Goal: Information Seeking & Learning: Learn about a topic

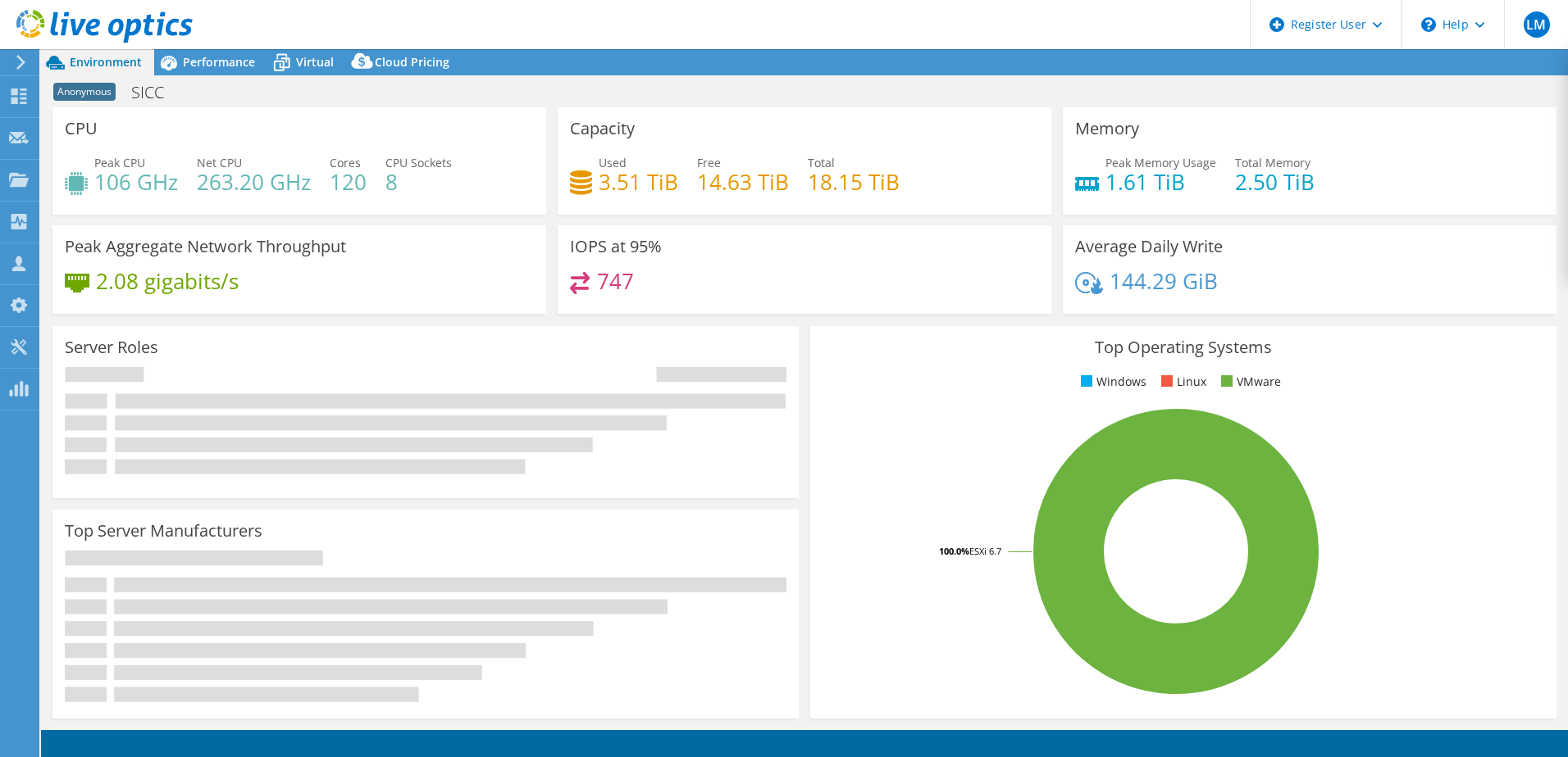
select select "EUFrankfurt"
select select "USD"
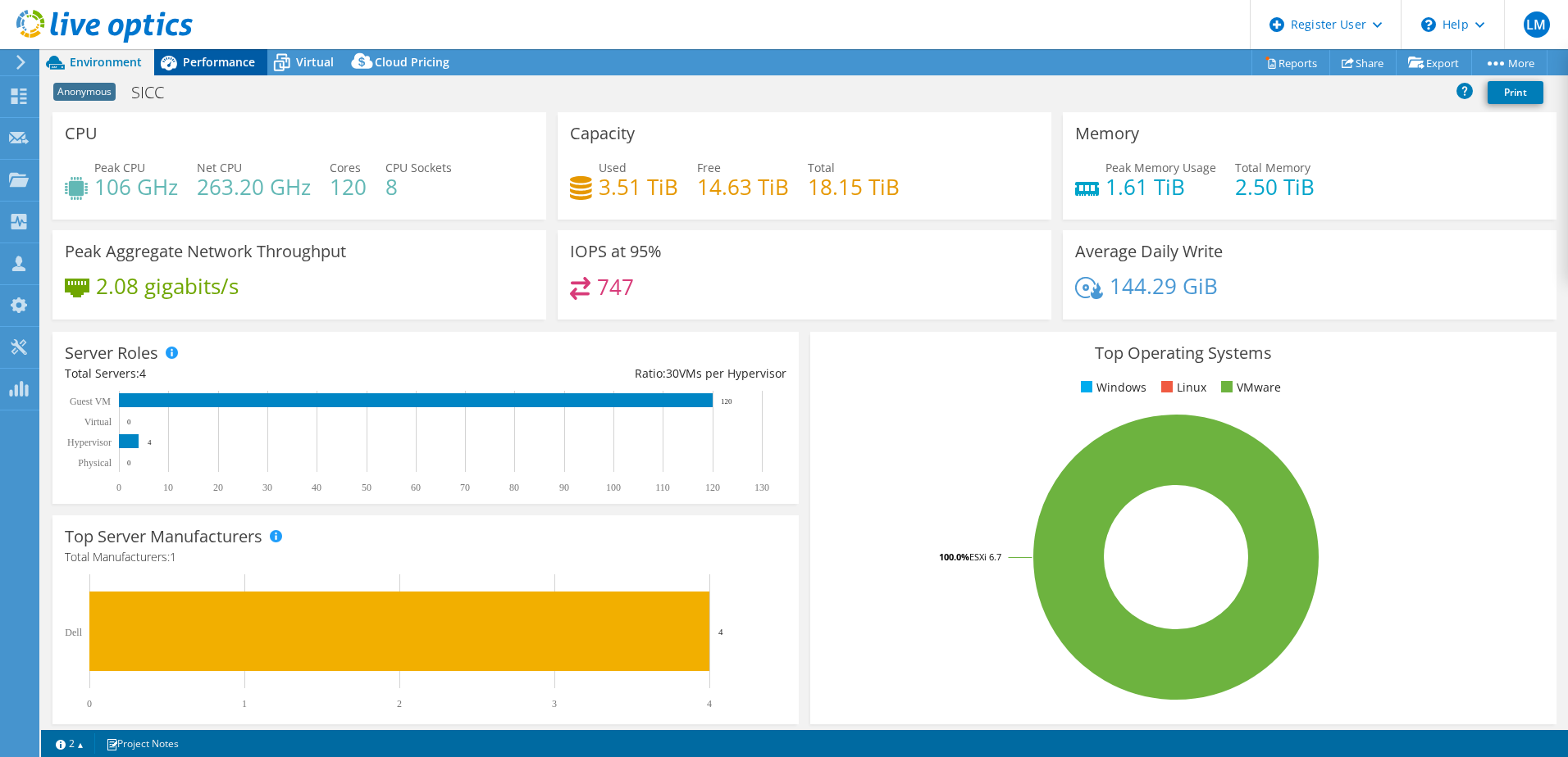
click at [204, 70] on div "Performance" at bounding box center [211, 62] width 114 height 26
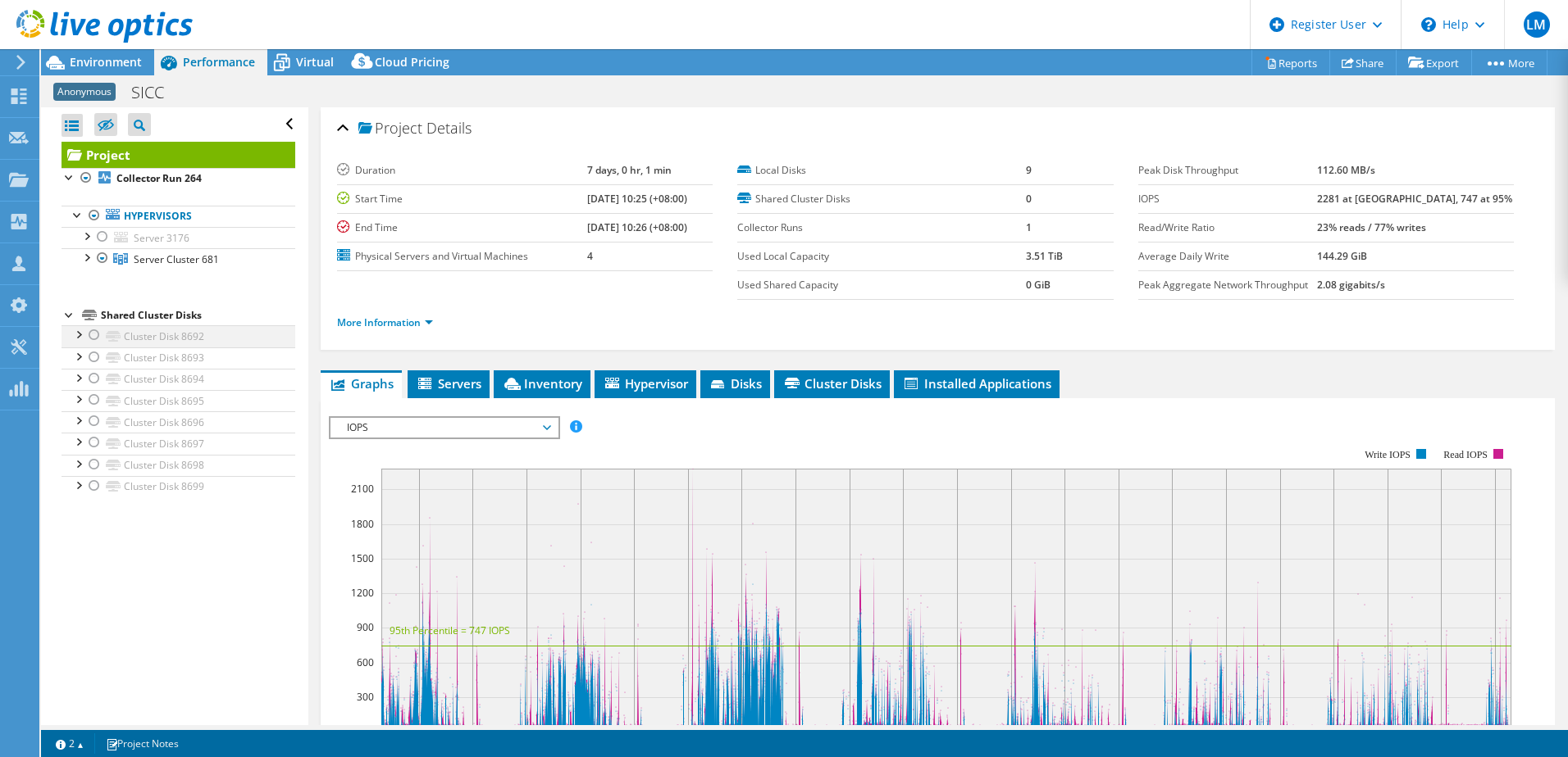
click at [93, 338] on div at bounding box center [94, 335] width 16 height 20
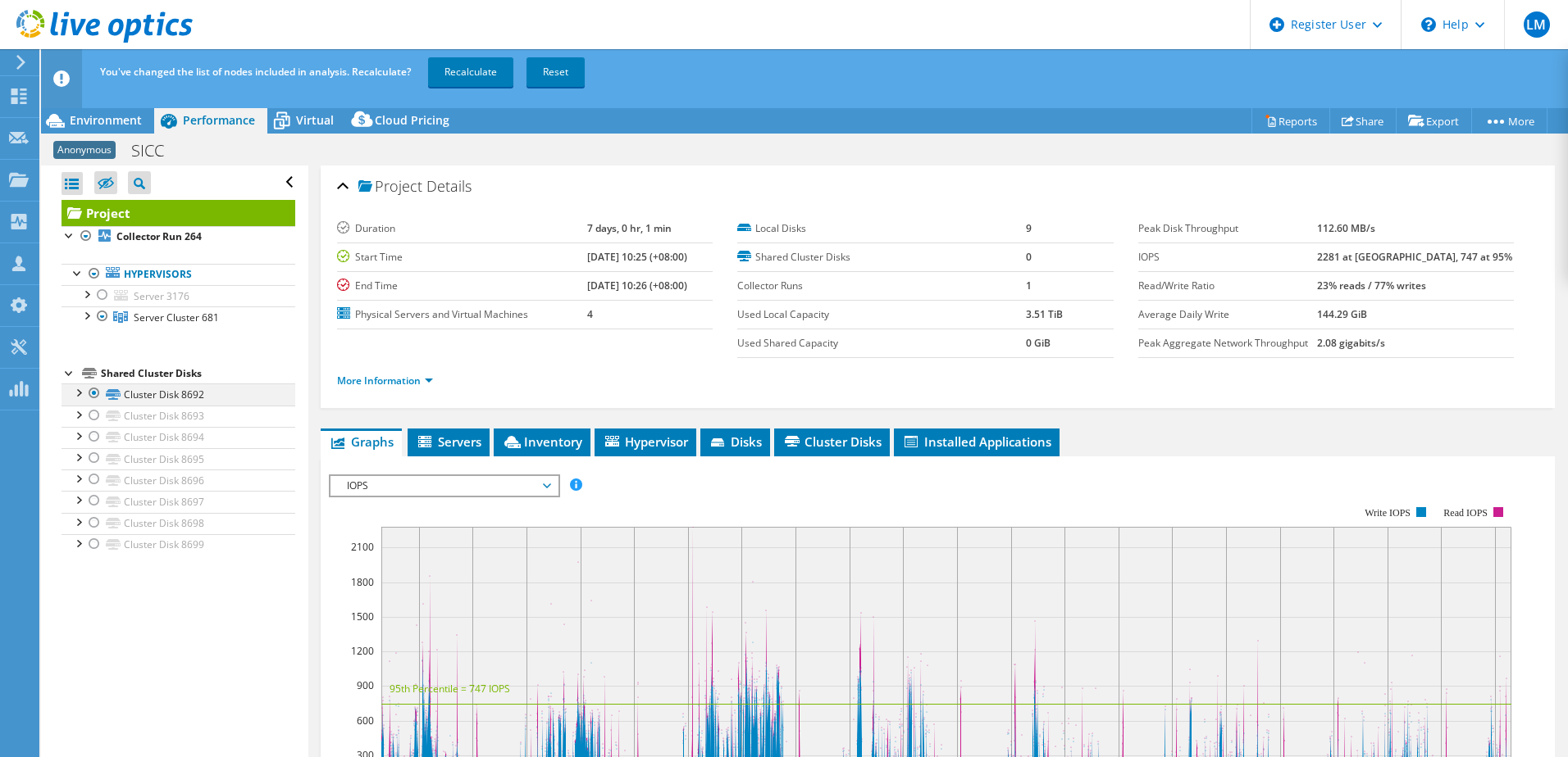
click at [91, 392] on div at bounding box center [94, 393] width 16 height 20
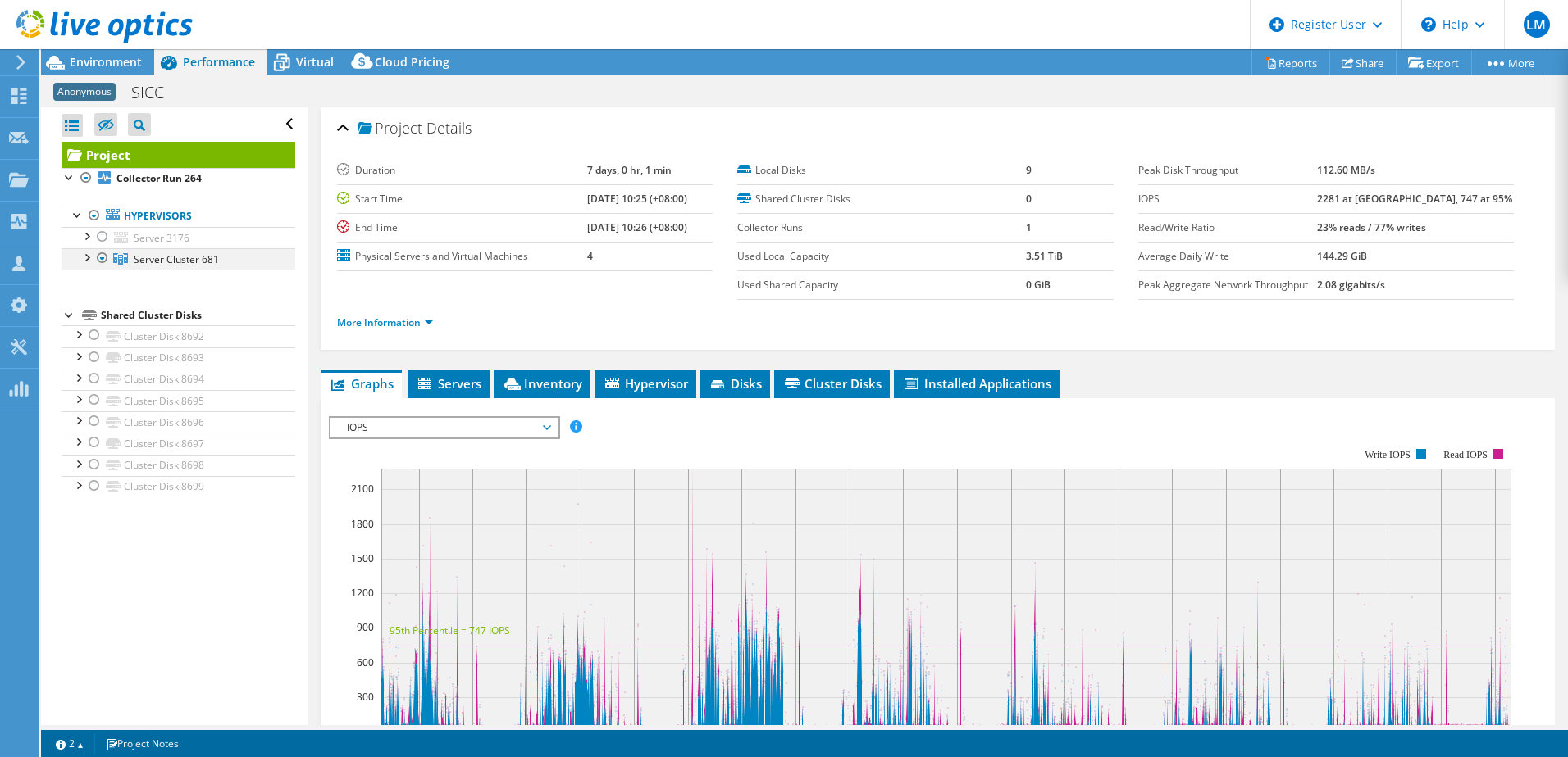
click at [84, 257] on div at bounding box center [85, 255] width 16 height 16
drag, startPoint x: 105, startPoint y: 234, endPoint x: 90, endPoint y: 242, distance: 17.0
click at [105, 234] on div at bounding box center [102, 237] width 16 height 20
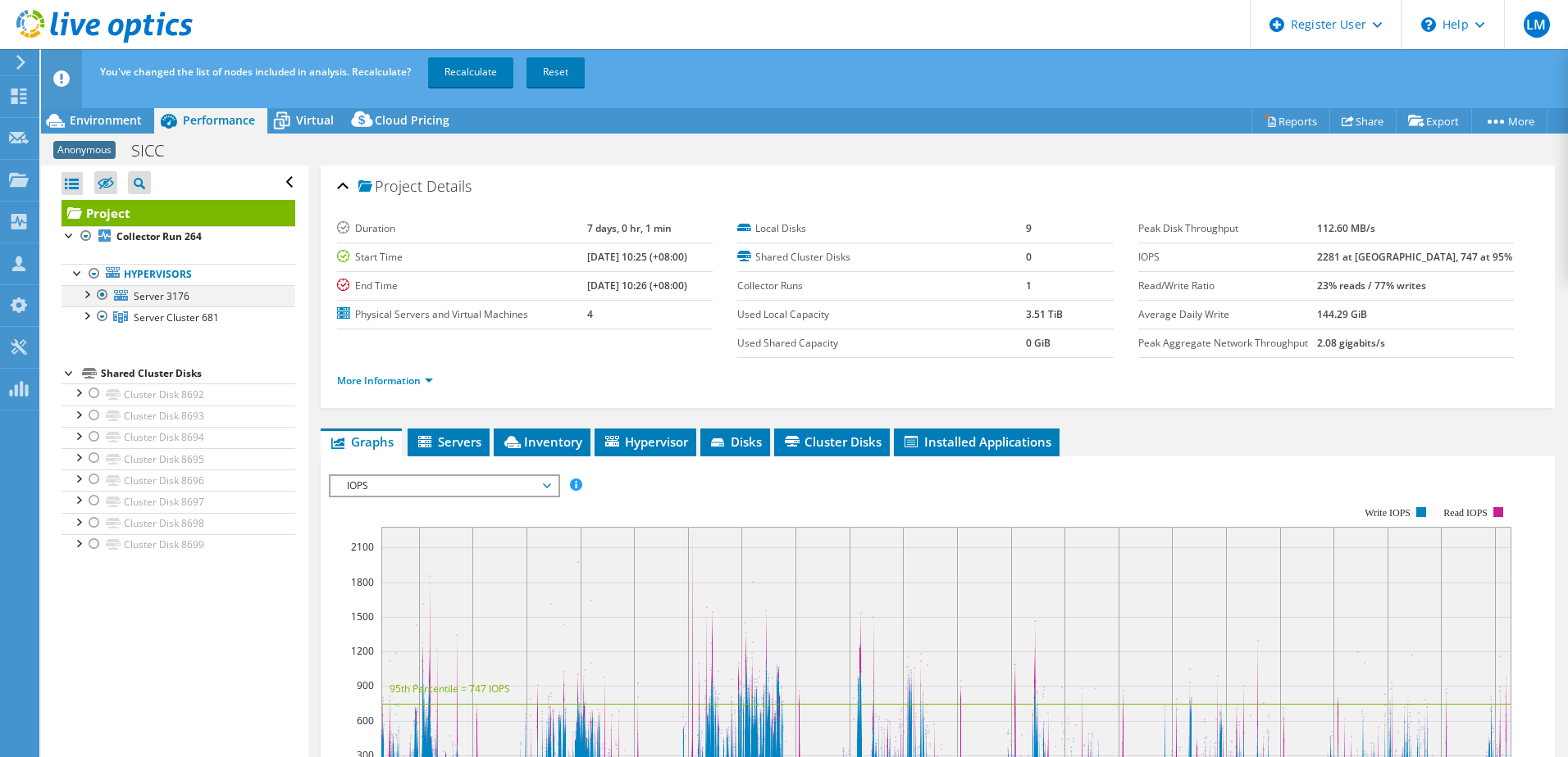
click at [83, 296] on div at bounding box center [85, 292] width 16 height 16
click at [87, 381] on div at bounding box center [85, 378] width 16 height 16
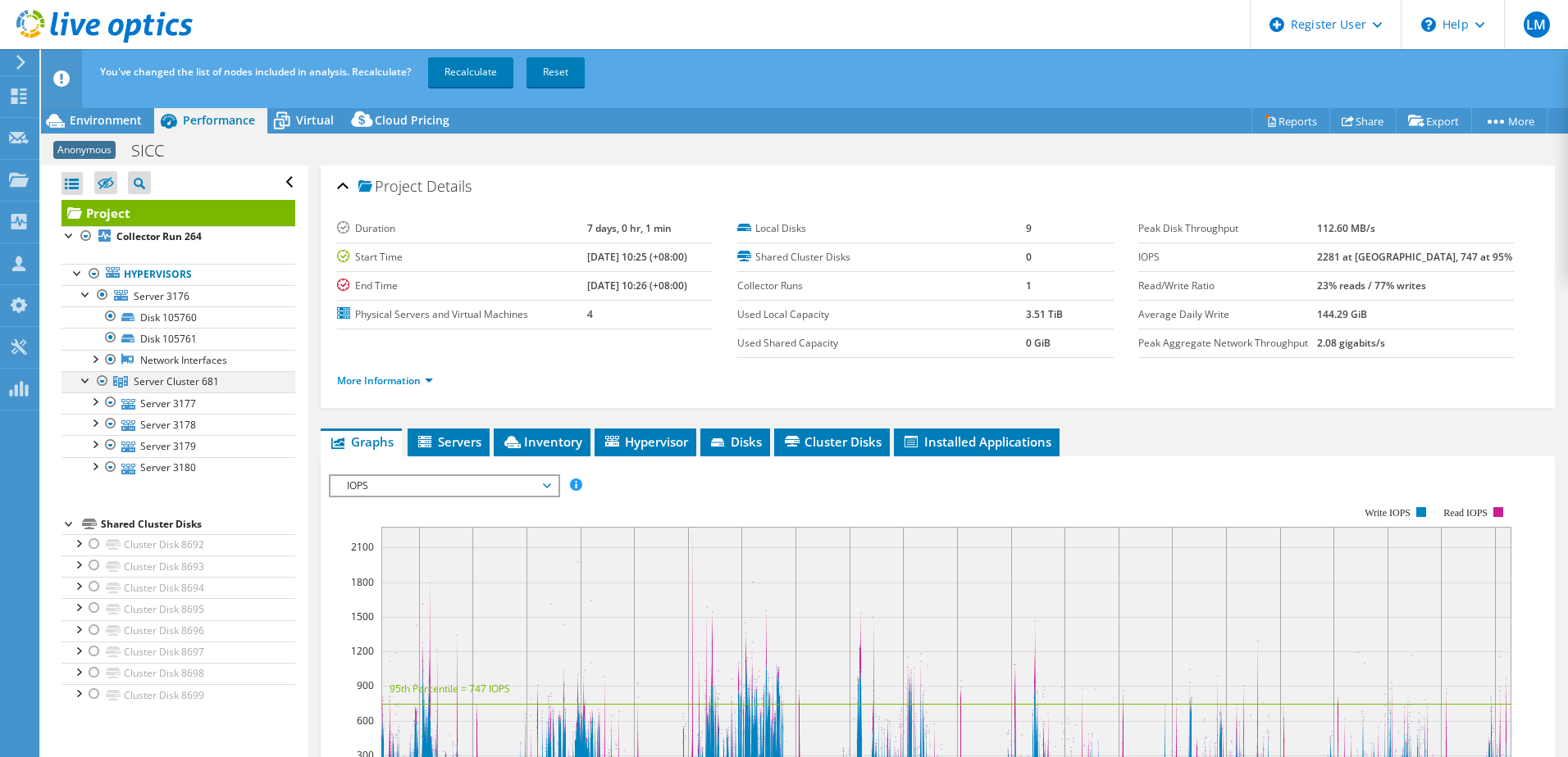
click at [87, 381] on div at bounding box center [85, 378] width 16 height 16
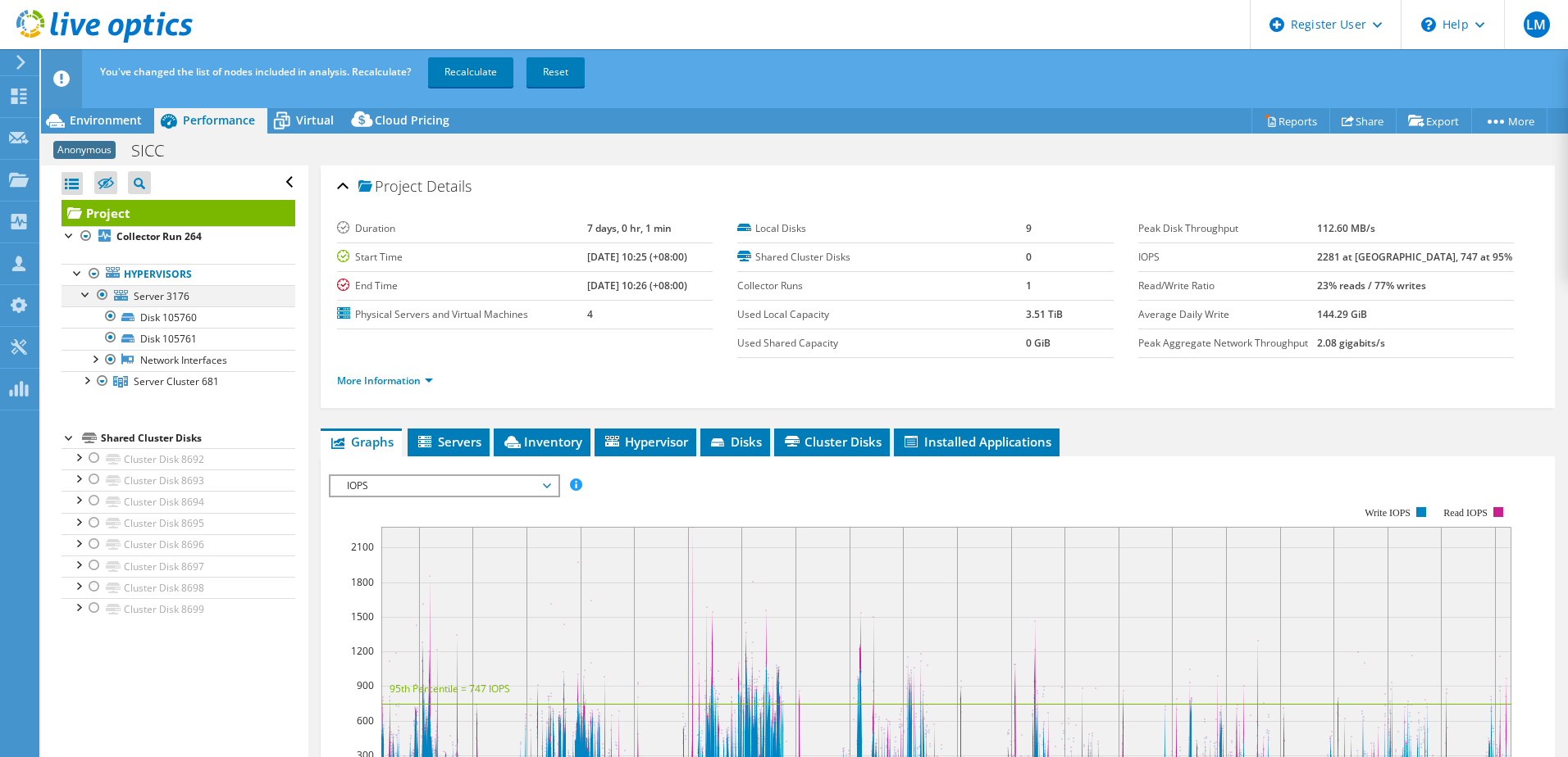
click at [102, 289] on div at bounding box center [102, 294] width 16 height 20
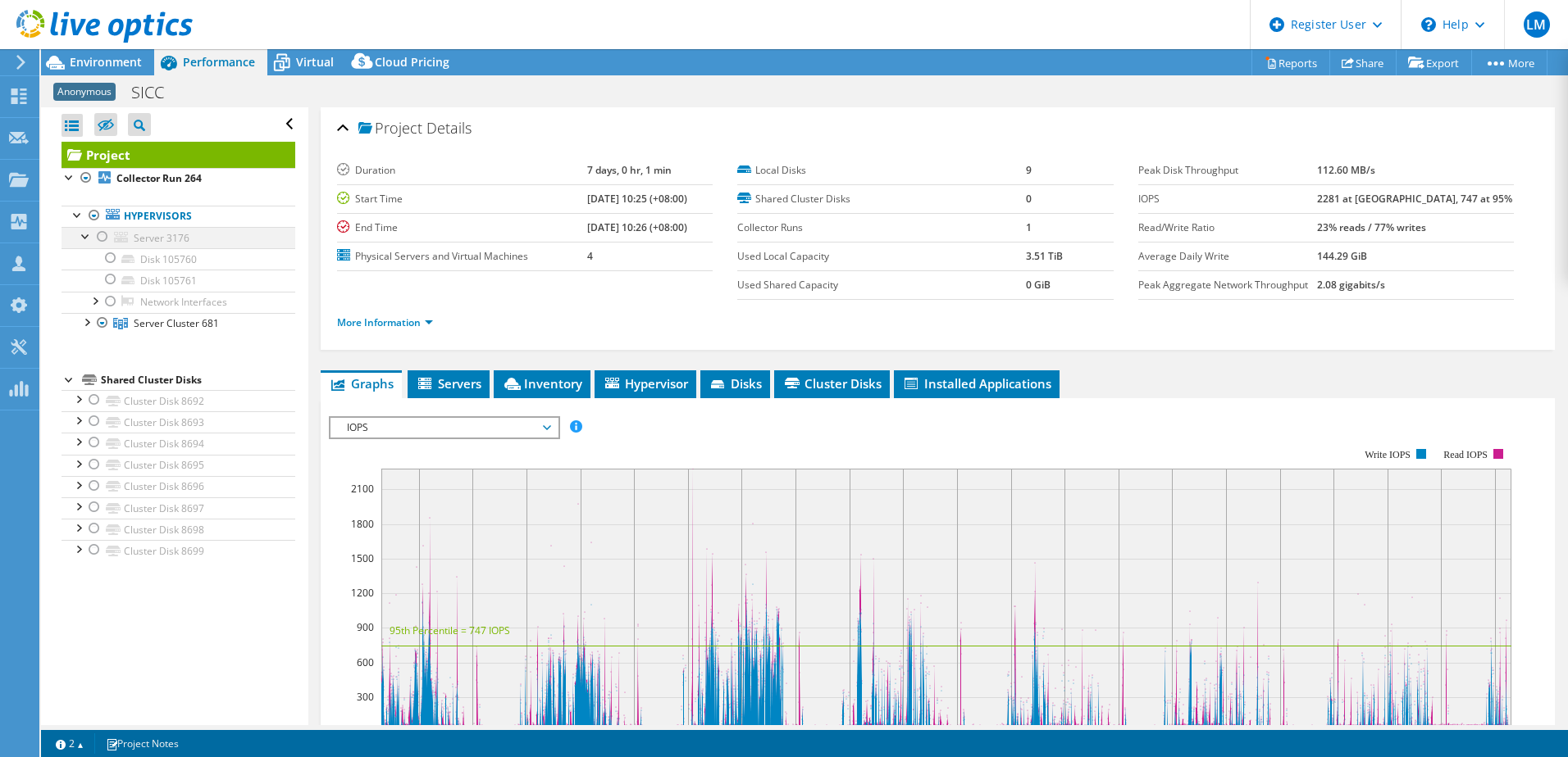
click at [82, 234] on div at bounding box center [85, 235] width 16 height 16
click at [238, 262] on link "Server Cluster 681" at bounding box center [178, 258] width 234 height 22
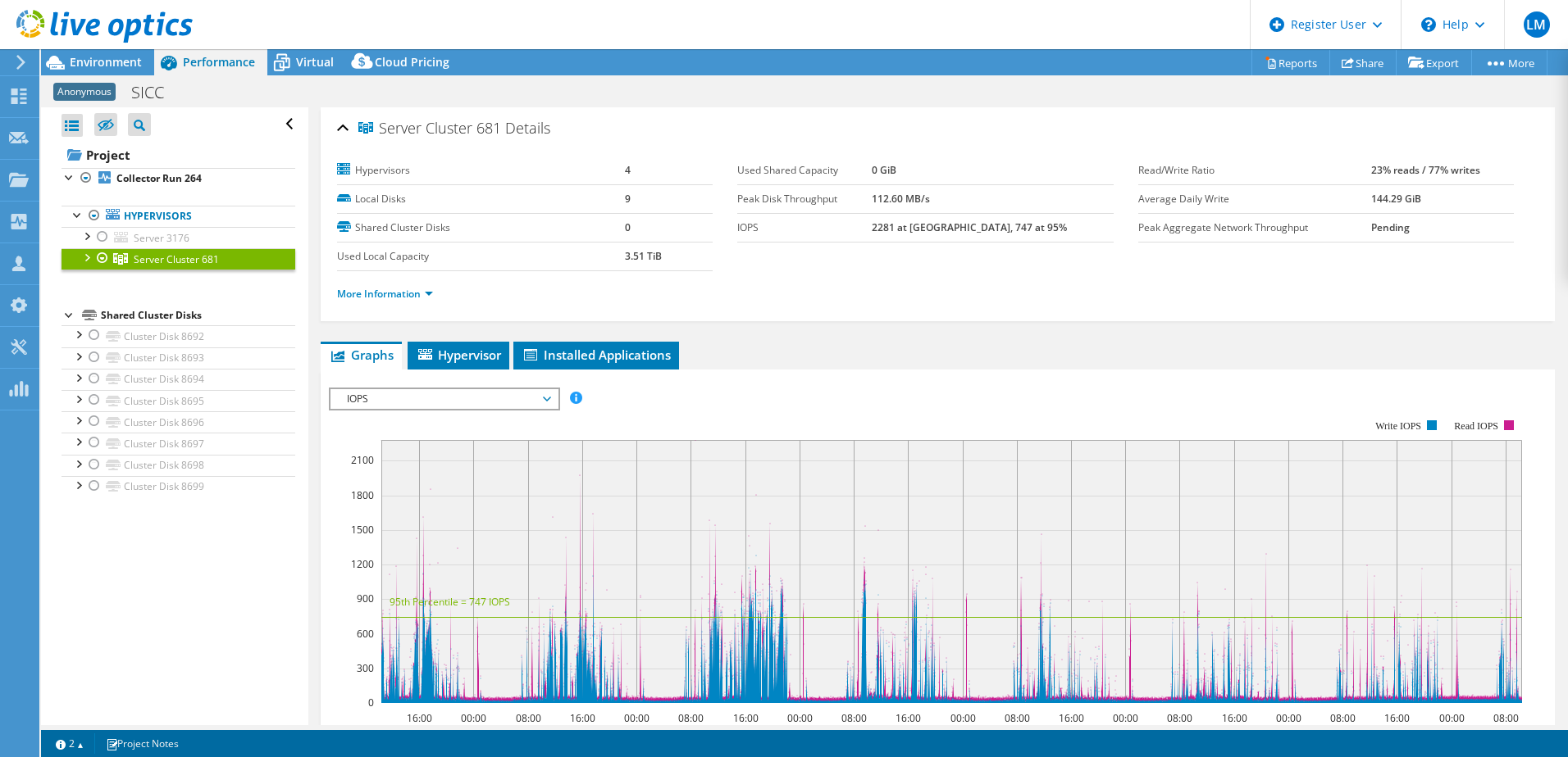
click at [79, 258] on div at bounding box center [85, 255] width 16 height 16
click at [82, 260] on div at bounding box center [85, 255] width 16 height 16
click at [80, 359] on div at bounding box center [78, 355] width 16 height 16
click at [77, 467] on div at bounding box center [78, 463] width 16 height 16
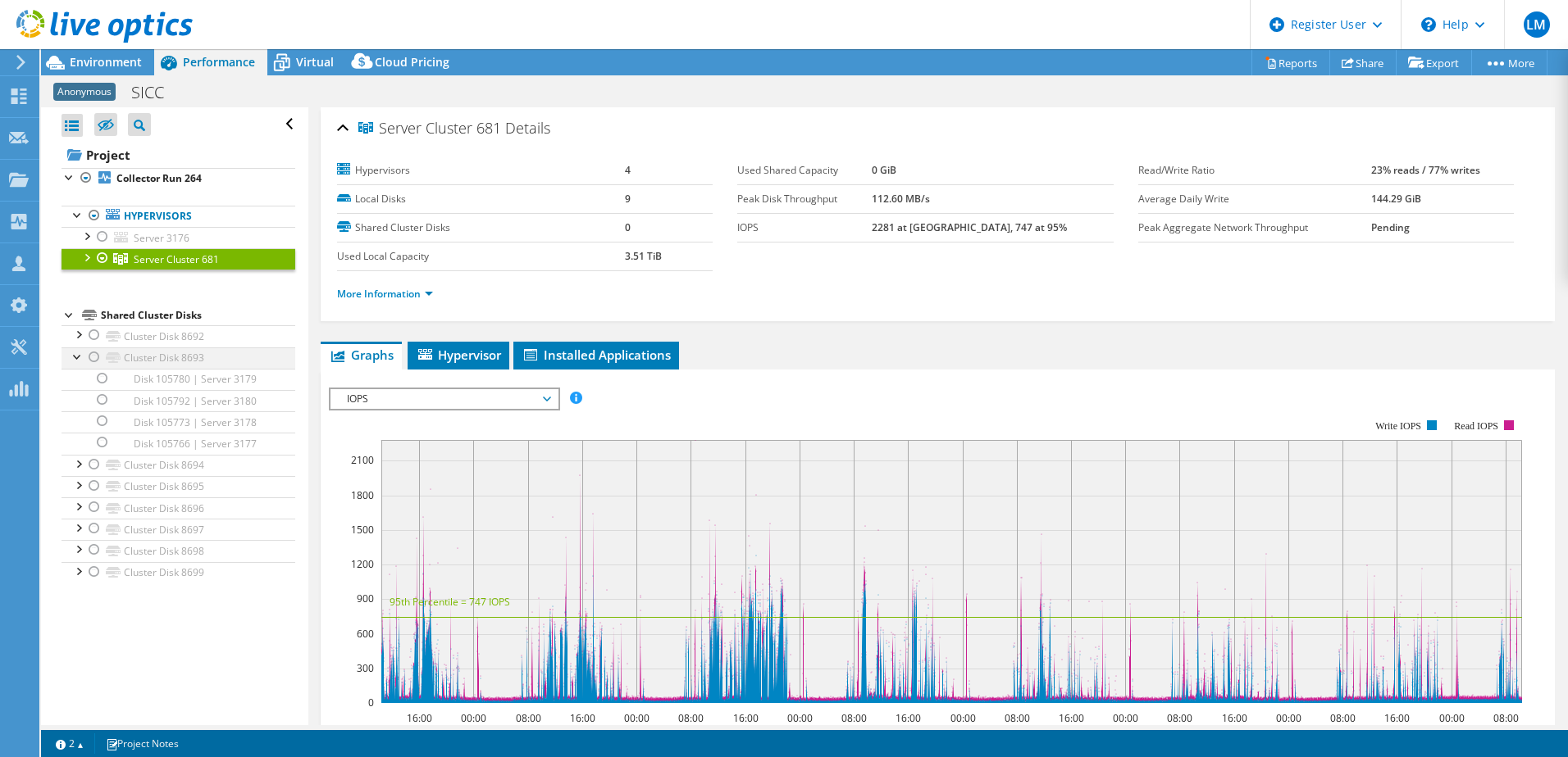
click at [77, 357] on div at bounding box center [78, 355] width 16 height 16
drag, startPoint x: 423, startPoint y: 289, endPoint x: 397, endPoint y: 291, distance: 26.1
click at [397, 291] on link "More Information" at bounding box center [384, 293] width 96 height 14
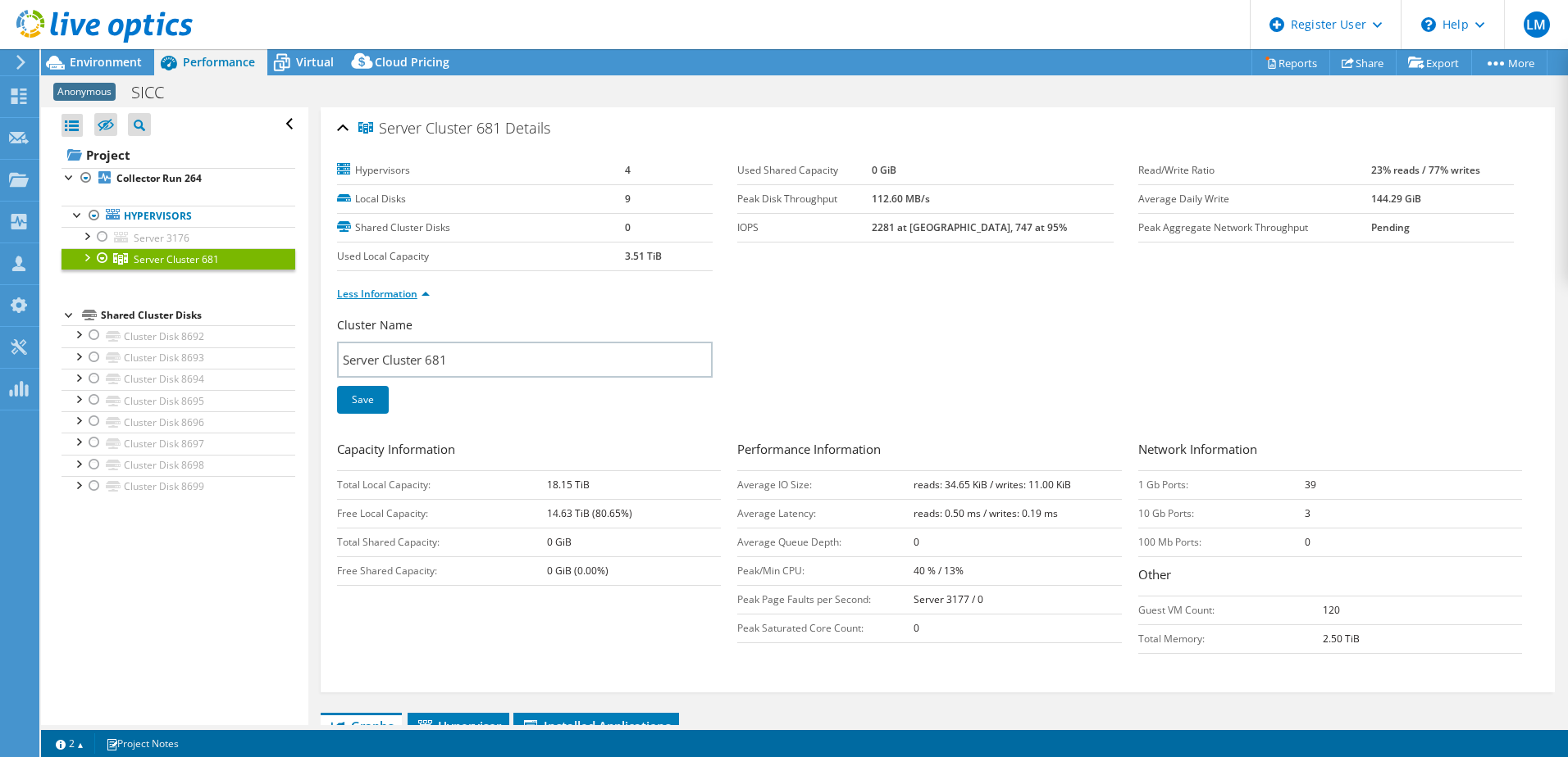
click at [414, 295] on link "Less Information" at bounding box center [383, 293] width 93 height 14
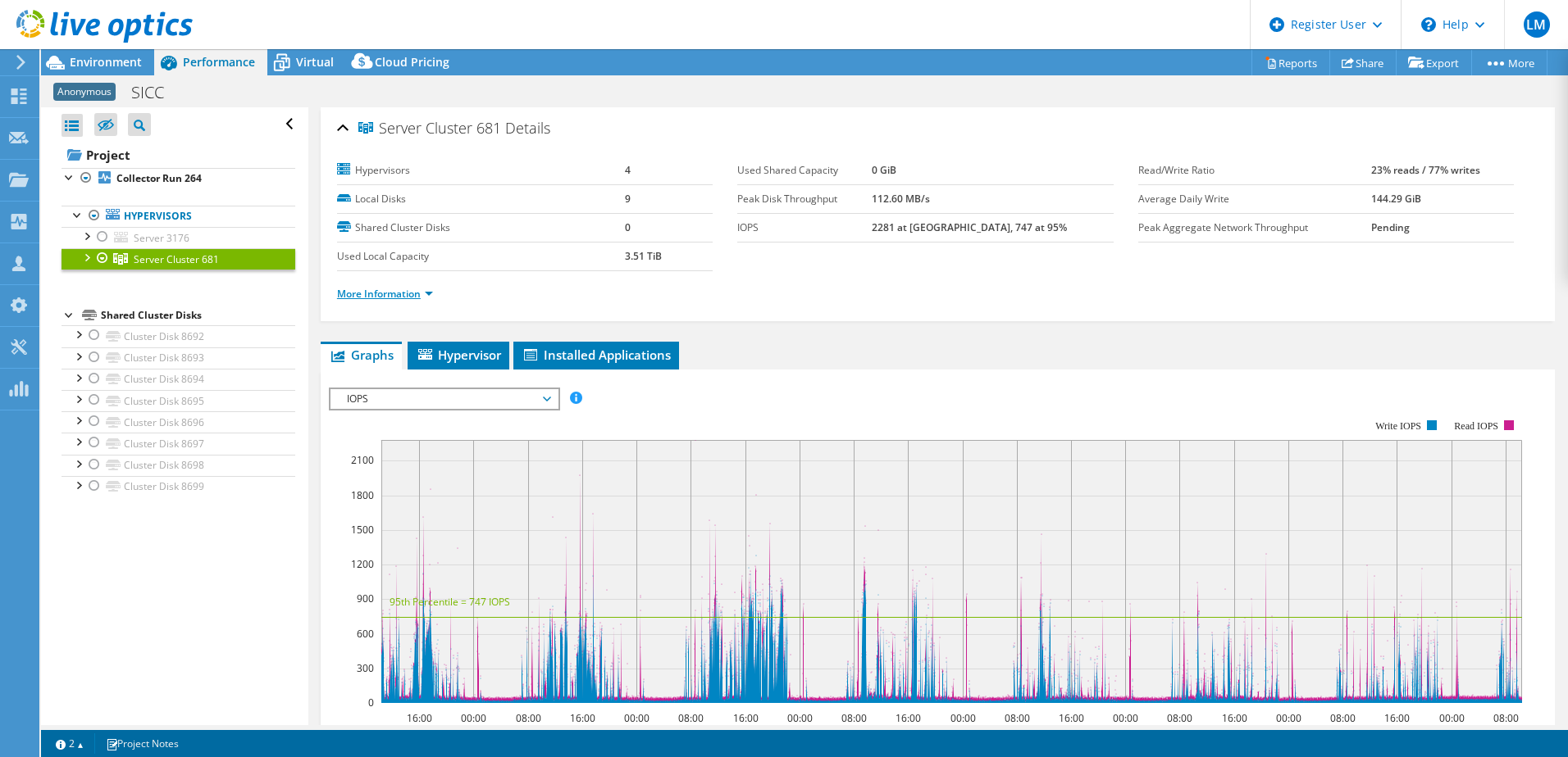
click at [414, 295] on link "More Information" at bounding box center [384, 293] width 96 height 14
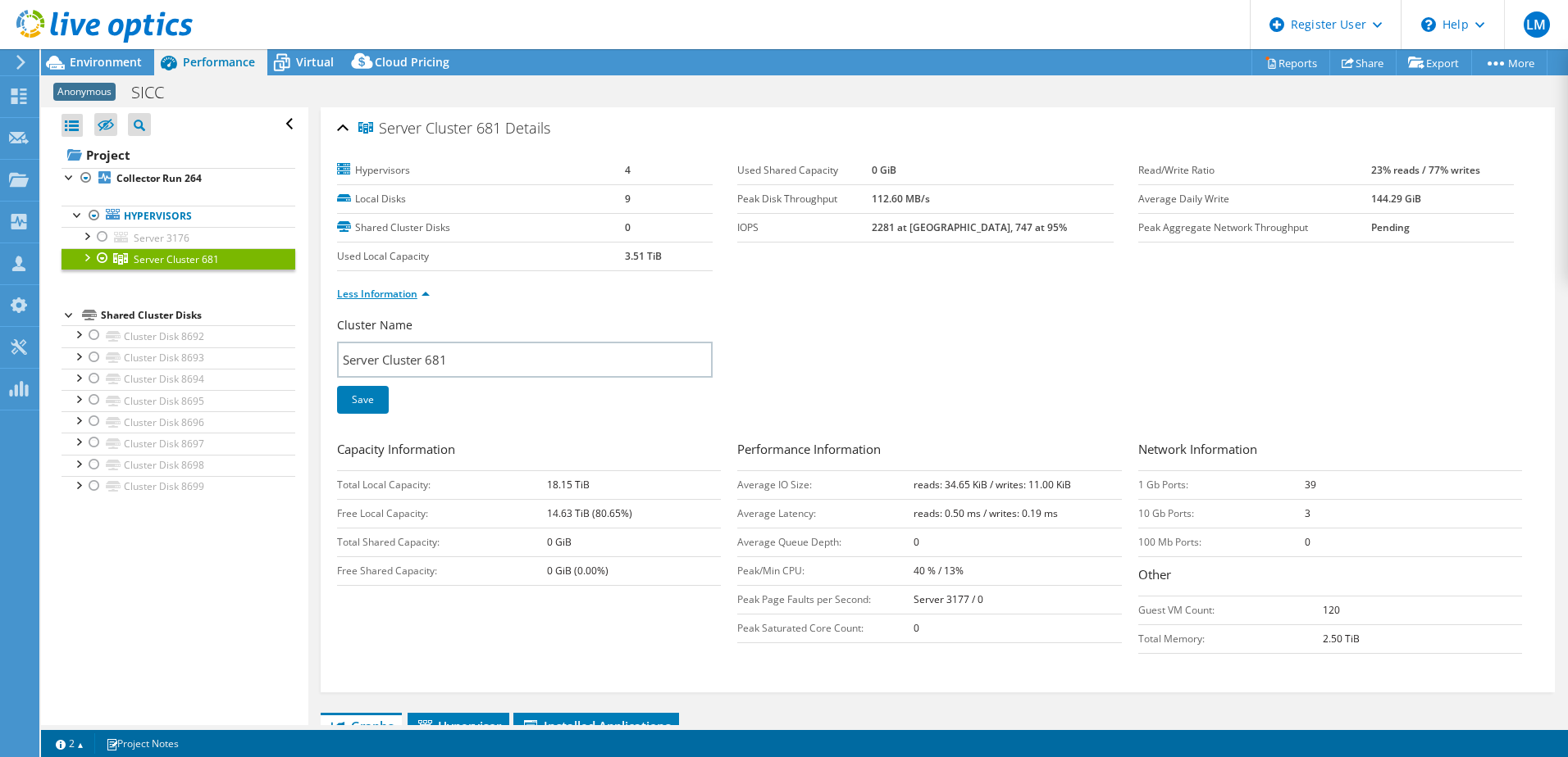
click at [414, 295] on link "Less Information" at bounding box center [383, 293] width 93 height 14
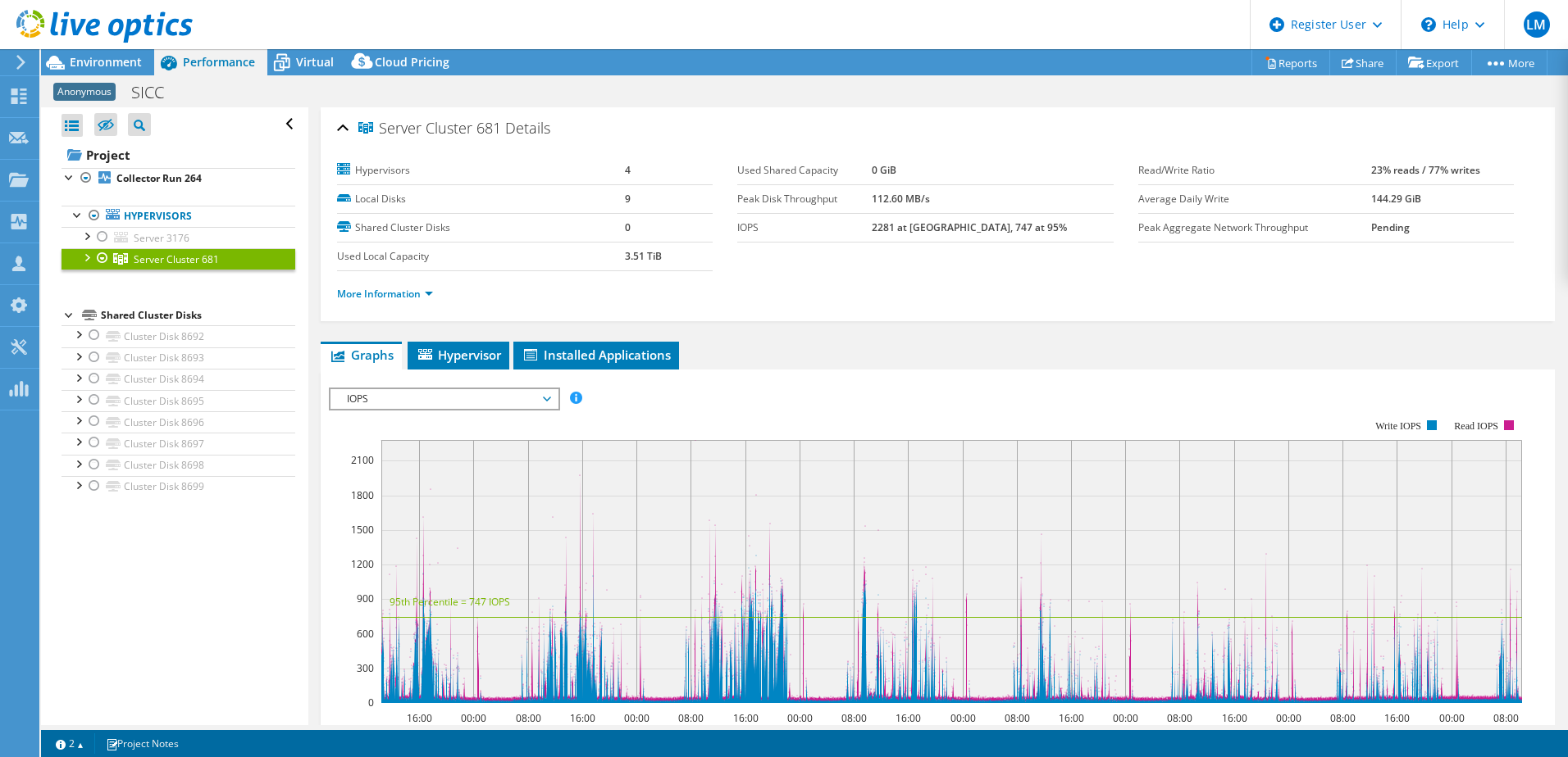
click at [342, 131] on div "Server Cluster 681 Details" at bounding box center [937, 129] width 1202 height 35
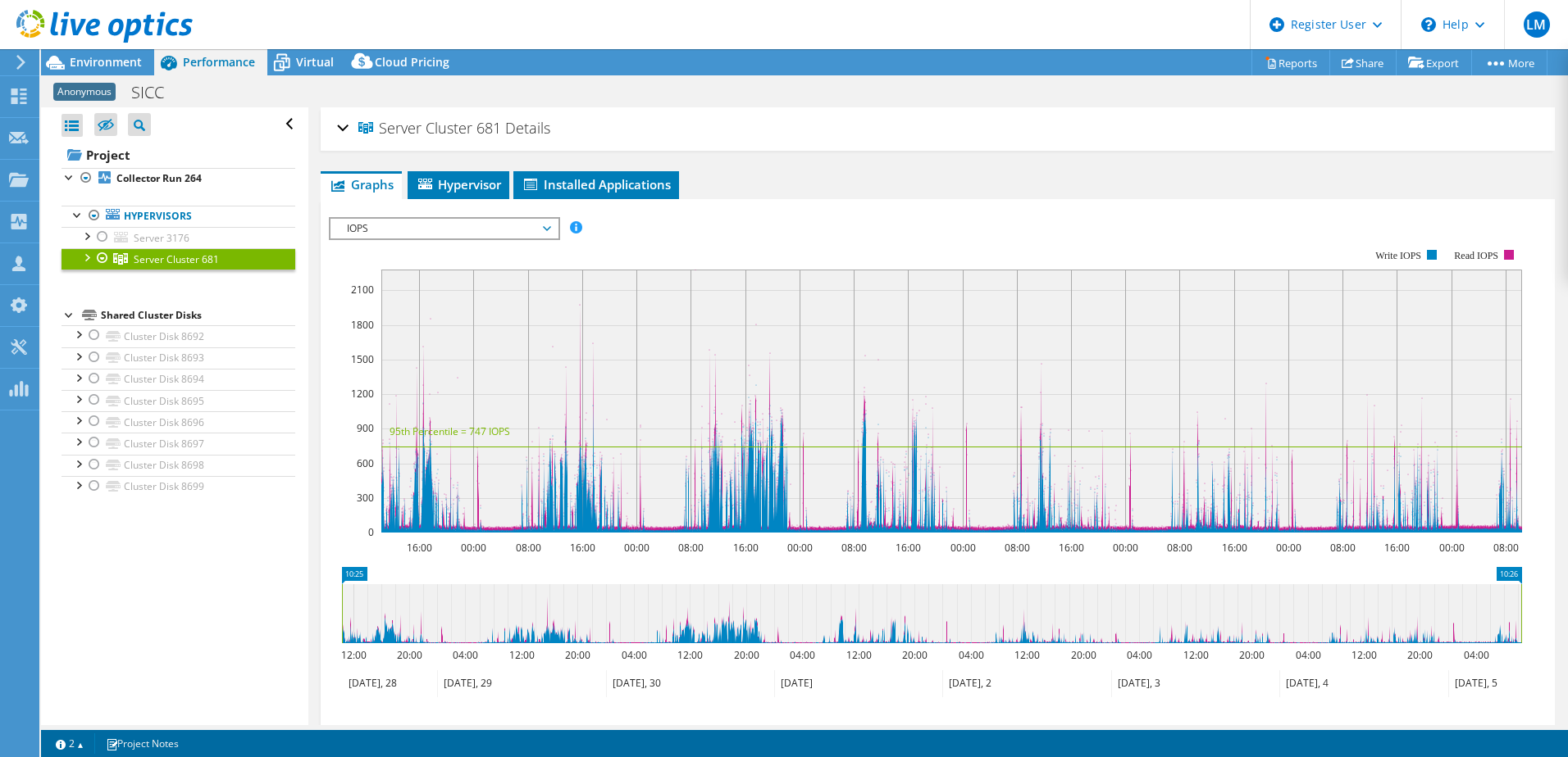
click at [342, 131] on div "Server Cluster 681 Details" at bounding box center [937, 129] width 1202 height 35
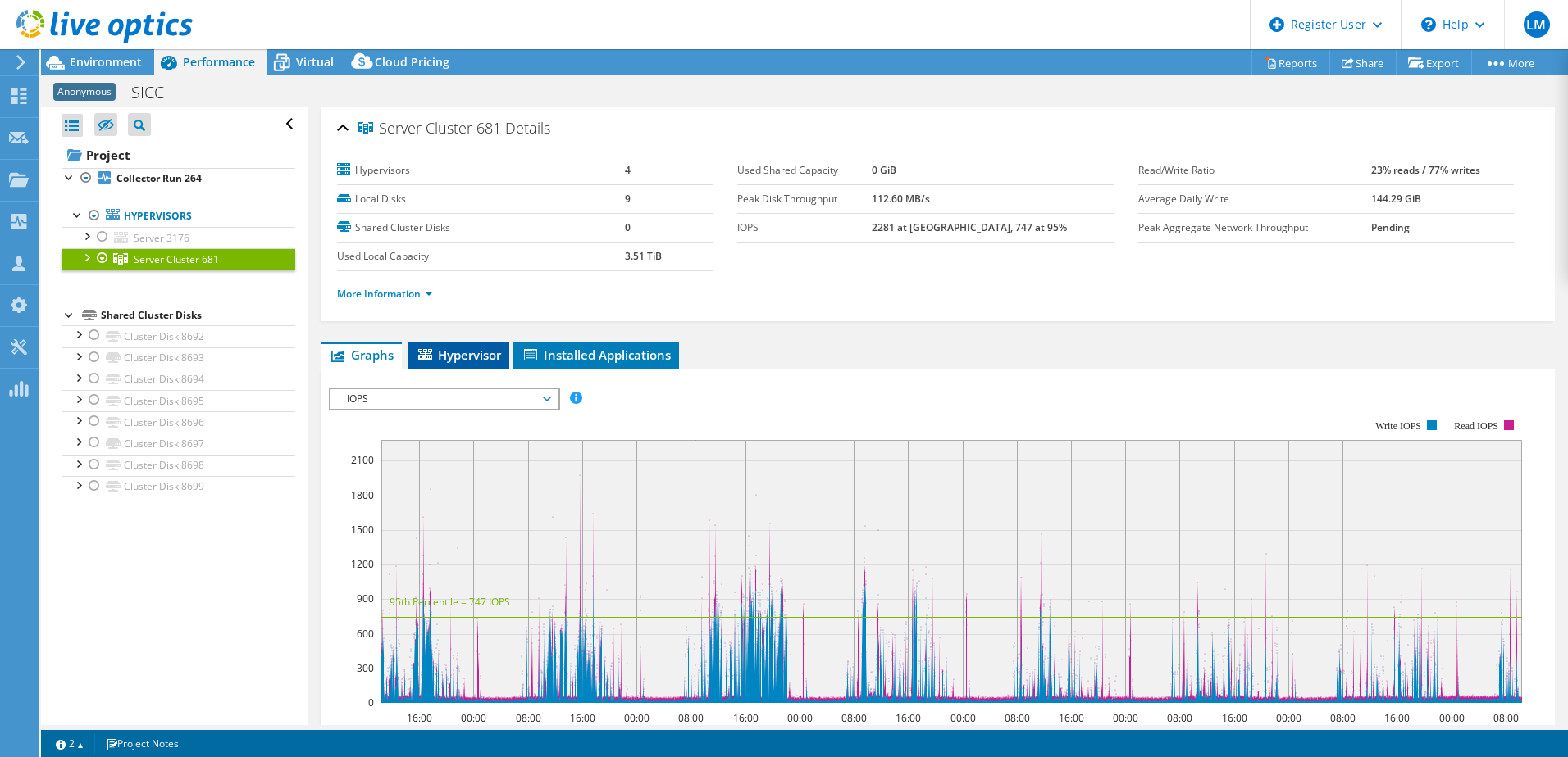
click at [450, 357] on span "Hypervisor" at bounding box center [458, 354] width 85 height 16
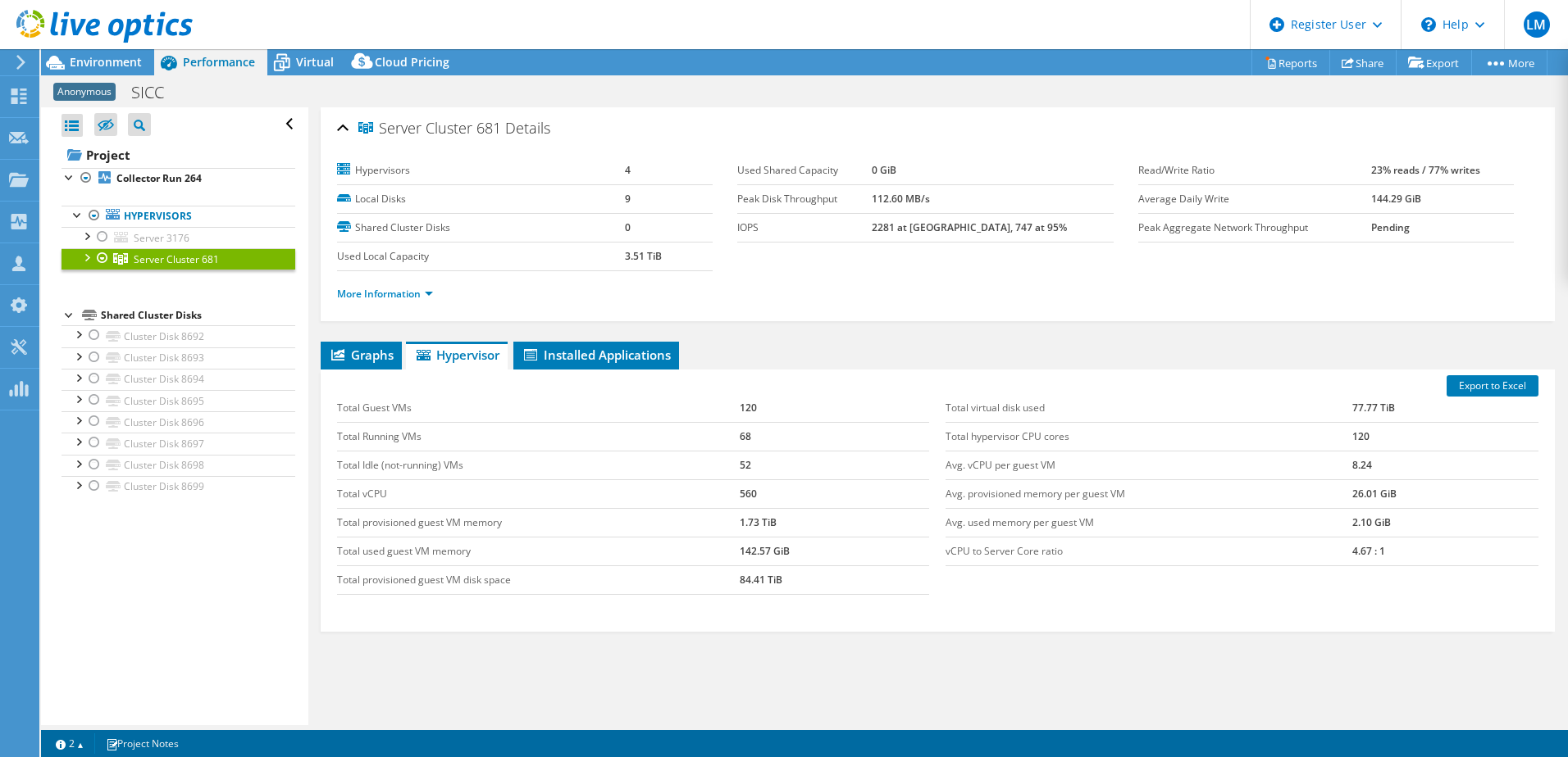
click at [99, 53] on div at bounding box center [97, 27] width 193 height 55
click at [109, 58] on span "Environment" at bounding box center [106, 62] width 72 height 15
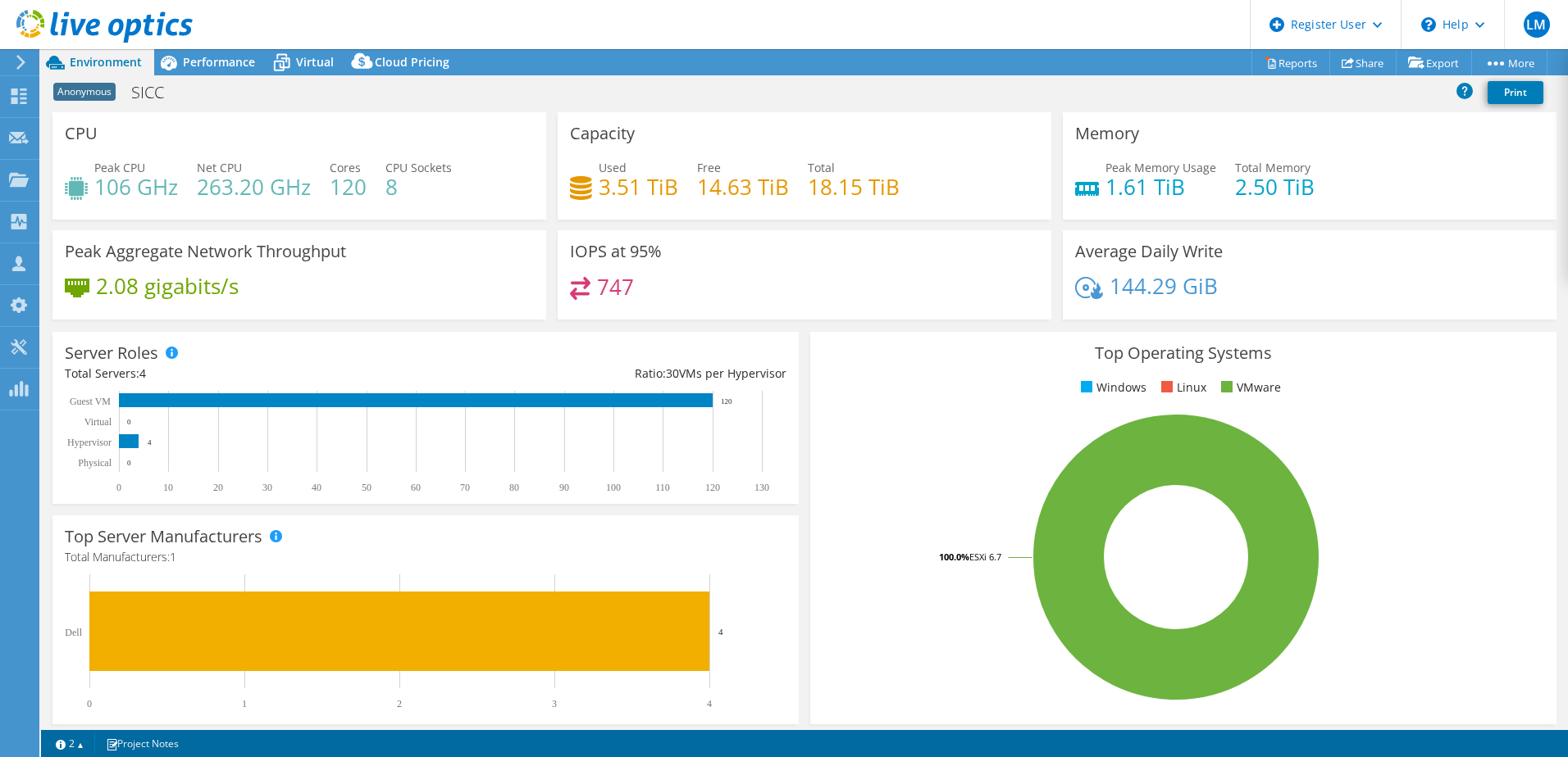
drag, startPoint x: 109, startPoint y: 58, endPoint x: 110, endPoint y: 158, distance: 100.0
click at [121, 161] on span "Peak CPU" at bounding box center [120, 167] width 51 height 15
click at [80, 139] on h3 "CPU" at bounding box center [80, 133] width 33 height 18
click at [1285, 64] on link "Reports" at bounding box center [1291, 62] width 79 height 26
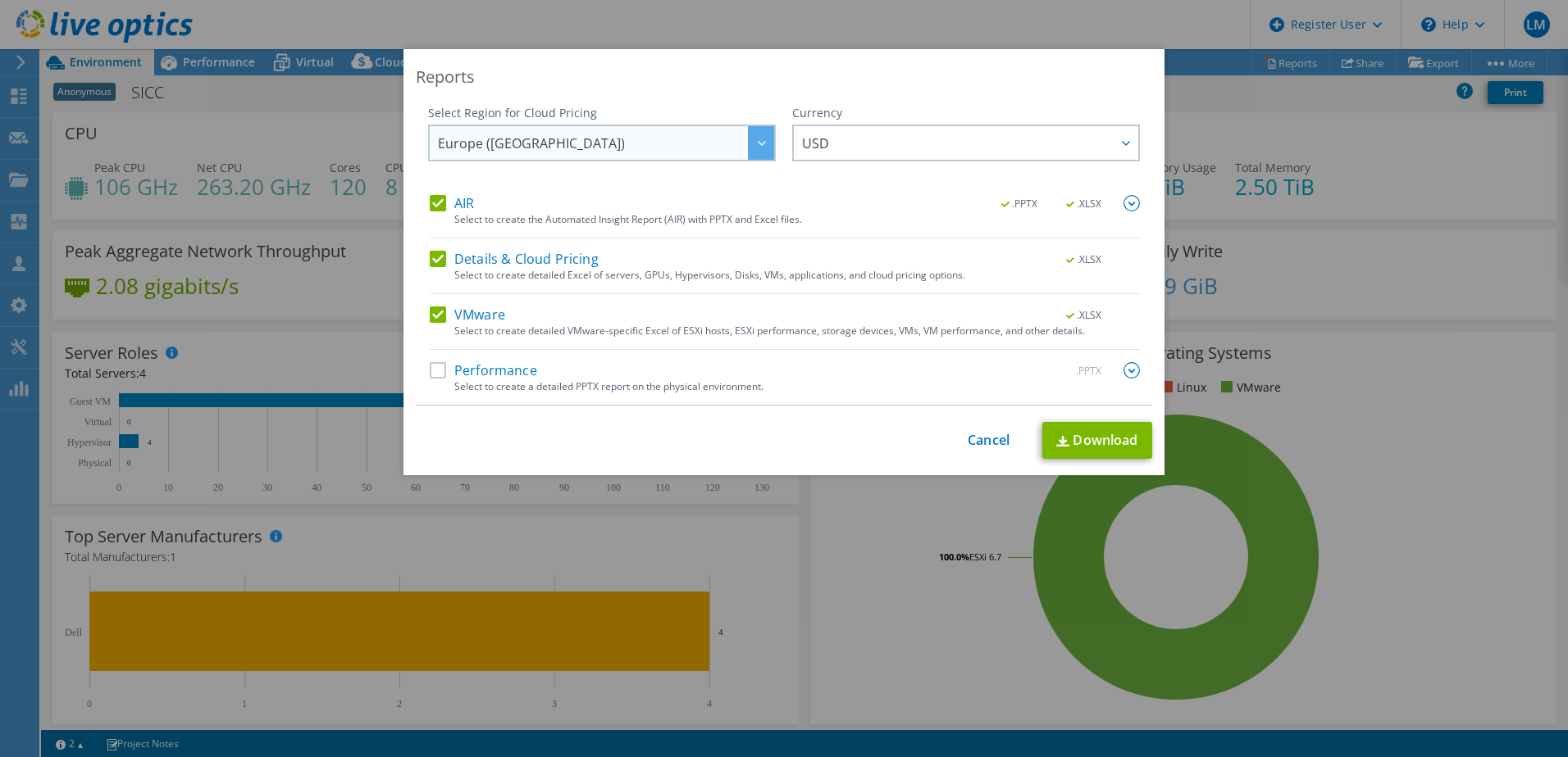
click at [764, 133] on div at bounding box center [761, 143] width 27 height 34
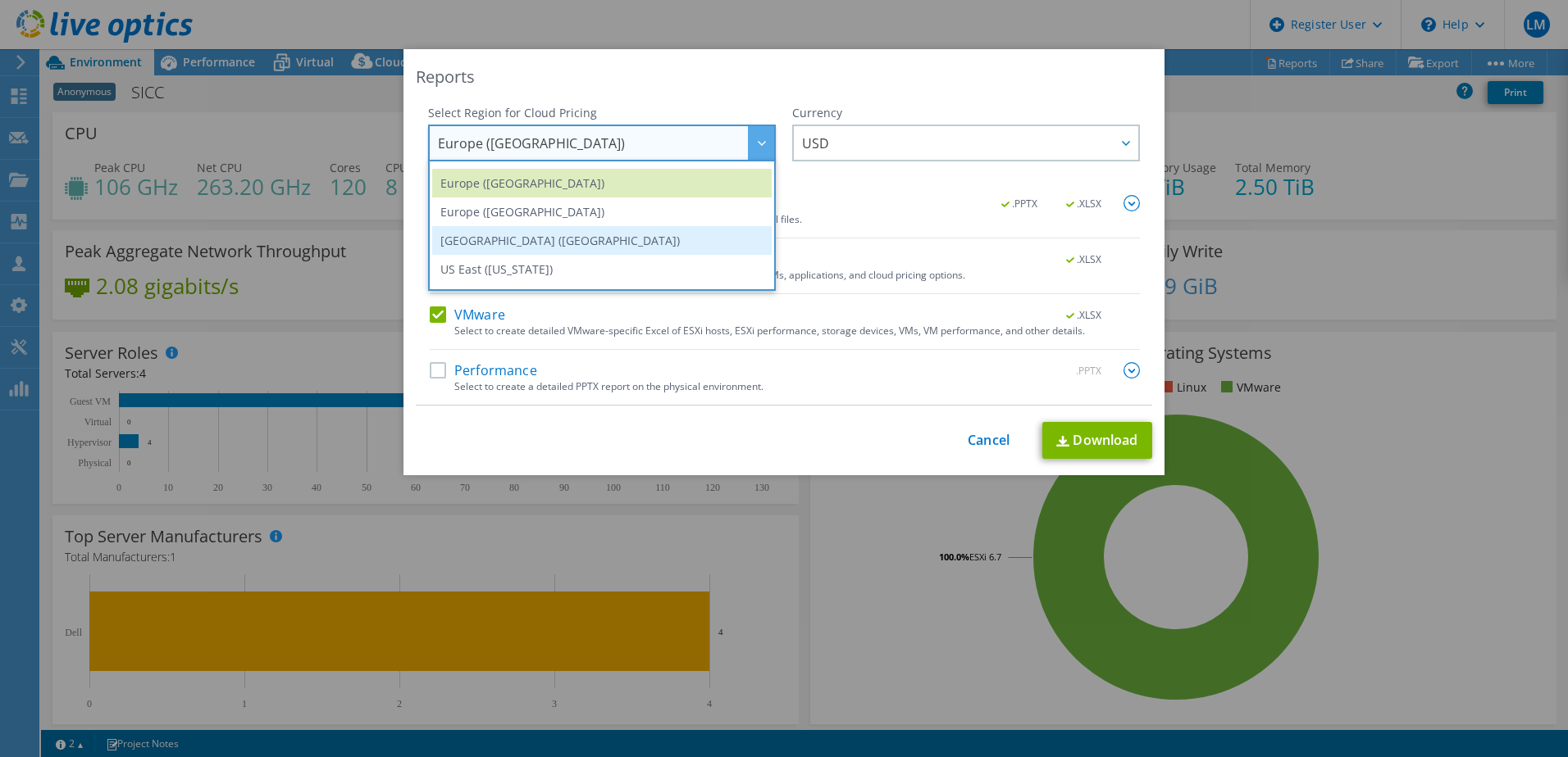
scroll to position [193, 0]
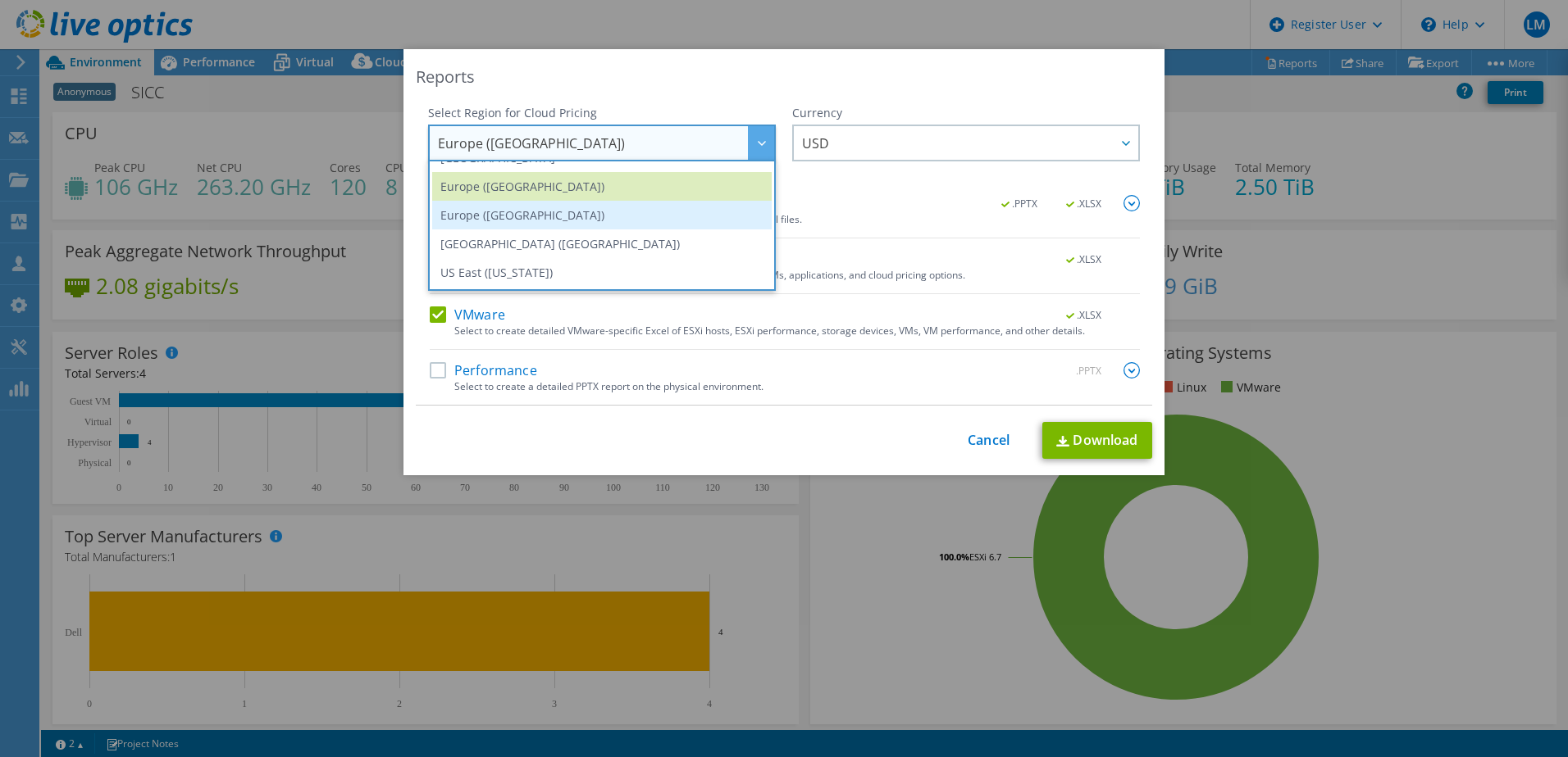
click at [678, 218] on li "Europe ([GEOGRAPHIC_DATA])" at bounding box center [602, 215] width 340 height 28
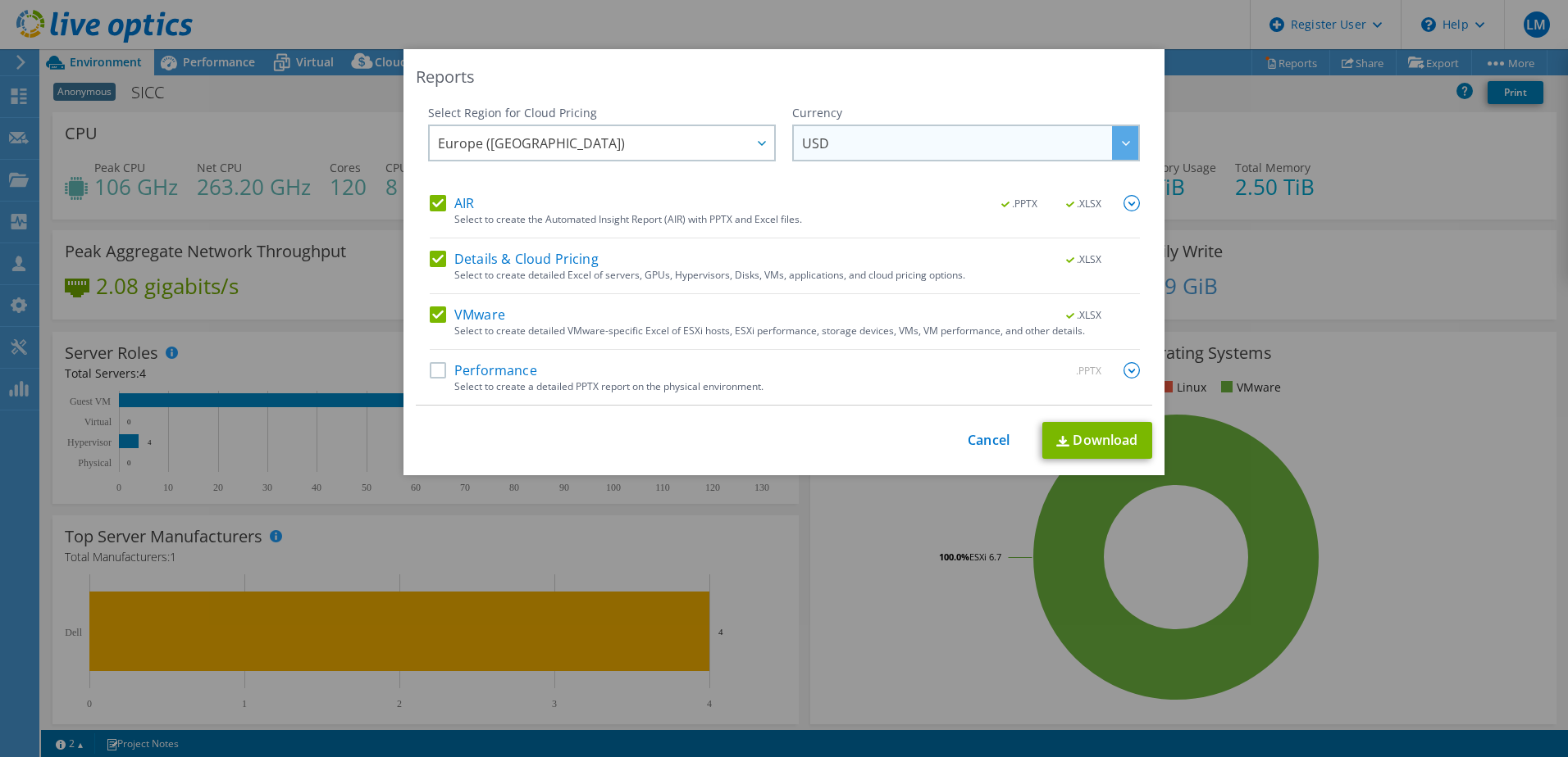
click at [1128, 138] on div at bounding box center [1126, 143] width 27 height 34
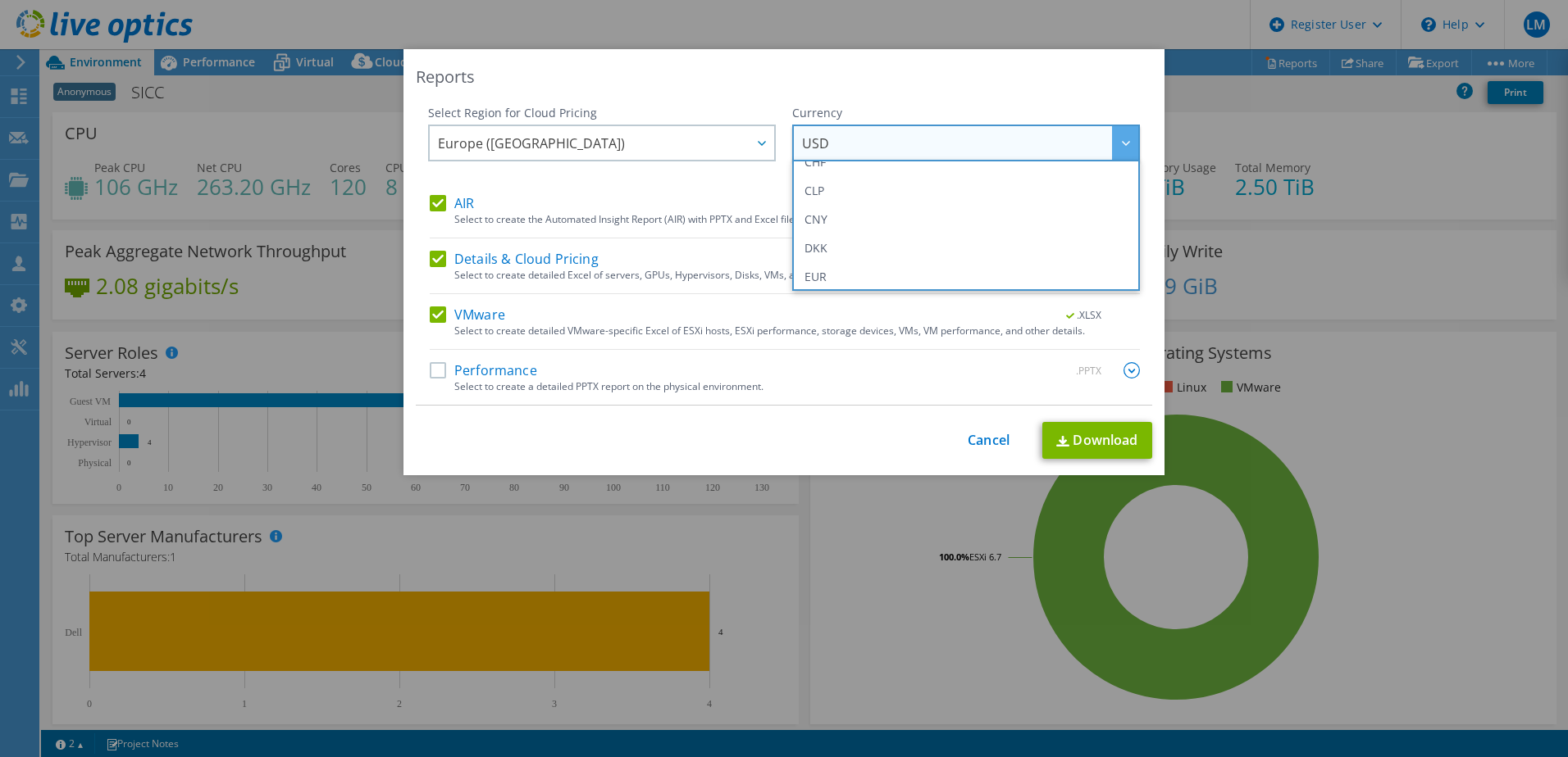
scroll to position [164, 0]
click at [1132, 207] on ul "ARS AUD BRL CAD CHF CLP CNY DKK EUR GBP HKD HUF INR JPY MXN MYR NOK NZD PEN SEK…" at bounding box center [966, 225] width 347 height 132
click at [823, 273] on li "GBP" at bounding box center [966, 273] width 340 height 28
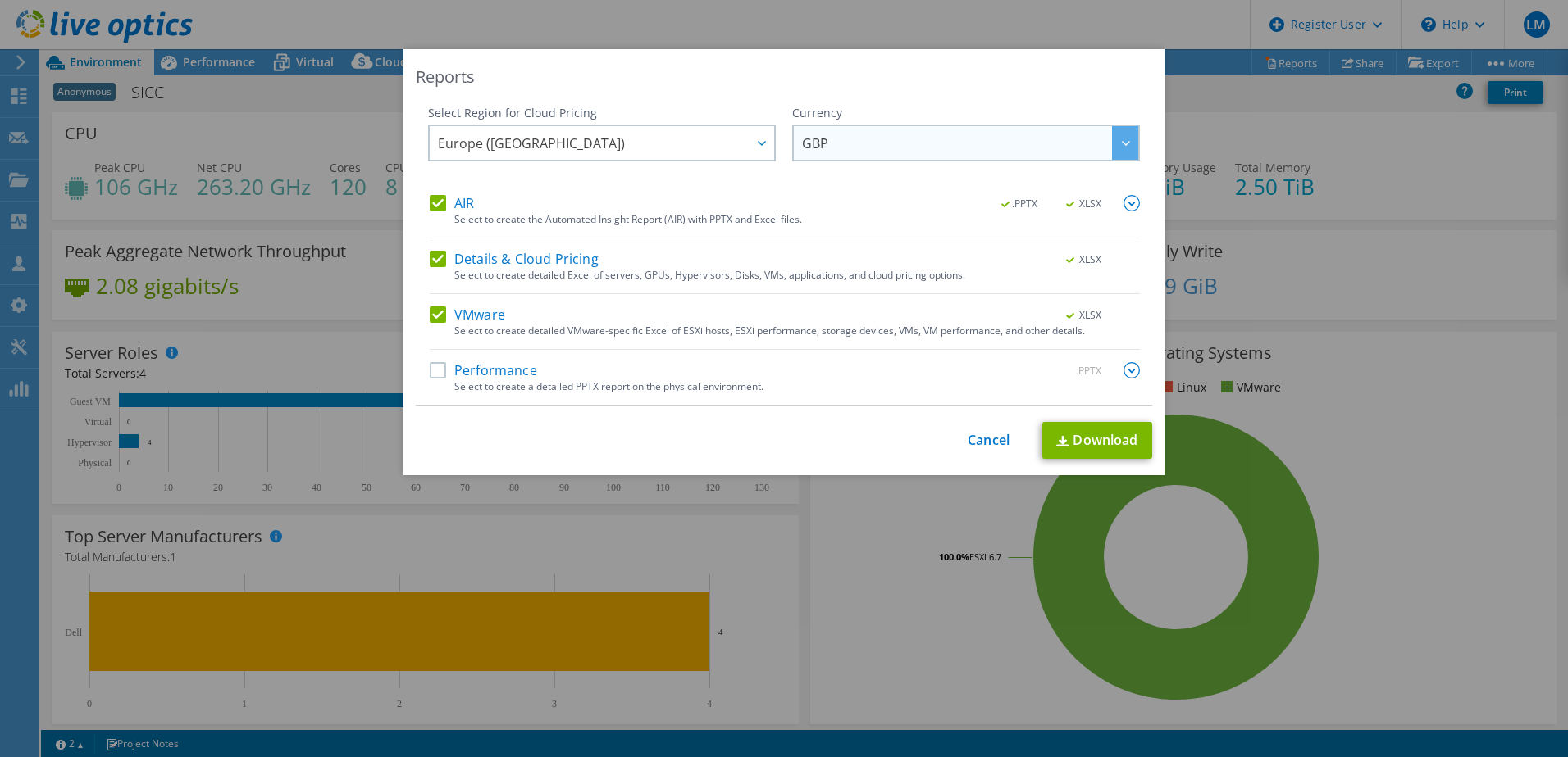
click at [1127, 148] on div at bounding box center [1126, 143] width 27 height 34
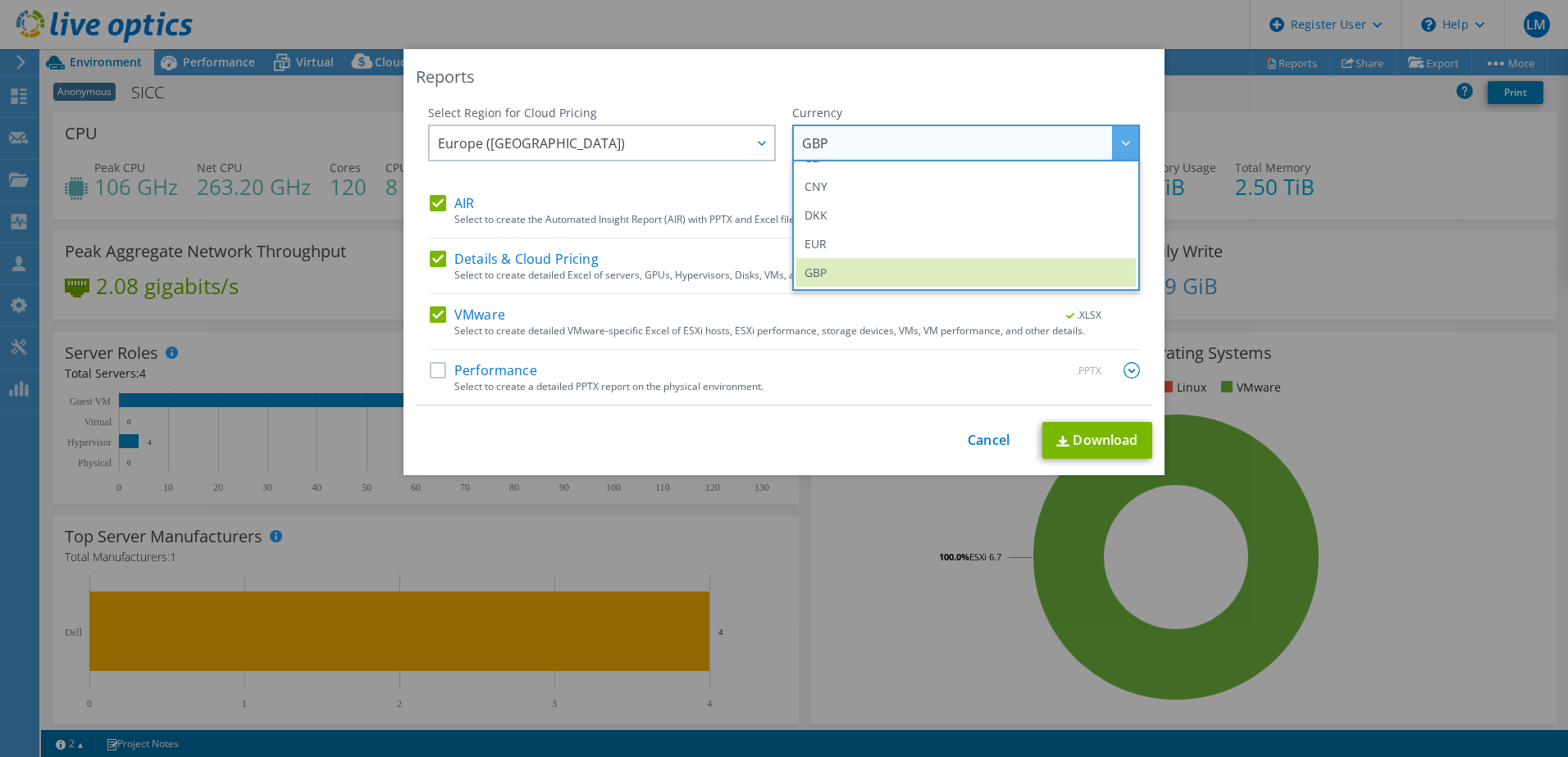
click at [1118, 147] on div at bounding box center [1126, 143] width 27 height 34
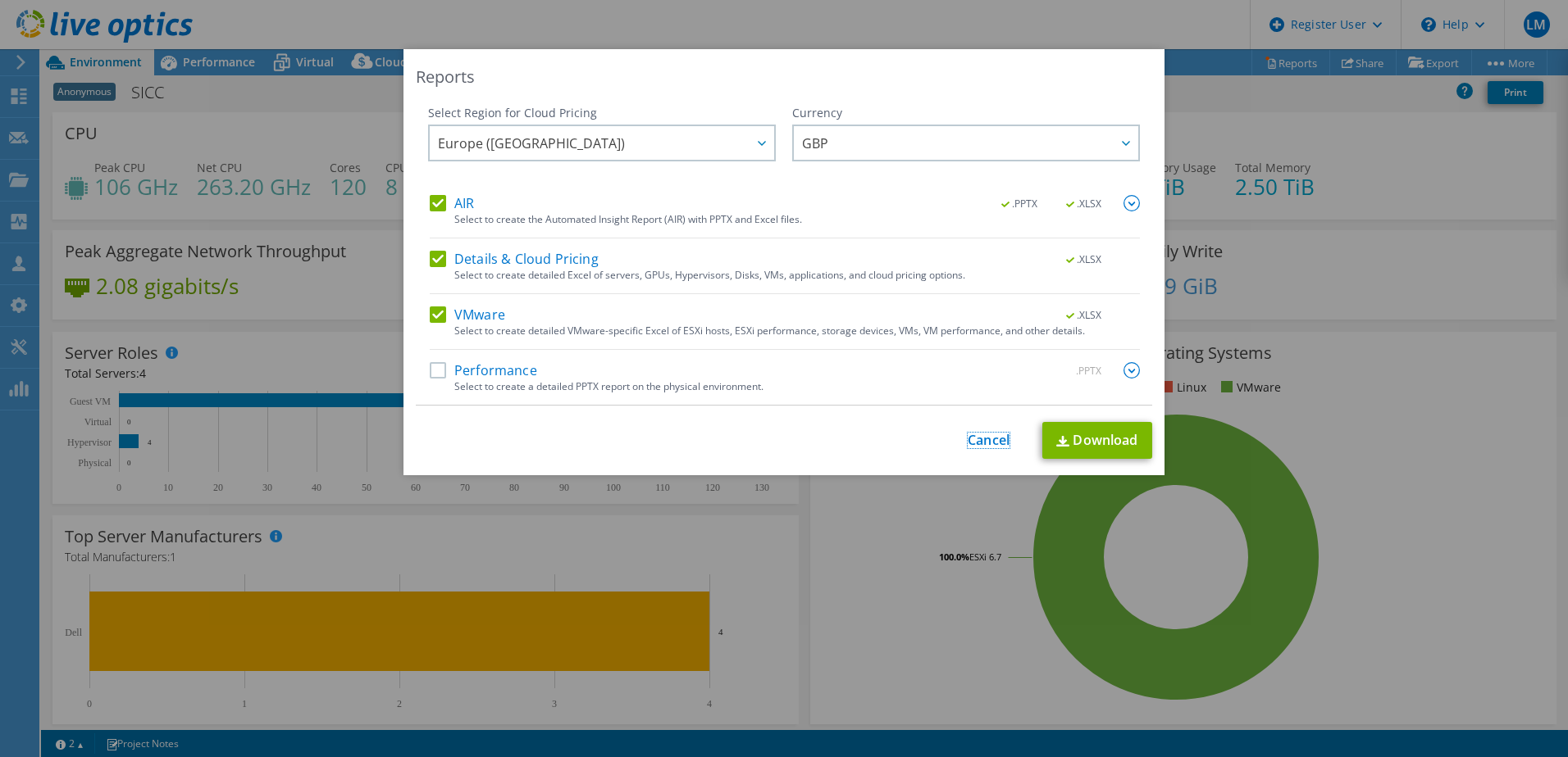
drag, startPoint x: 984, startPoint y: 440, endPoint x: 909, endPoint y: 403, distance: 83.6
click at [984, 440] on link "Cancel" at bounding box center [989, 440] width 42 height 15
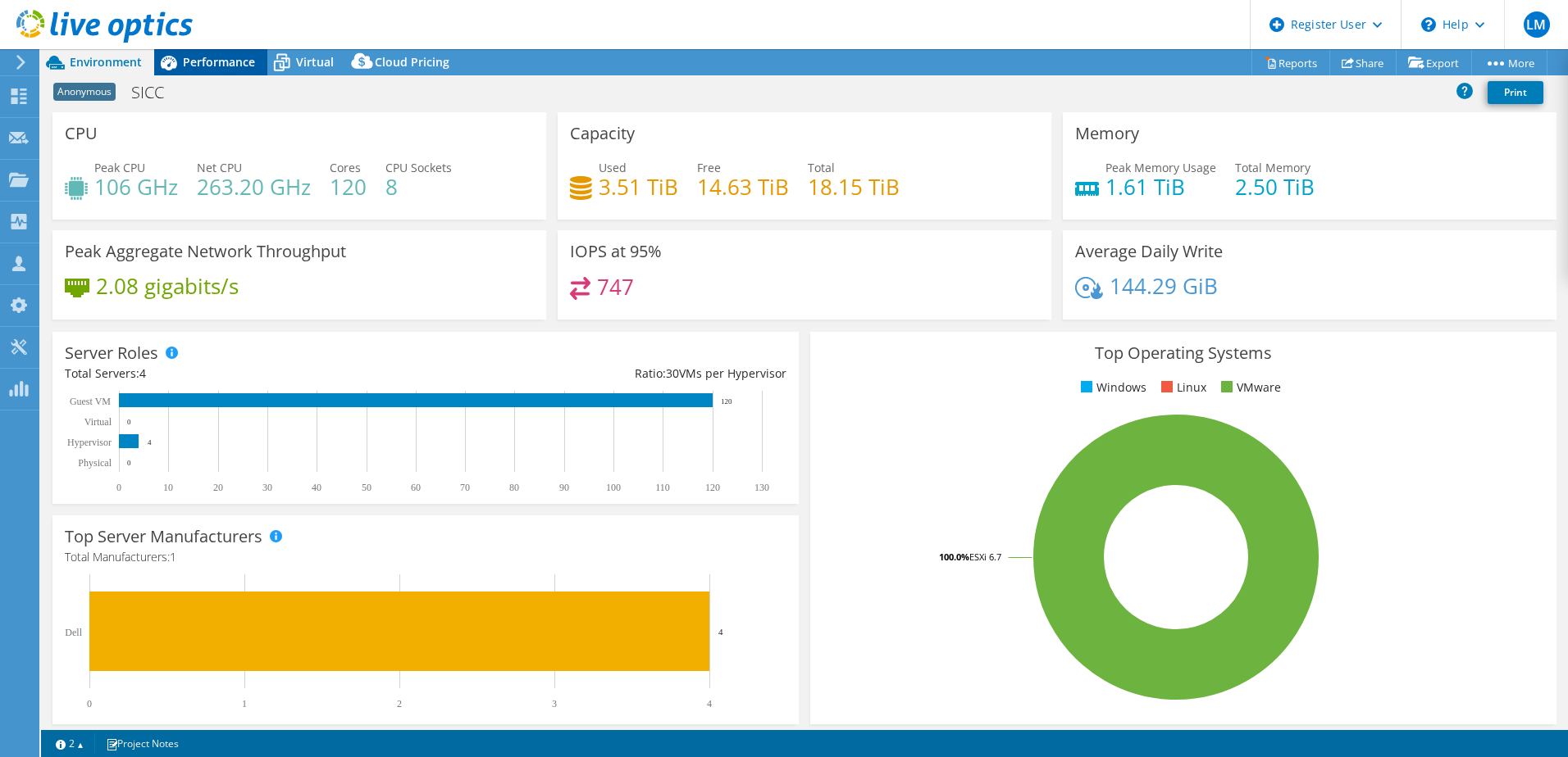
click at [223, 56] on span "Performance" at bounding box center [219, 62] width 72 height 15
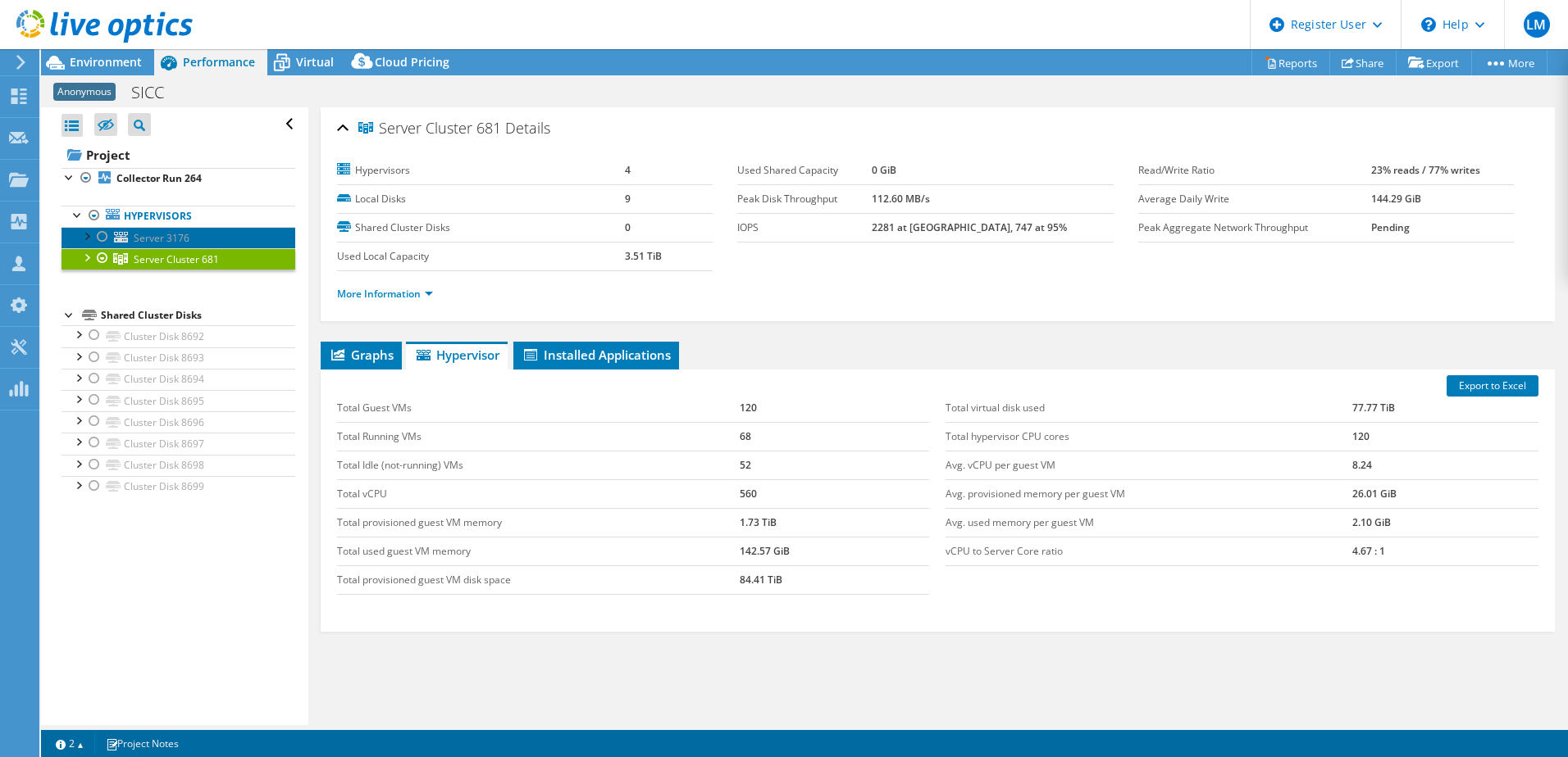
click at [165, 236] on span "Server 3176" at bounding box center [161, 238] width 56 height 14
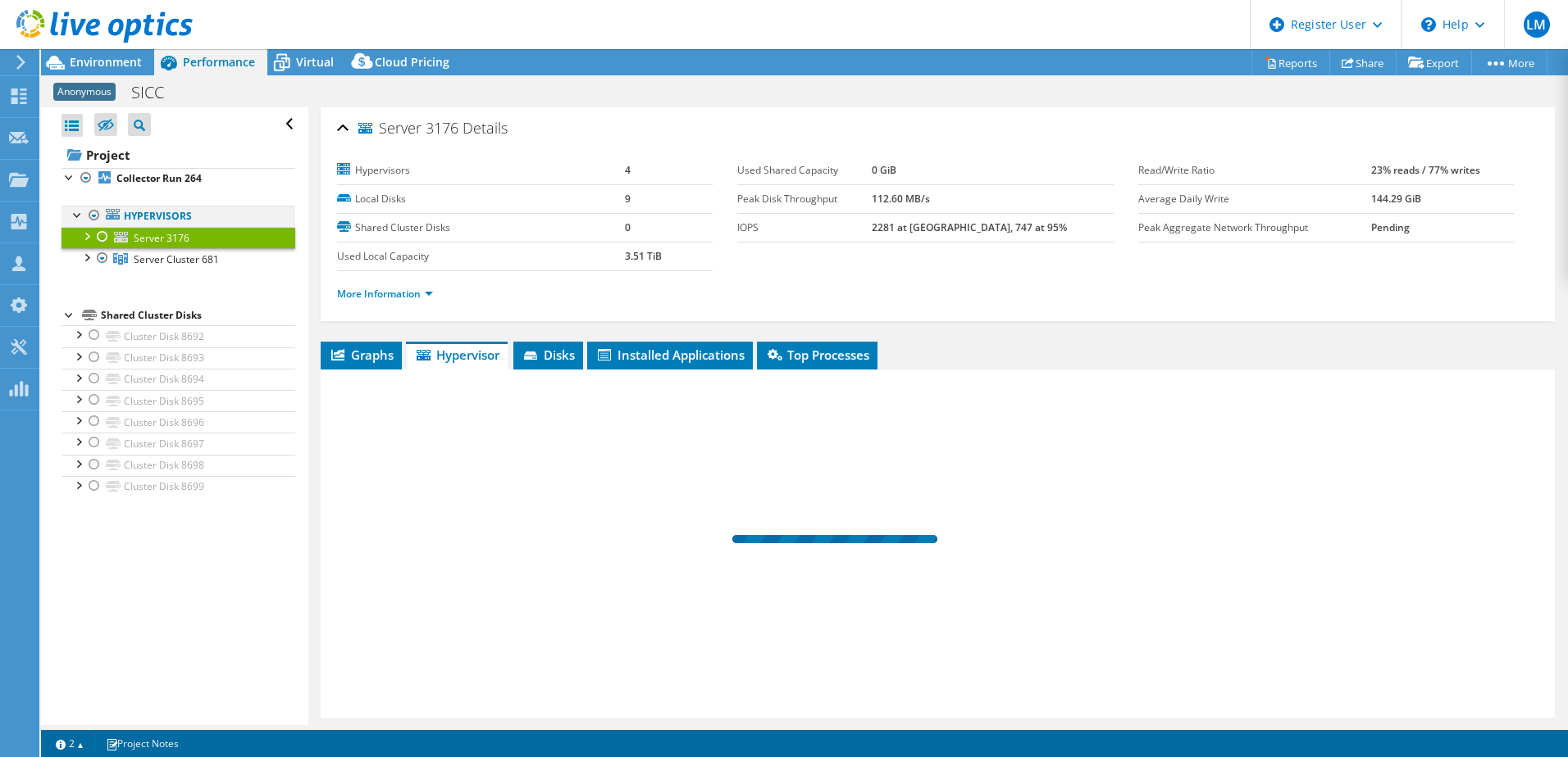
click at [73, 211] on div at bounding box center [78, 213] width 16 height 16
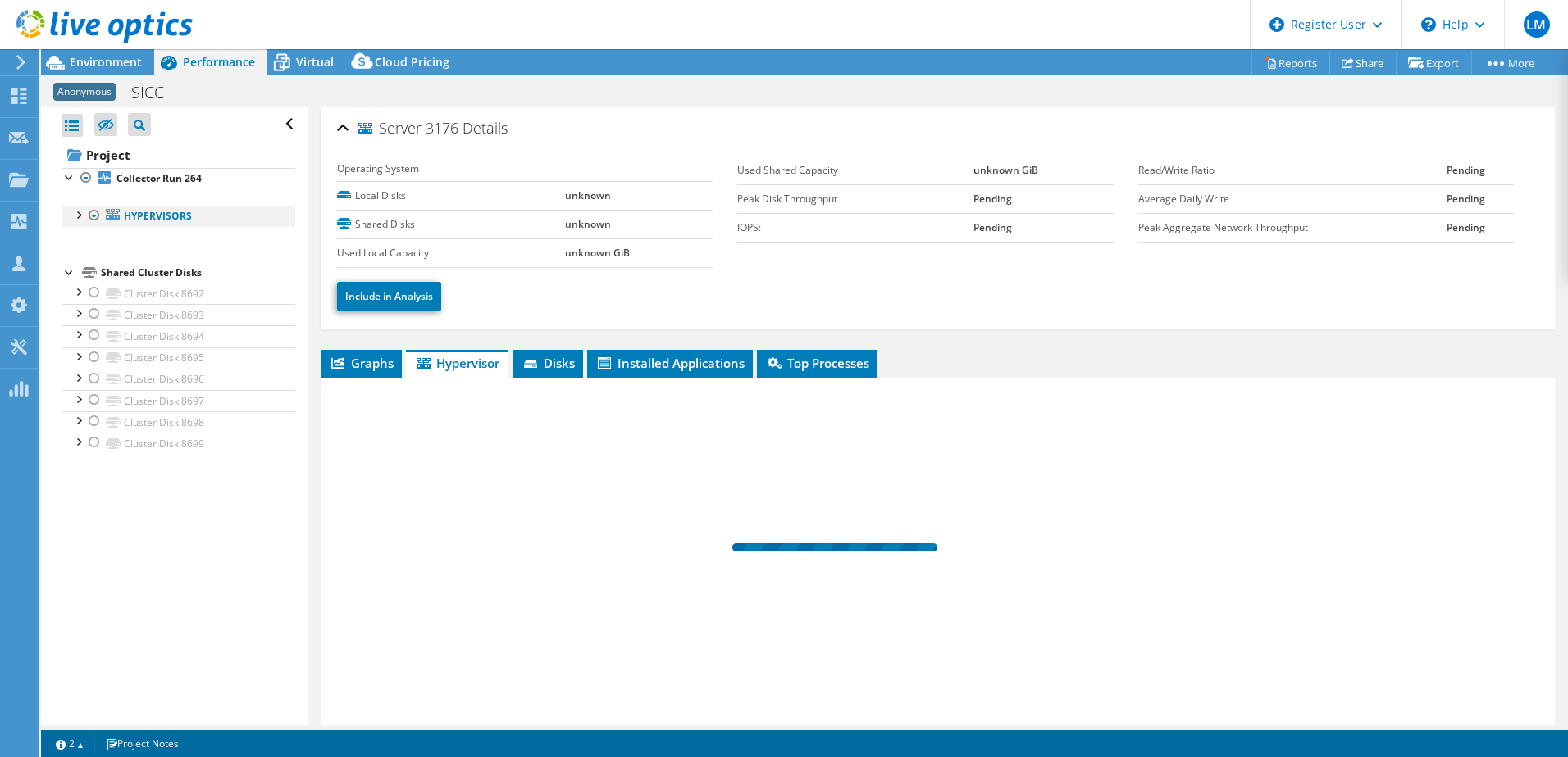
click at [73, 211] on div at bounding box center [78, 213] width 16 height 16
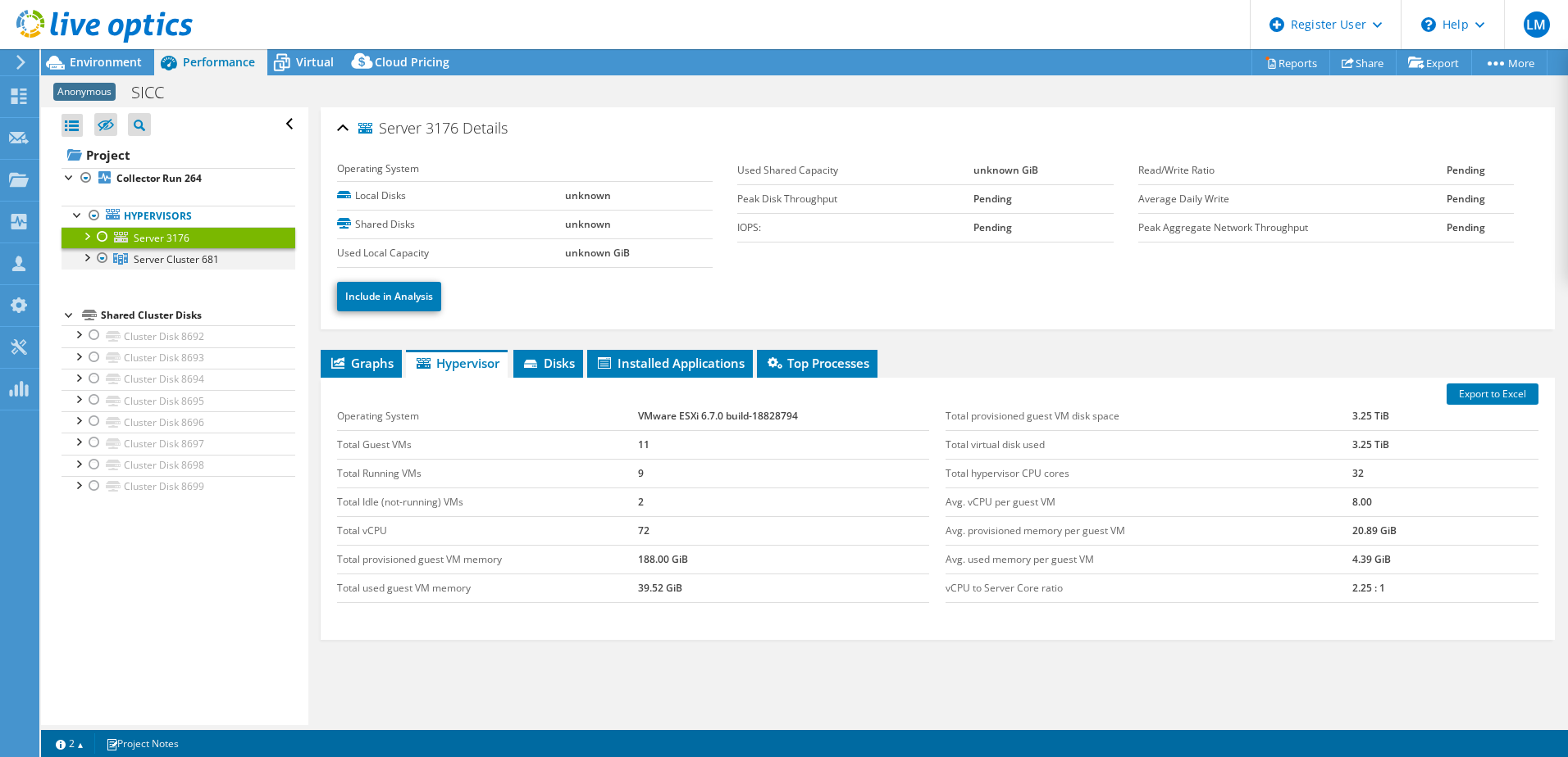
click at [81, 254] on div at bounding box center [85, 255] width 16 height 16
click at [83, 255] on div at bounding box center [85, 255] width 16 height 16
click at [365, 374] on li "Graphs" at bounding box center [362, 363] width 81 height 27
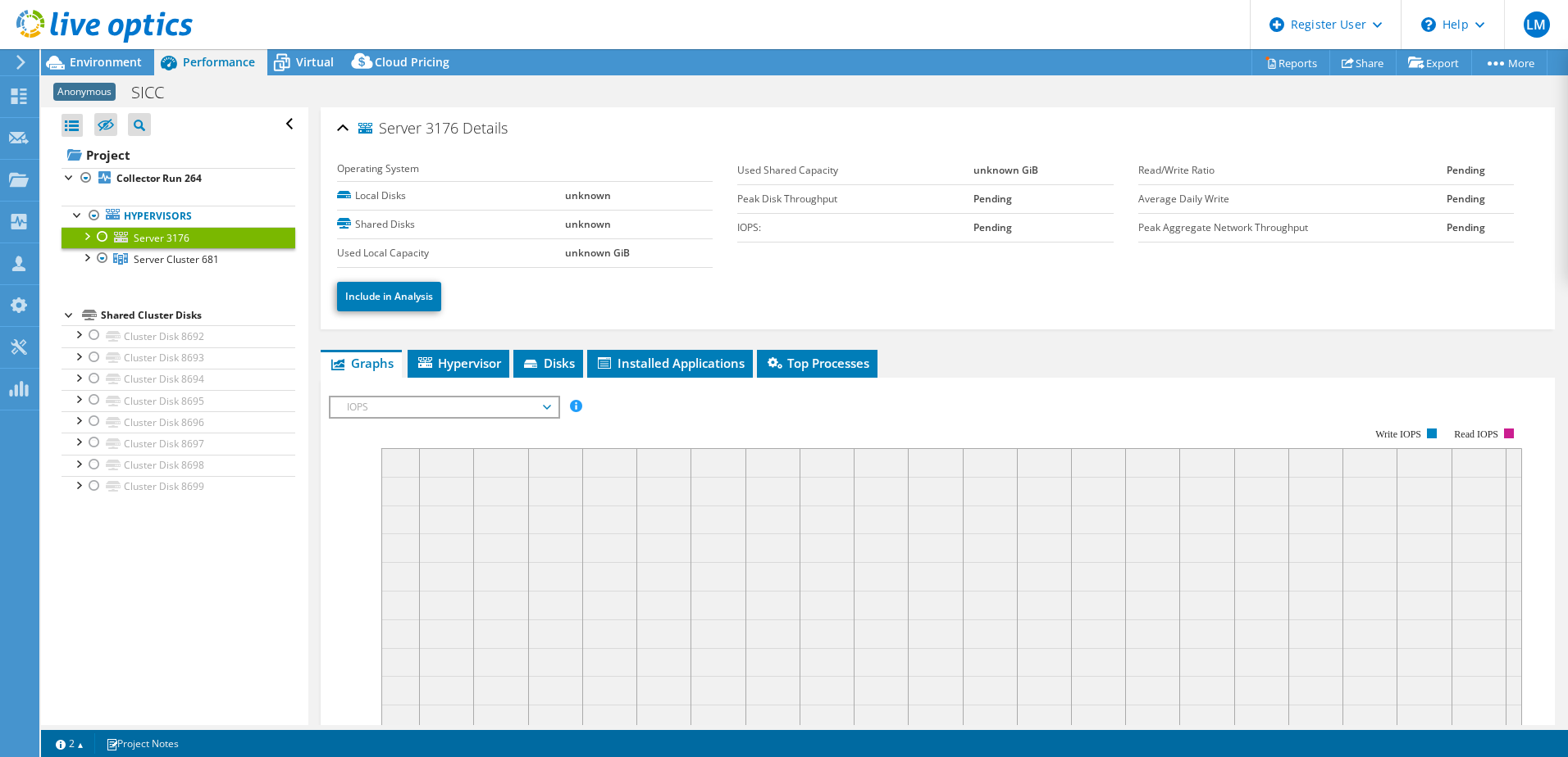
click at [528, 408] on span "IOPS" at bounding box center [444, 407] width 211 height 20
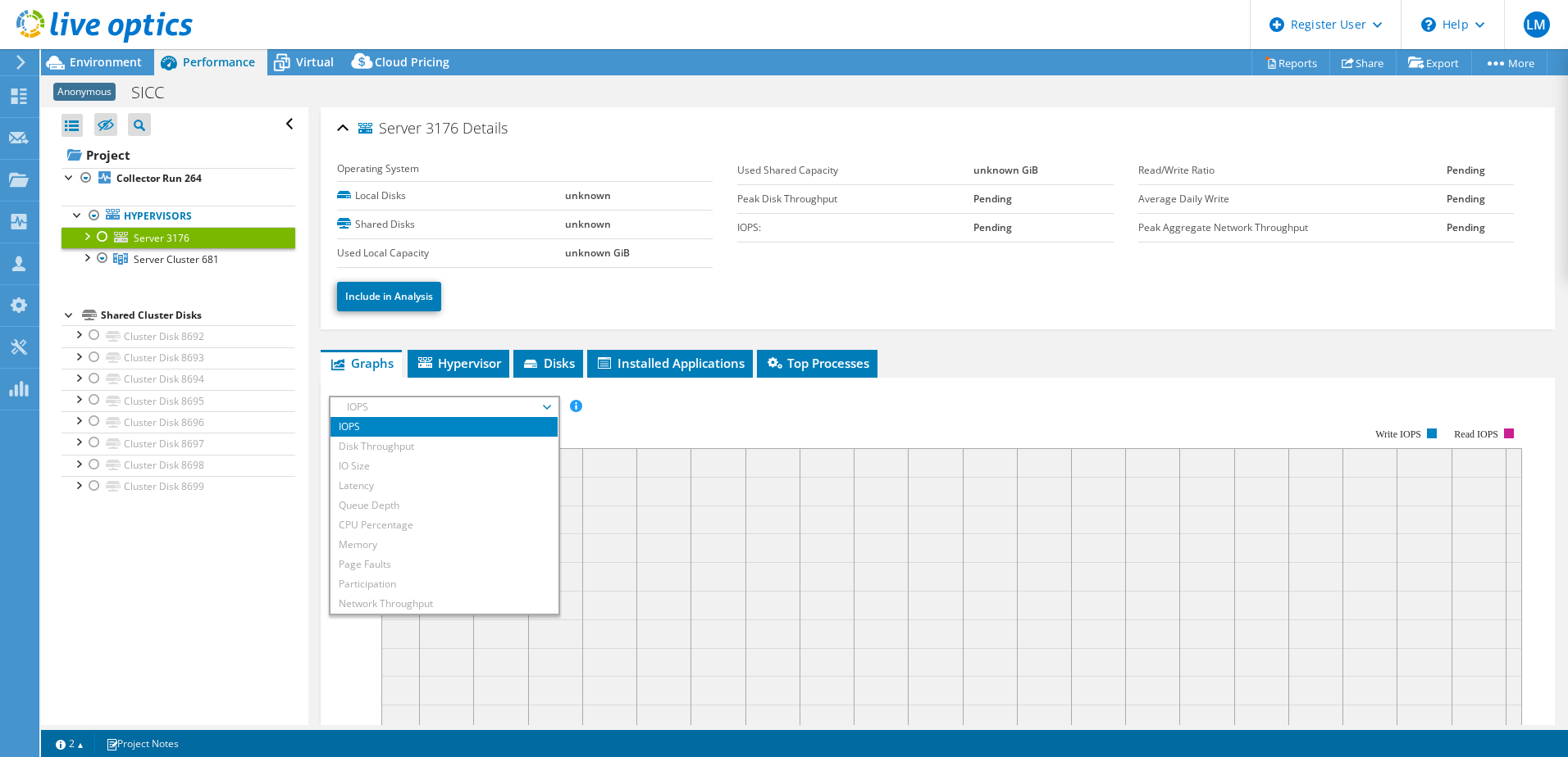
click at [662, 414] on rect at bounding box center [925, 570] width 1193 height 327
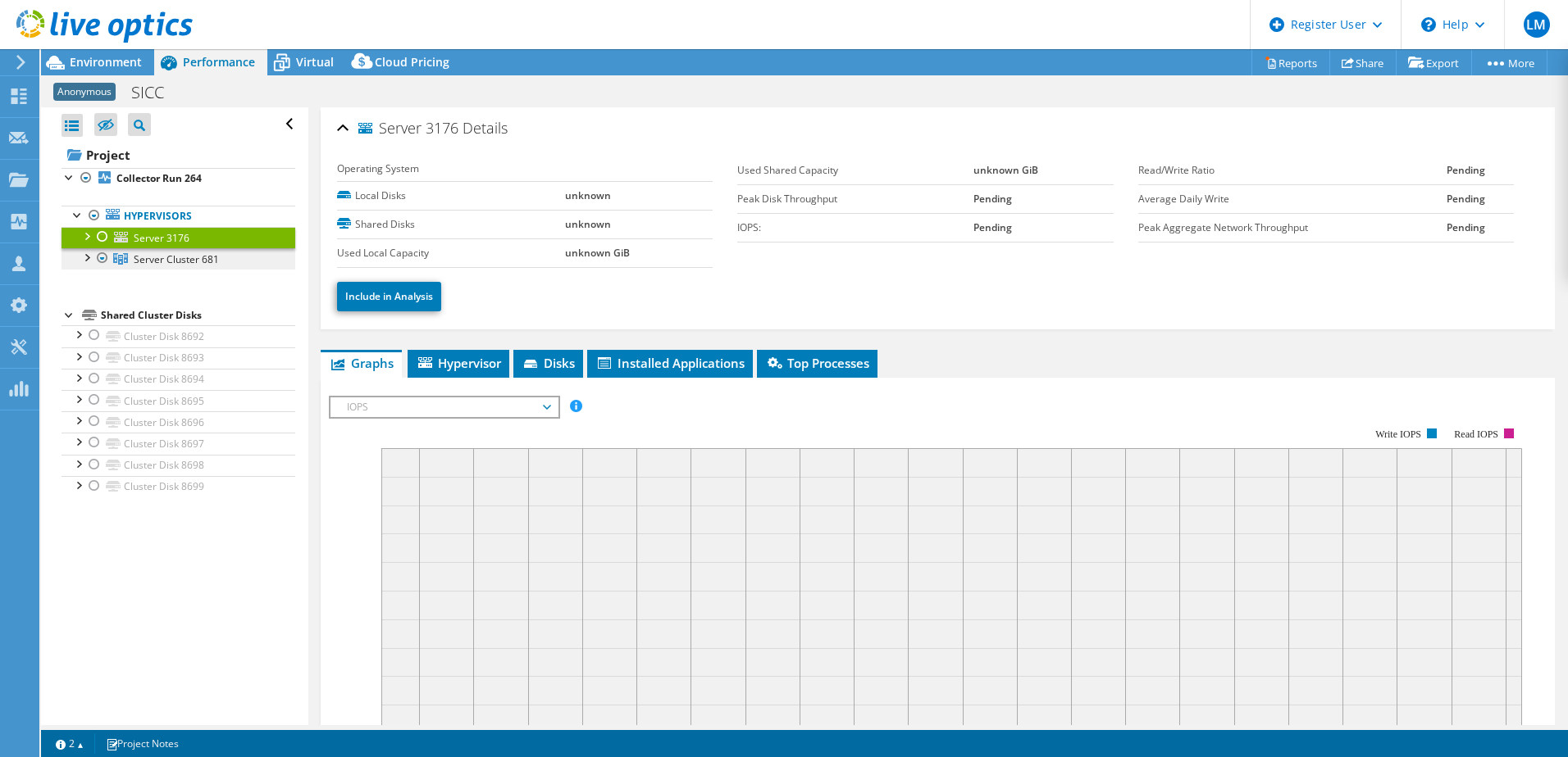
click at [228, 260] on link "Server Cluster 681" at bounding box center [178, 258] width 234 height 22
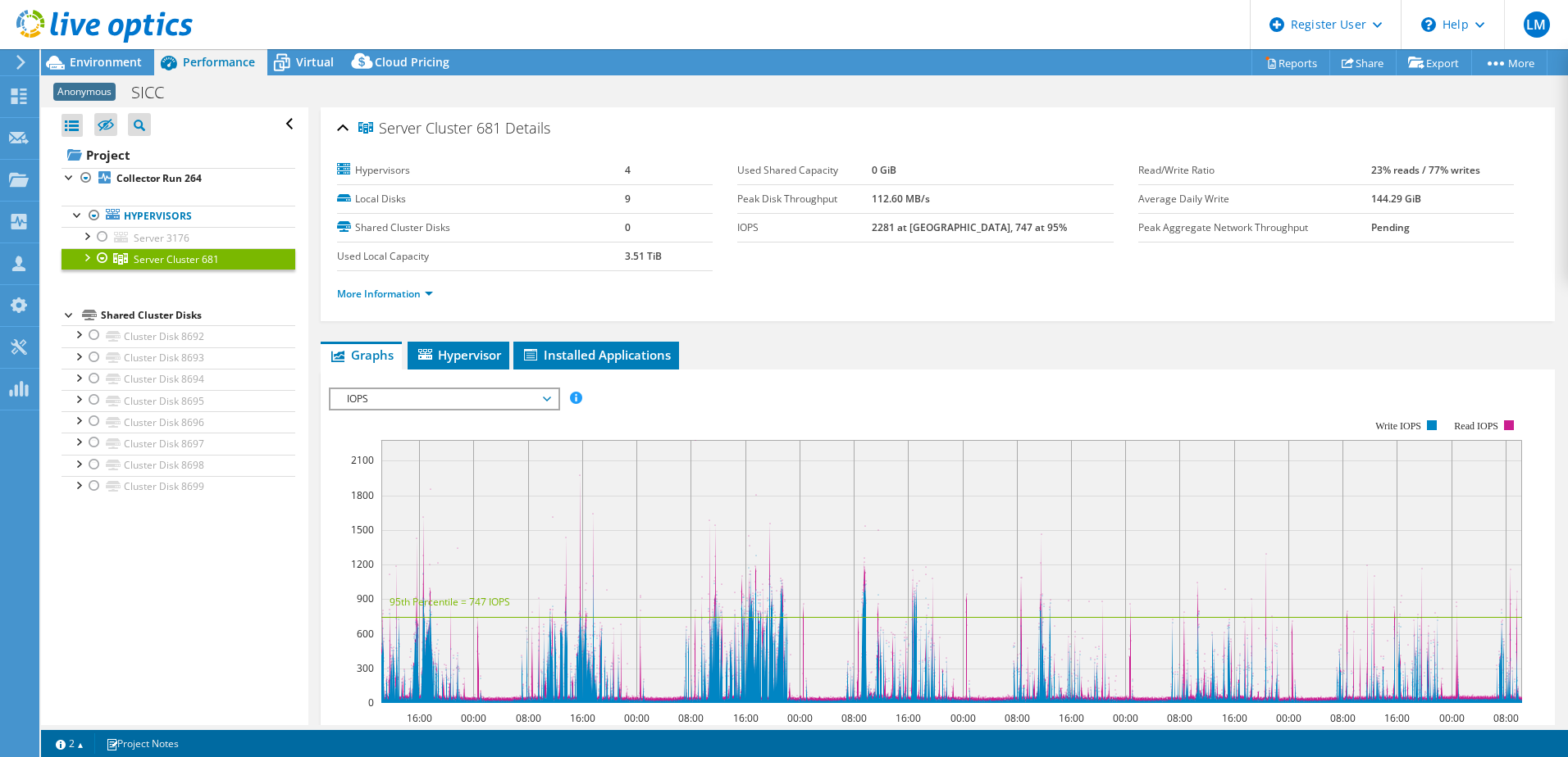
click at [544, 407] on span "IOPS" at bounding box center [444, 398] width 211 height 20
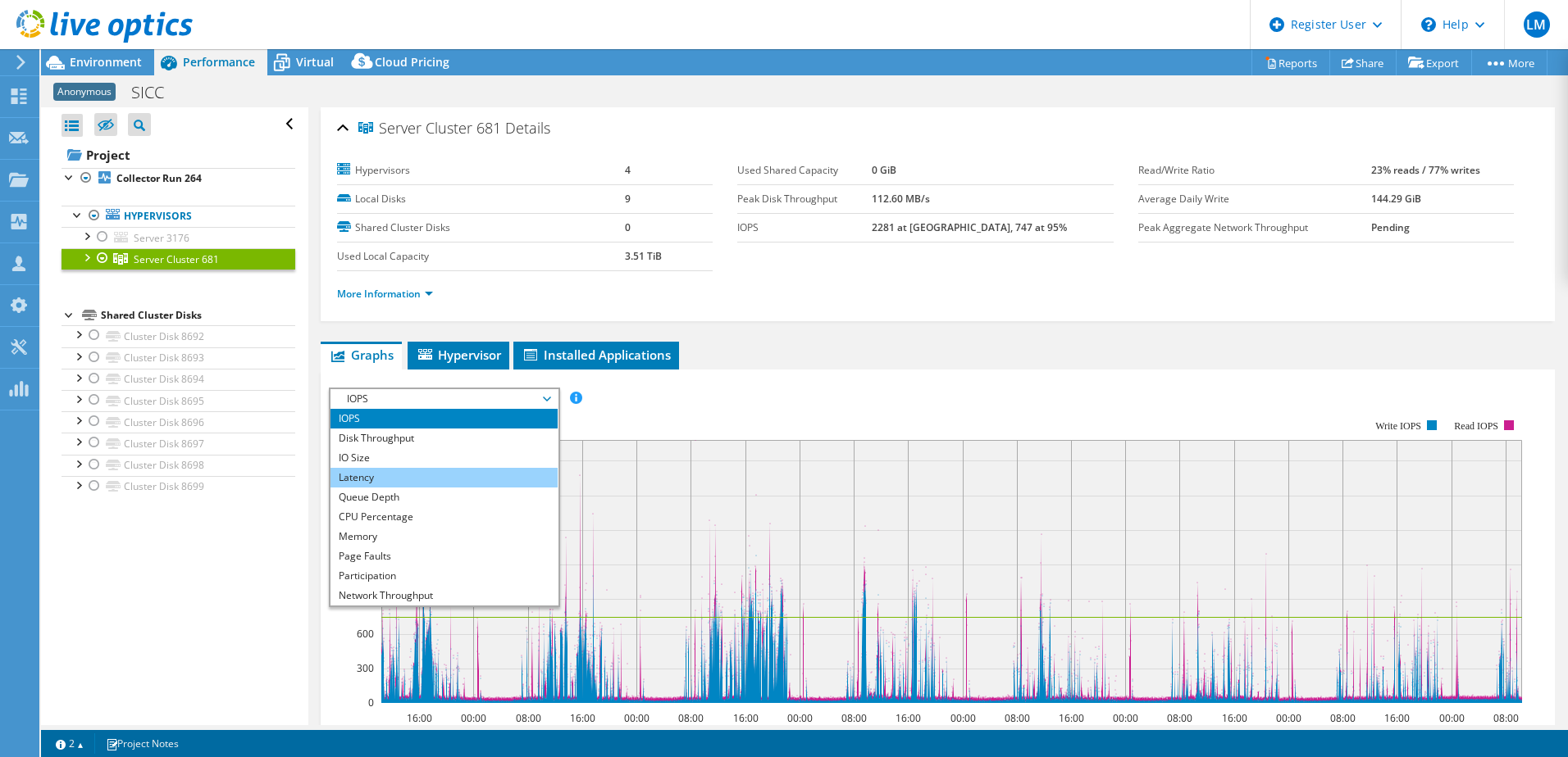
scroll to position [59, 0]
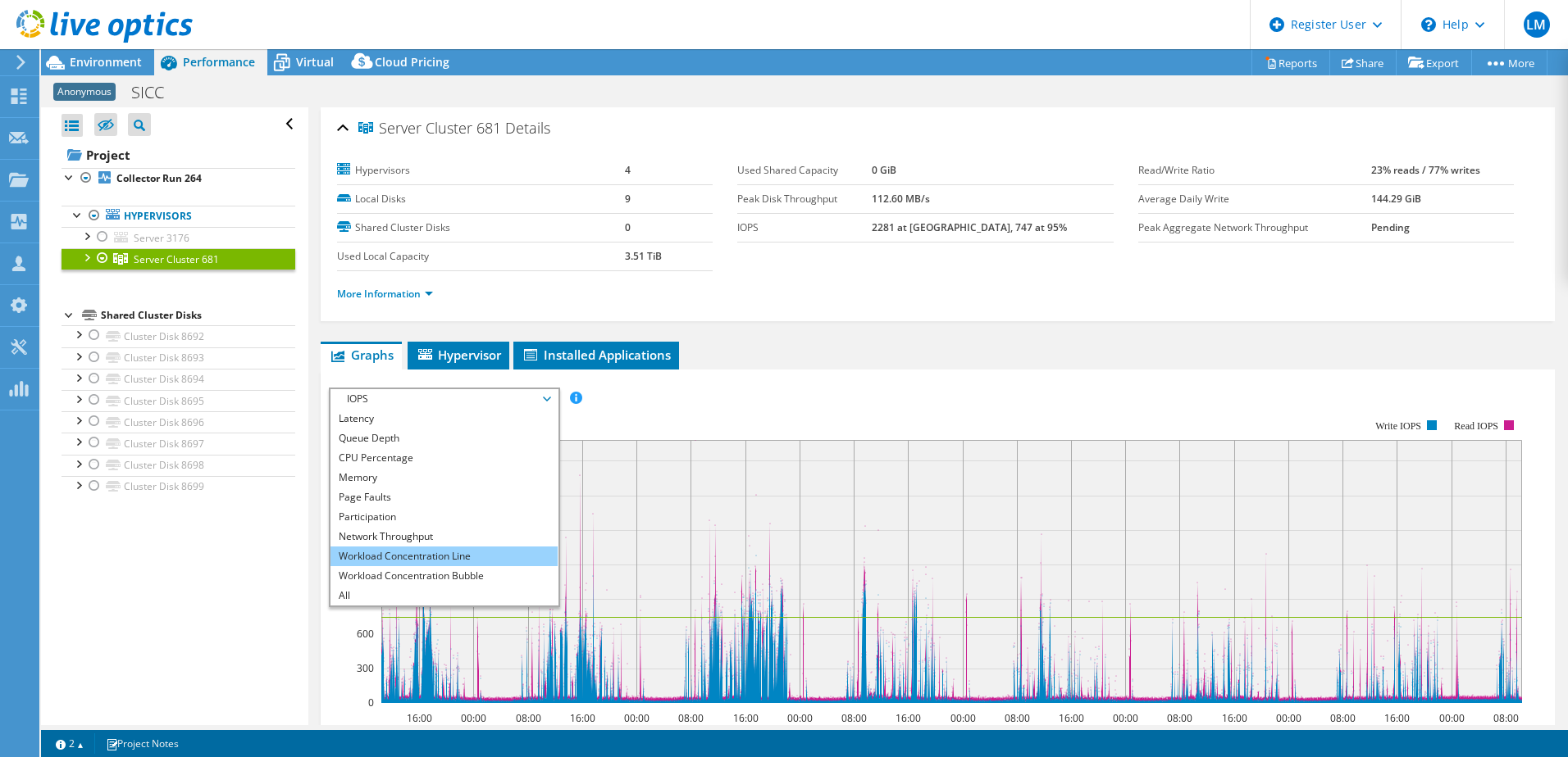
click at [451, 556] on li "Workload Concentration Line" at bounding box center [444, 556] width 227 height 20
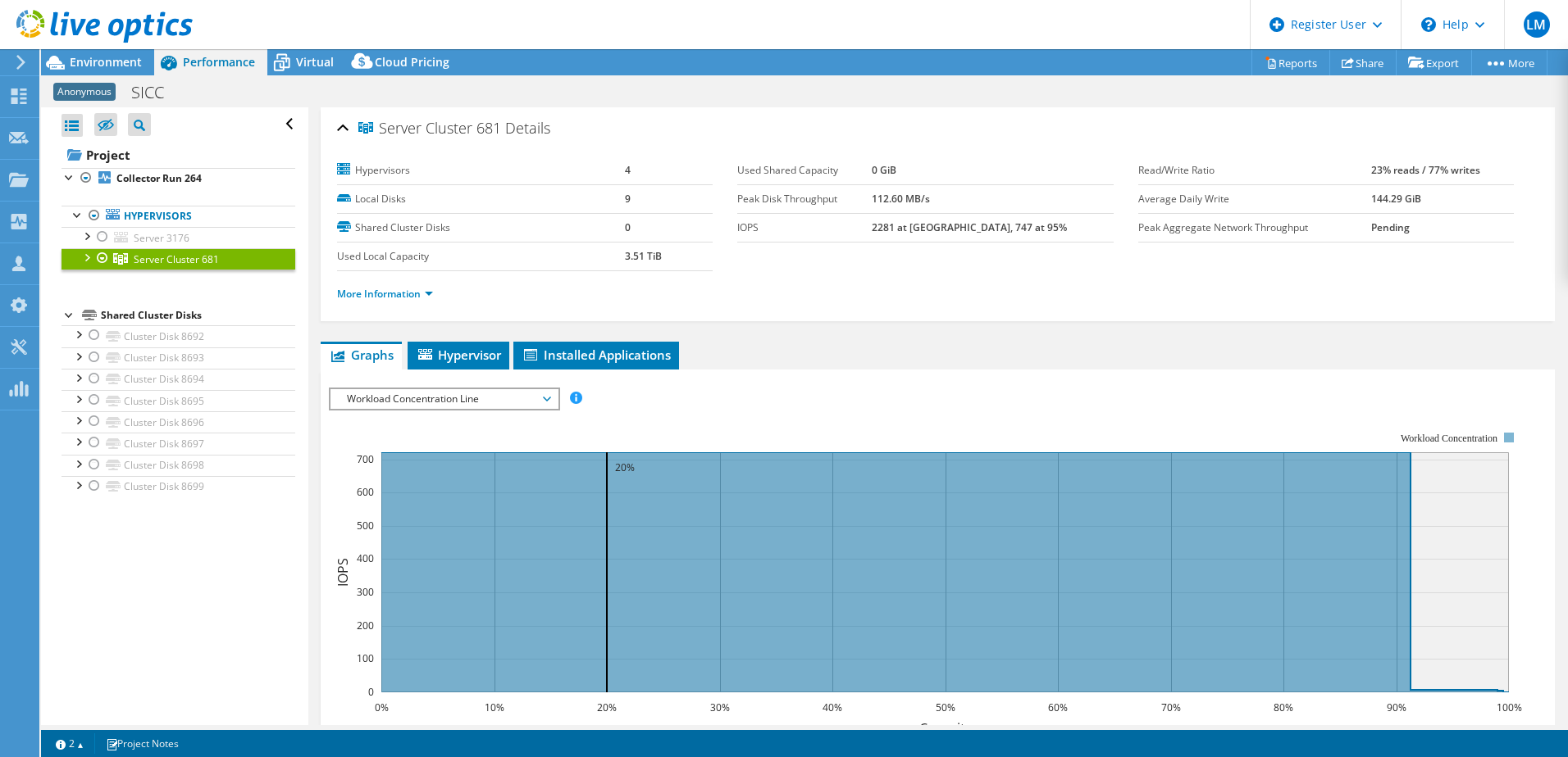
click at [542, 403] on span "Workload Concentration Line" at bounding box center [444, 398] width 211 height 20
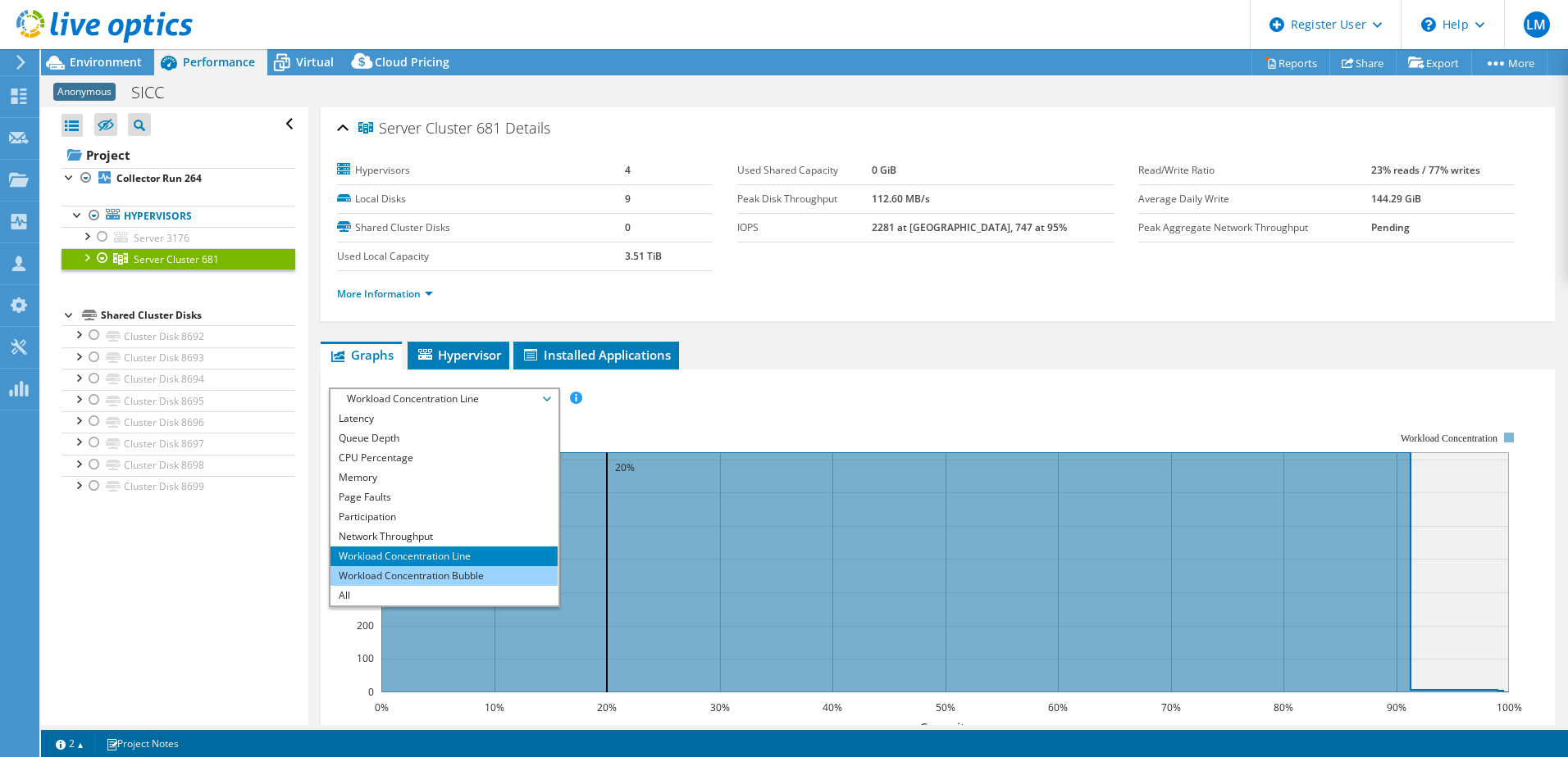
click at [445, 575] on li "Workload Concentration Bubble" at bounding box center [444, 576] width 227 height 20
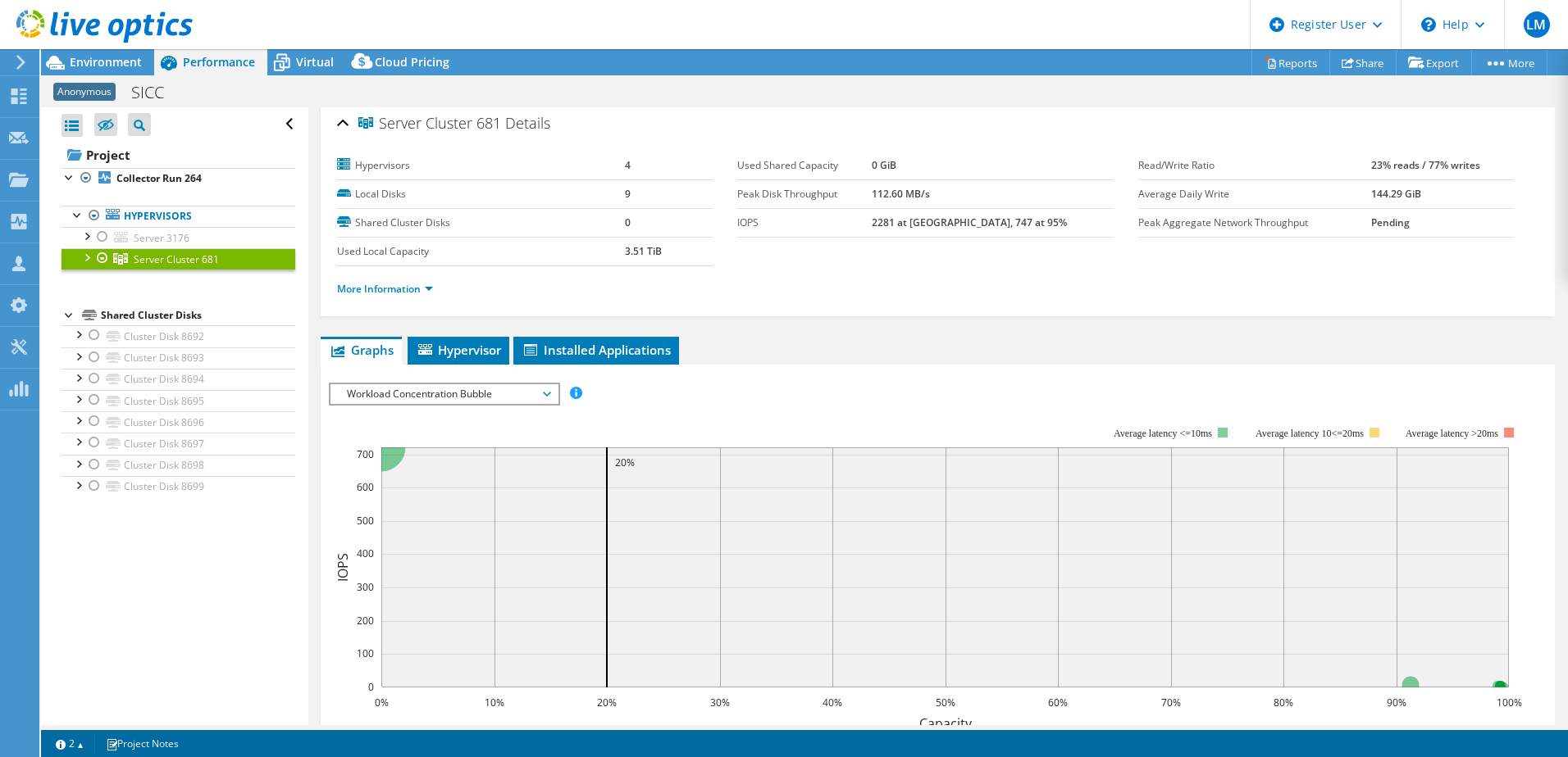
scroll to position [0, 0]
click at [83, 260] on div at bounding box center [85, 255] width 16 height 16
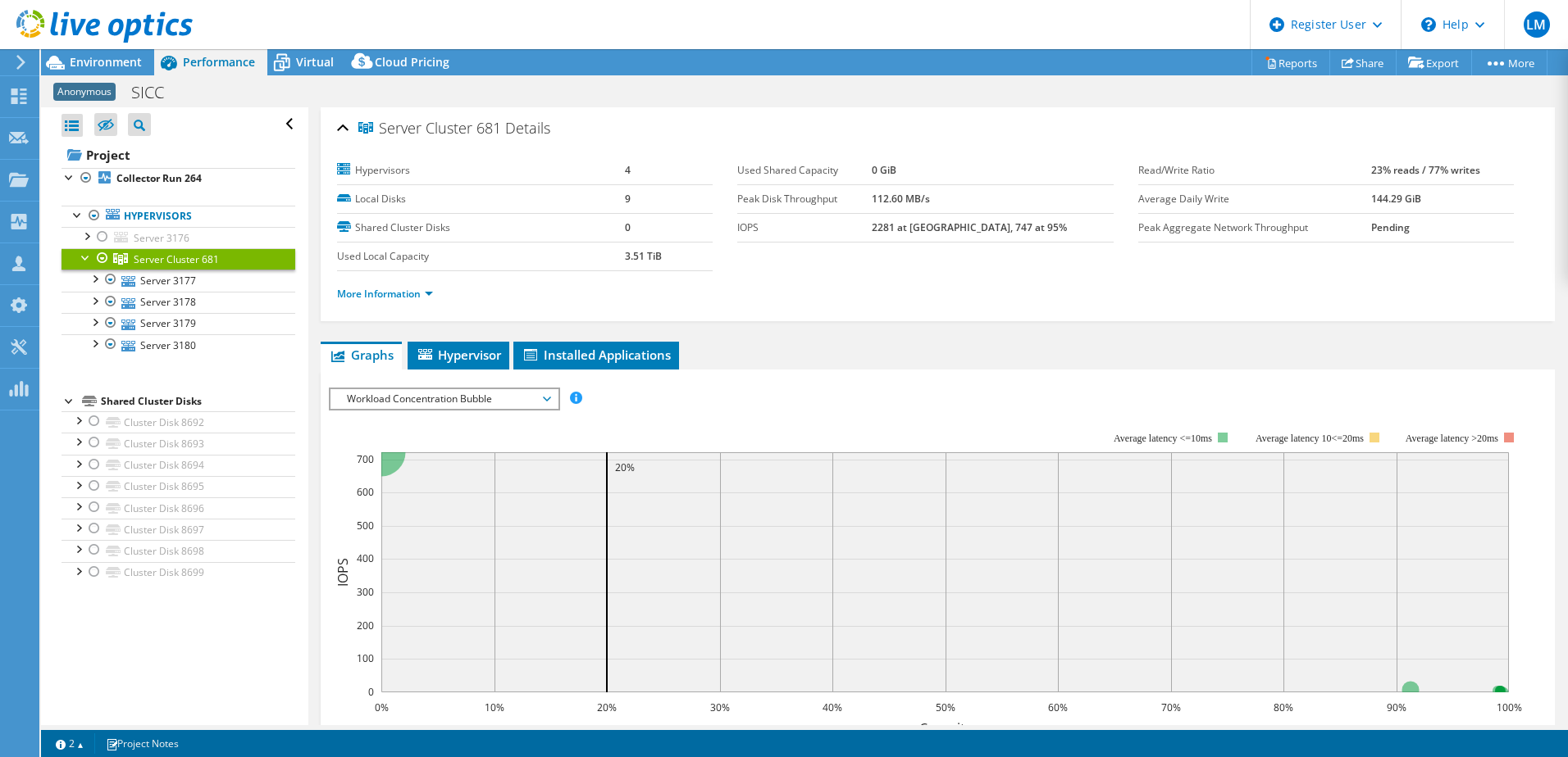
click at [83, 260] on div at bounding box center [85, 255] width 16 height 16
click at [87, 257] on div at bounding box center [85, 255] width 16 height 16
click at [93, 59] on span "Environment" at bounding box center [106, 62] width 72 height 15
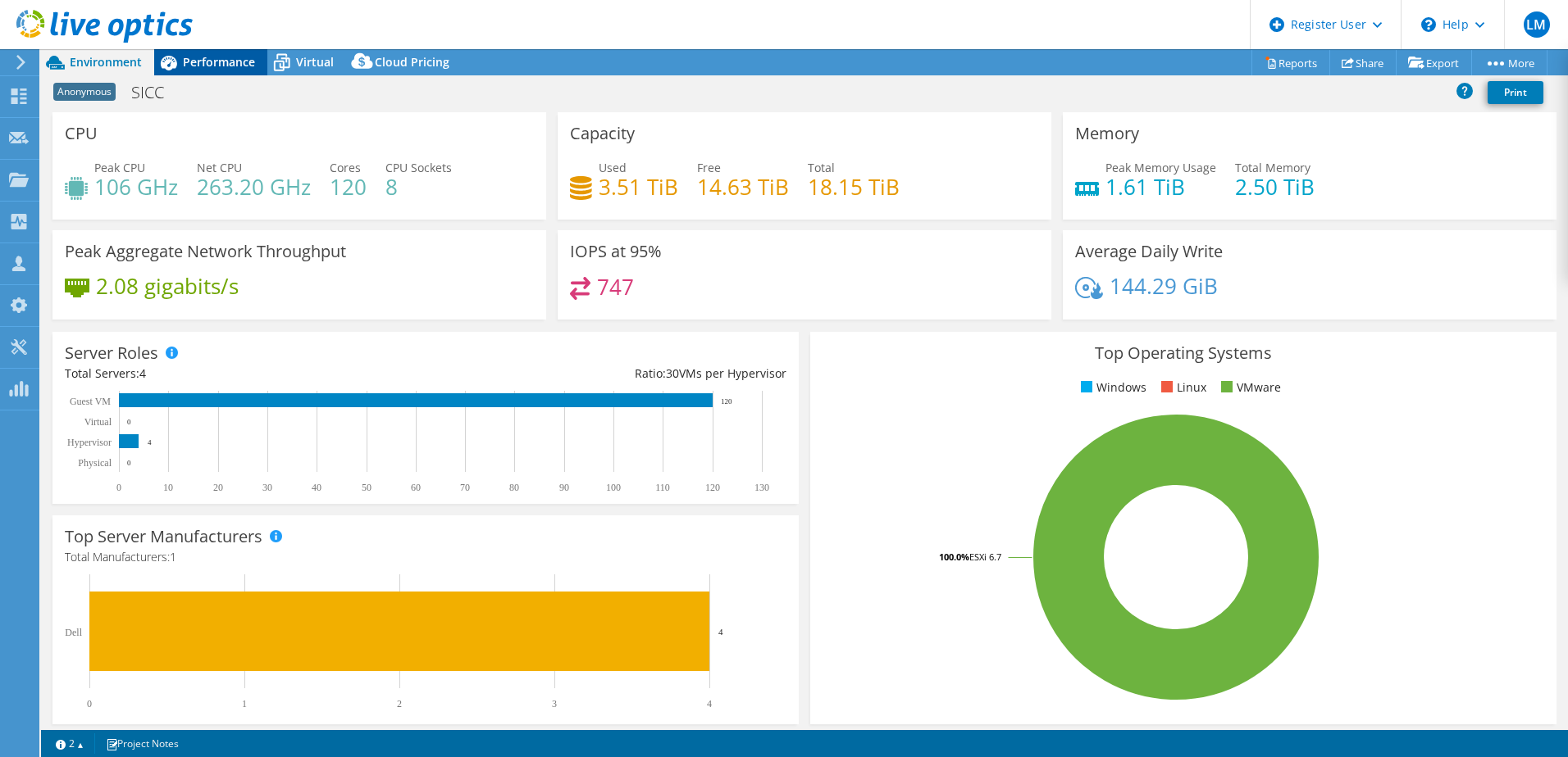
click at [231, 59] on span "Performance" at bounding box center [219, 62] width 72 height 15
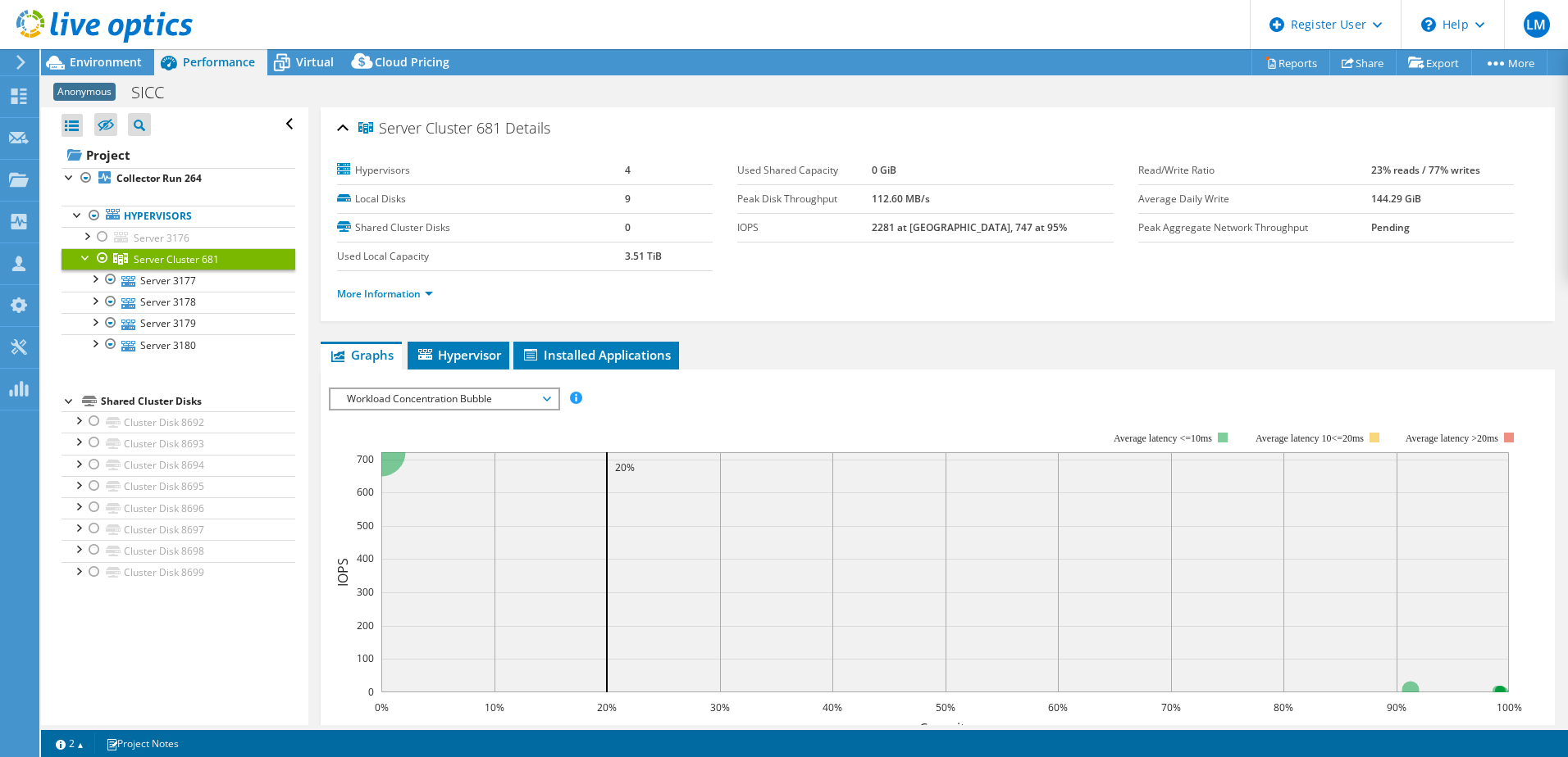
click at [82, 258] on div at bounding box center [85, 255] width 16 height 16
click at [93, 337] on div at bounding box center [94, 335] width 16 height 20
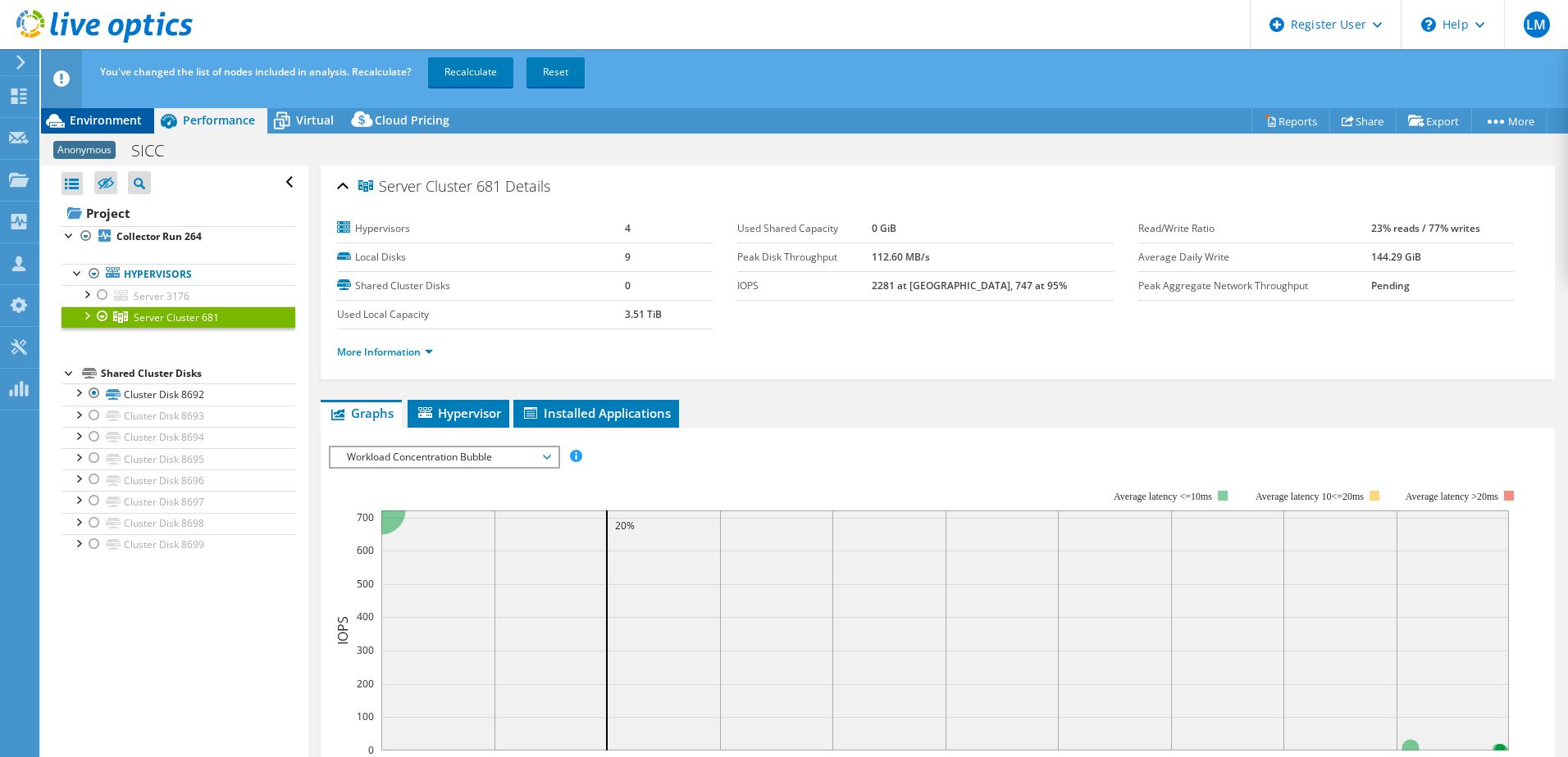
click at [100, 110] on div "Environment" at bounding box center [98, 120] width 114 height 26
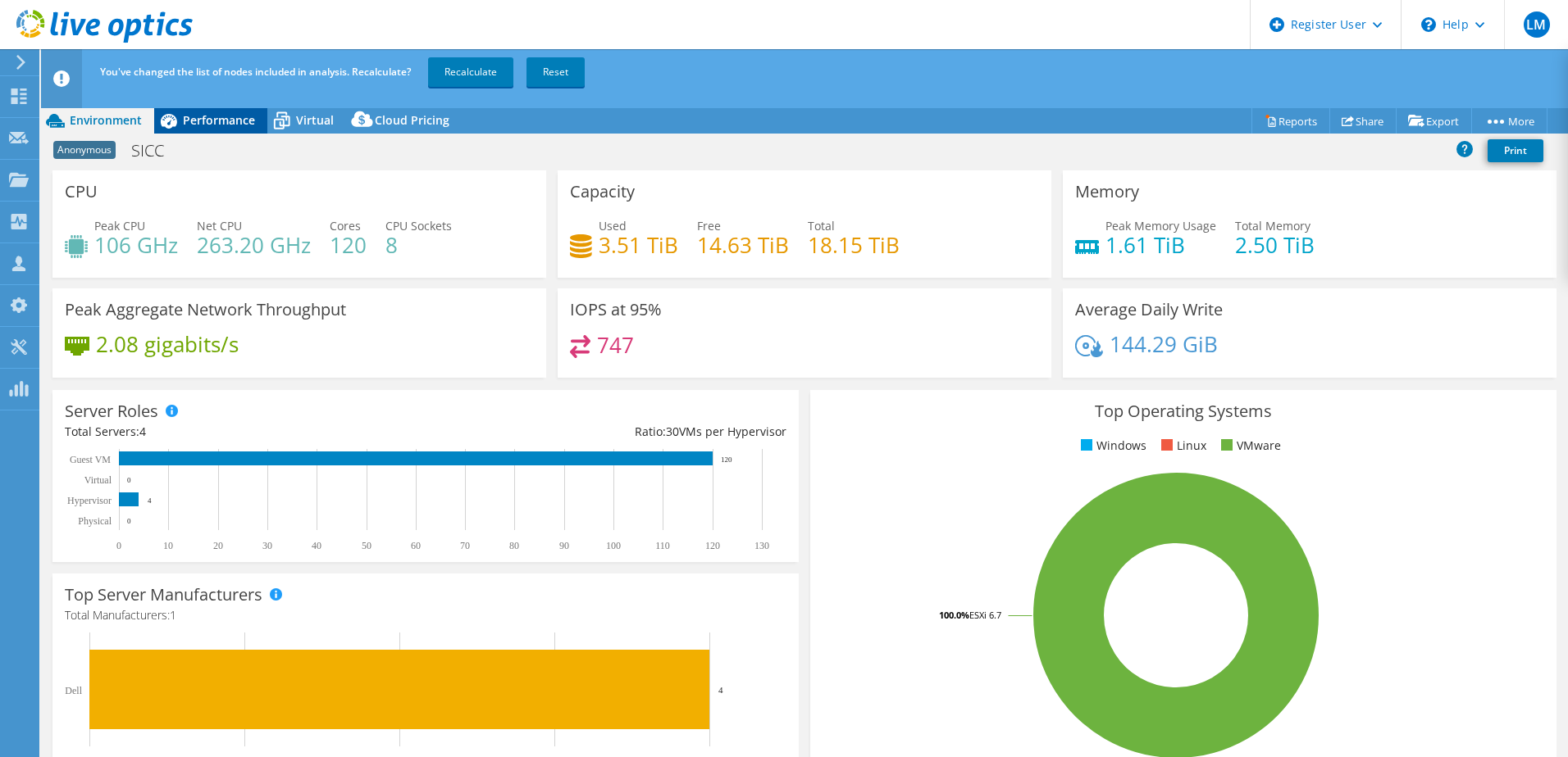
click at [206, 119] on span "Performance" at bounding box center [219, 120] width 72 height 15
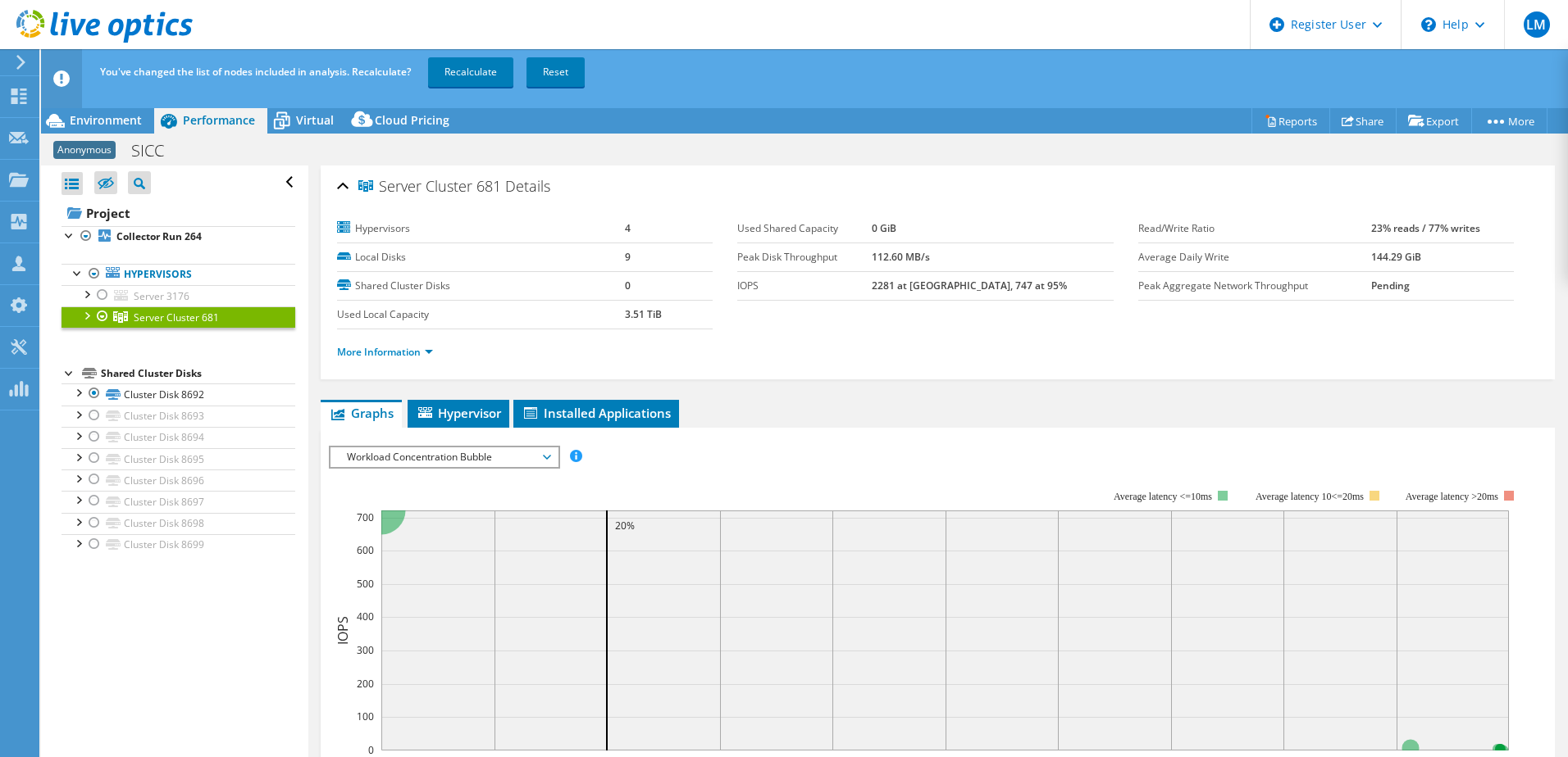
drag, startPoint x: 206, startPoint y: 119, endPoint x: 181, endPoint y: 119, distance: 25.0
click at [181, 119] on icon at bounding box center [169, 121] width 28 height 28
click at [477, 73] on link "Recalculate" at bounding box center [471, 72] width 85 height 29
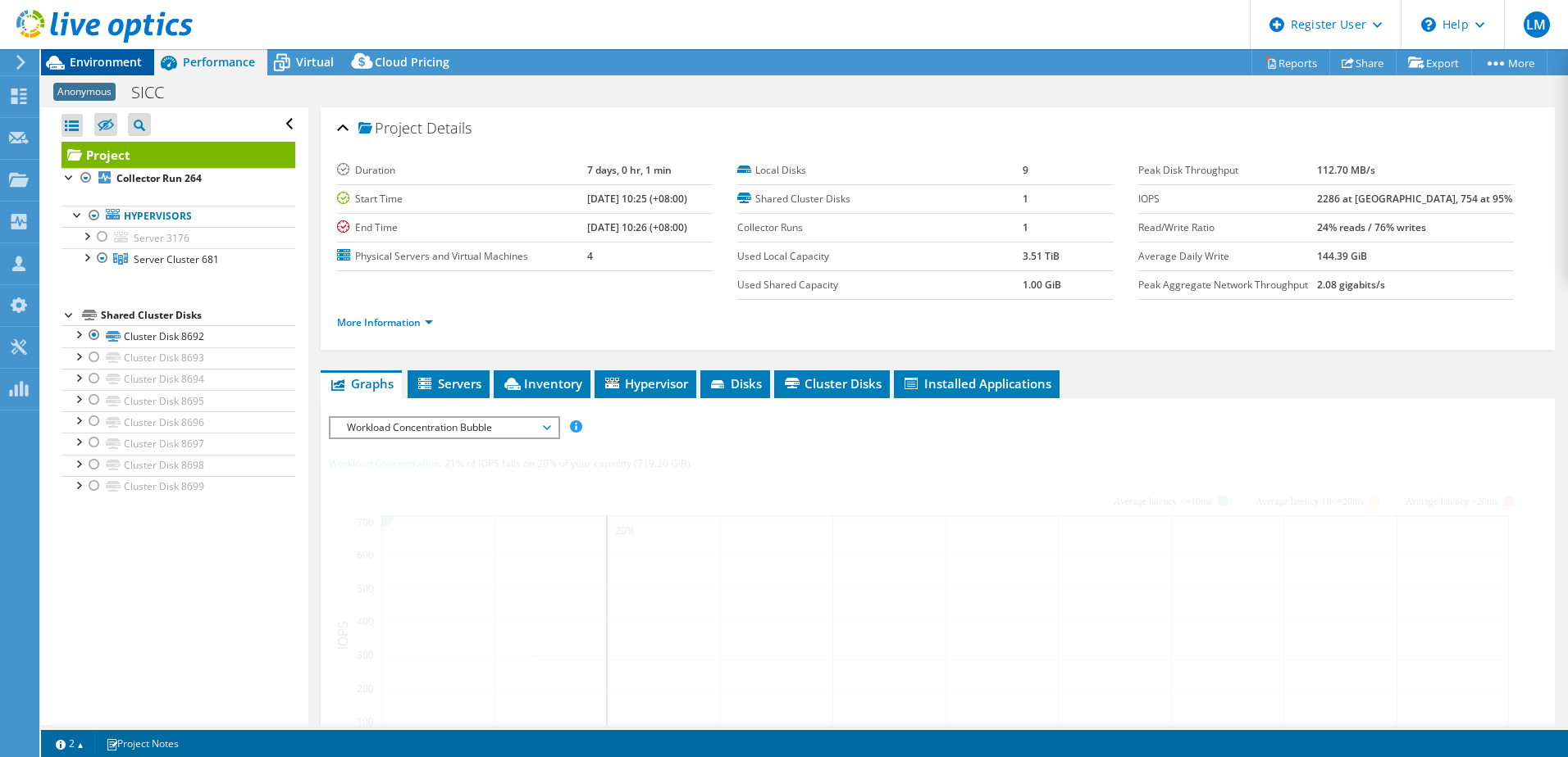
click at [103, 62] on span "Environment" at bounding box center [106, 62] width 72 height 15
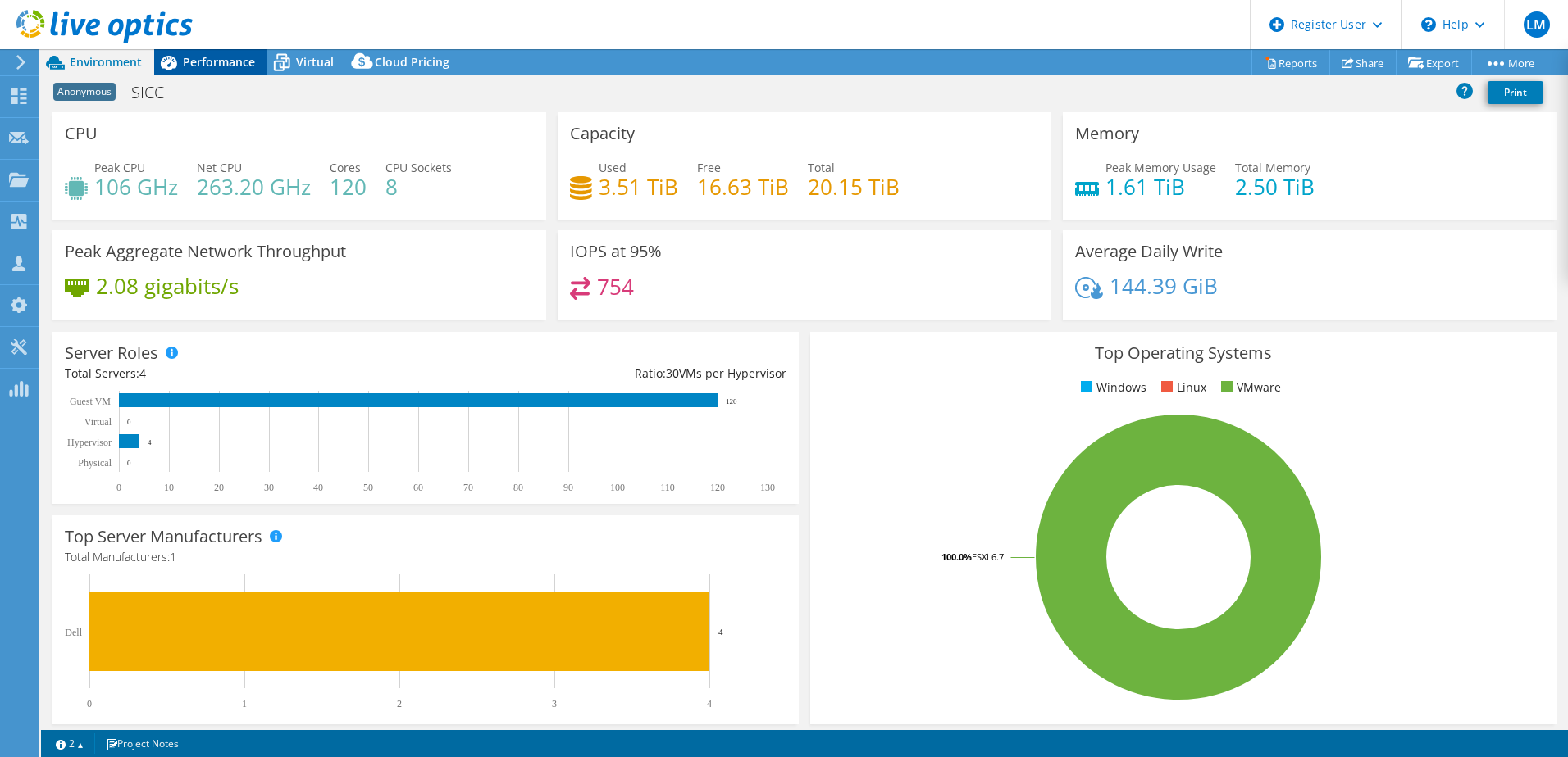
click at [205, 62] on span "Performance" at bounding box center [219, 62] width 72 height 15
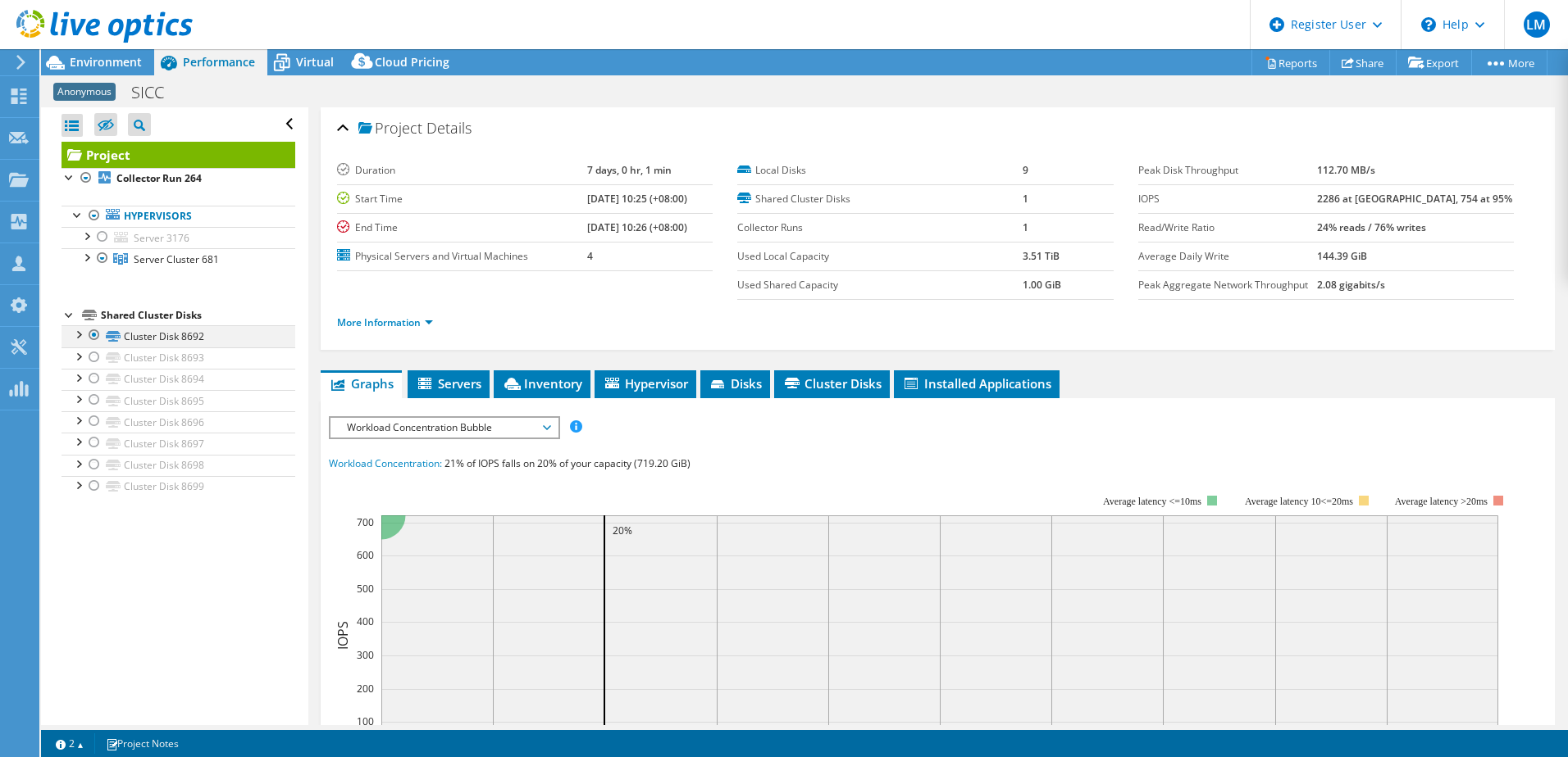
click at [77, 330] on div at bounding box center [78, 333] width 16 height 16
click at [95, 334] on div at bounding box center [94, 335] width 16 height 20
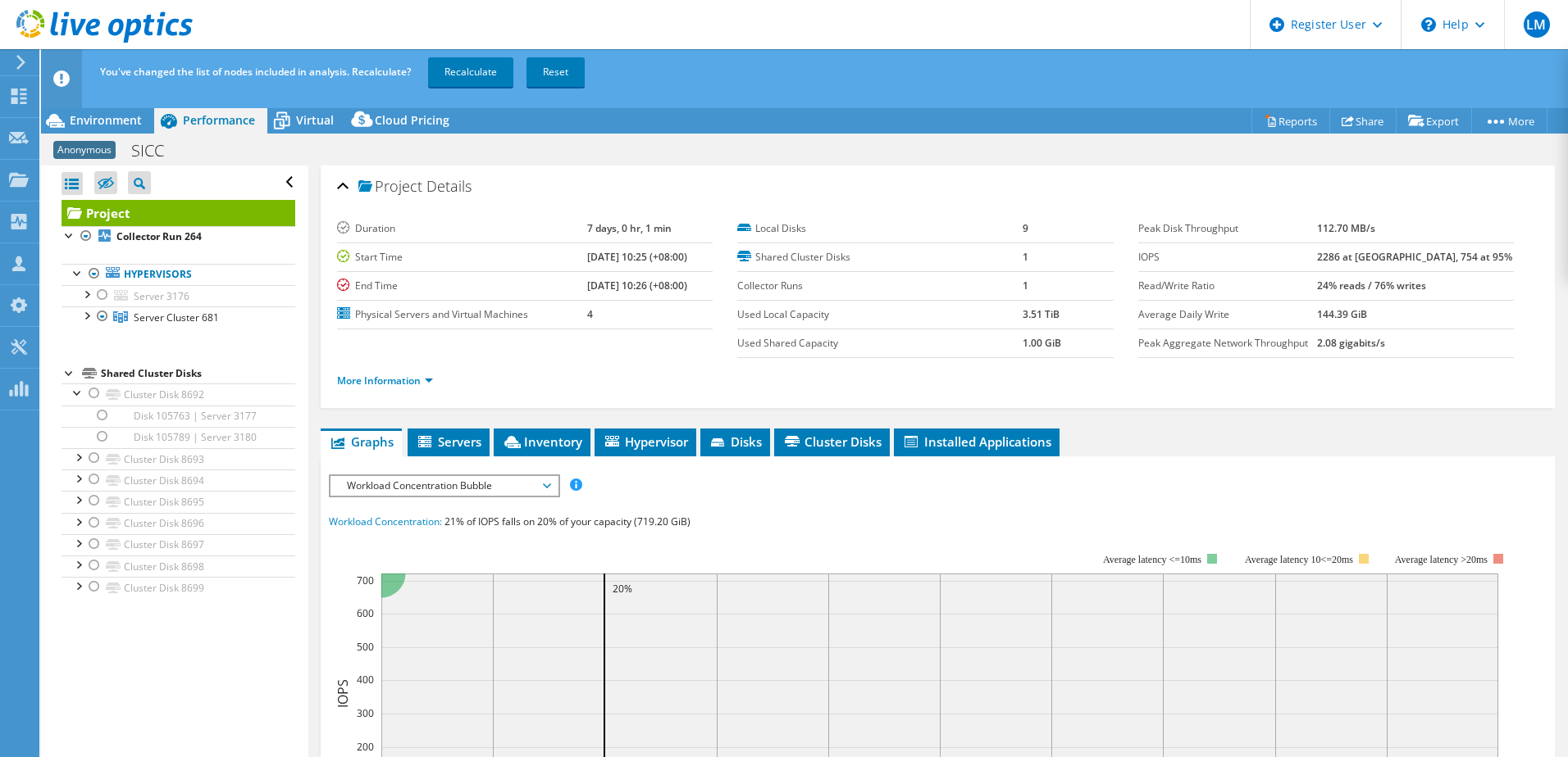
click at [64, 366] on div at bounding box center [69, 372] width 16 height 16
click at [101, 293] on div at bounding box center [102, 294] width 16 height 20
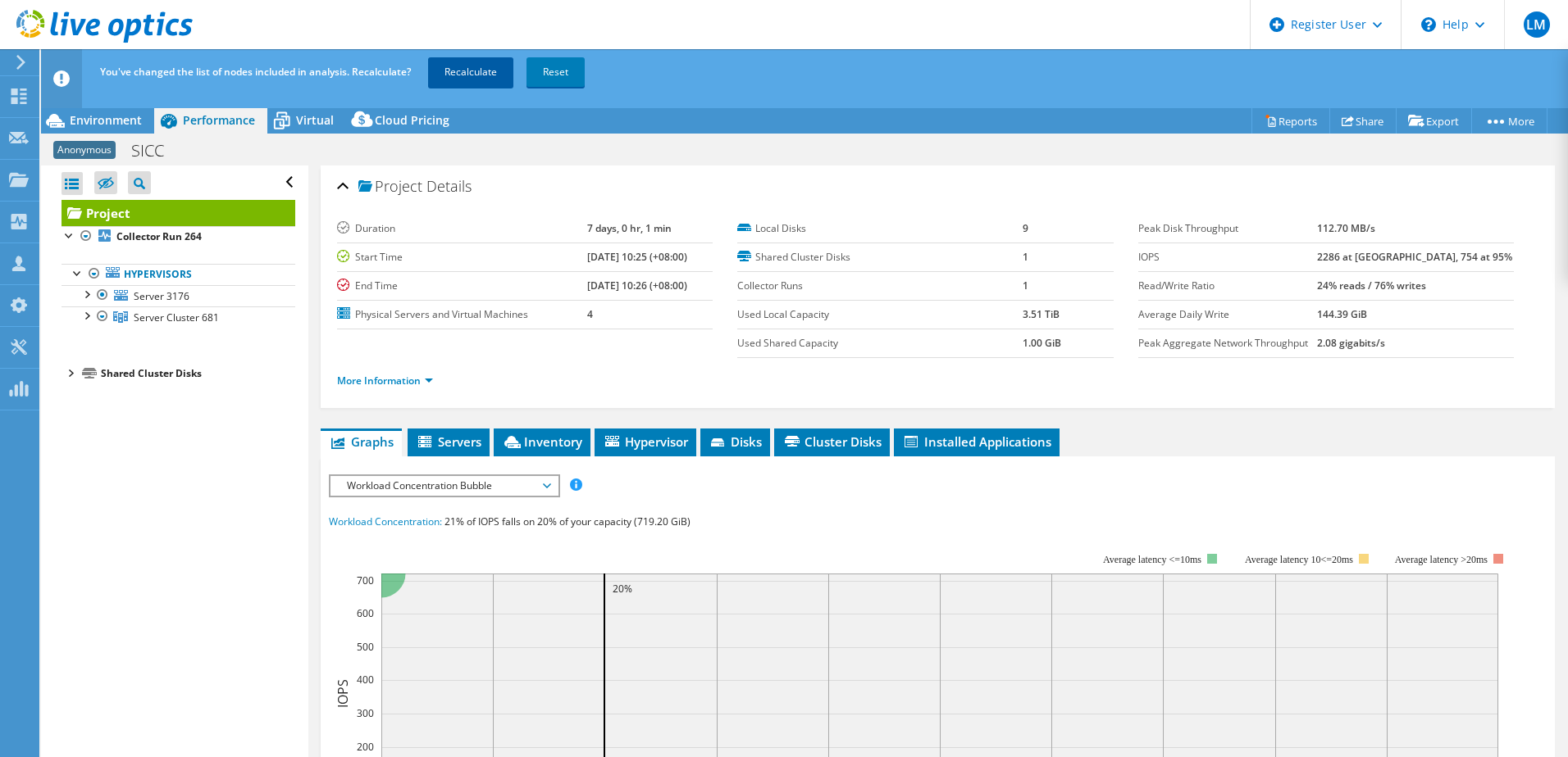
click at [454, 70] on link "Recalculate" at bounding box center [471, 72] width 85 height 29
click at [91, 114] on span "Environment" at bounding box center [106, 120] width 72 height 15
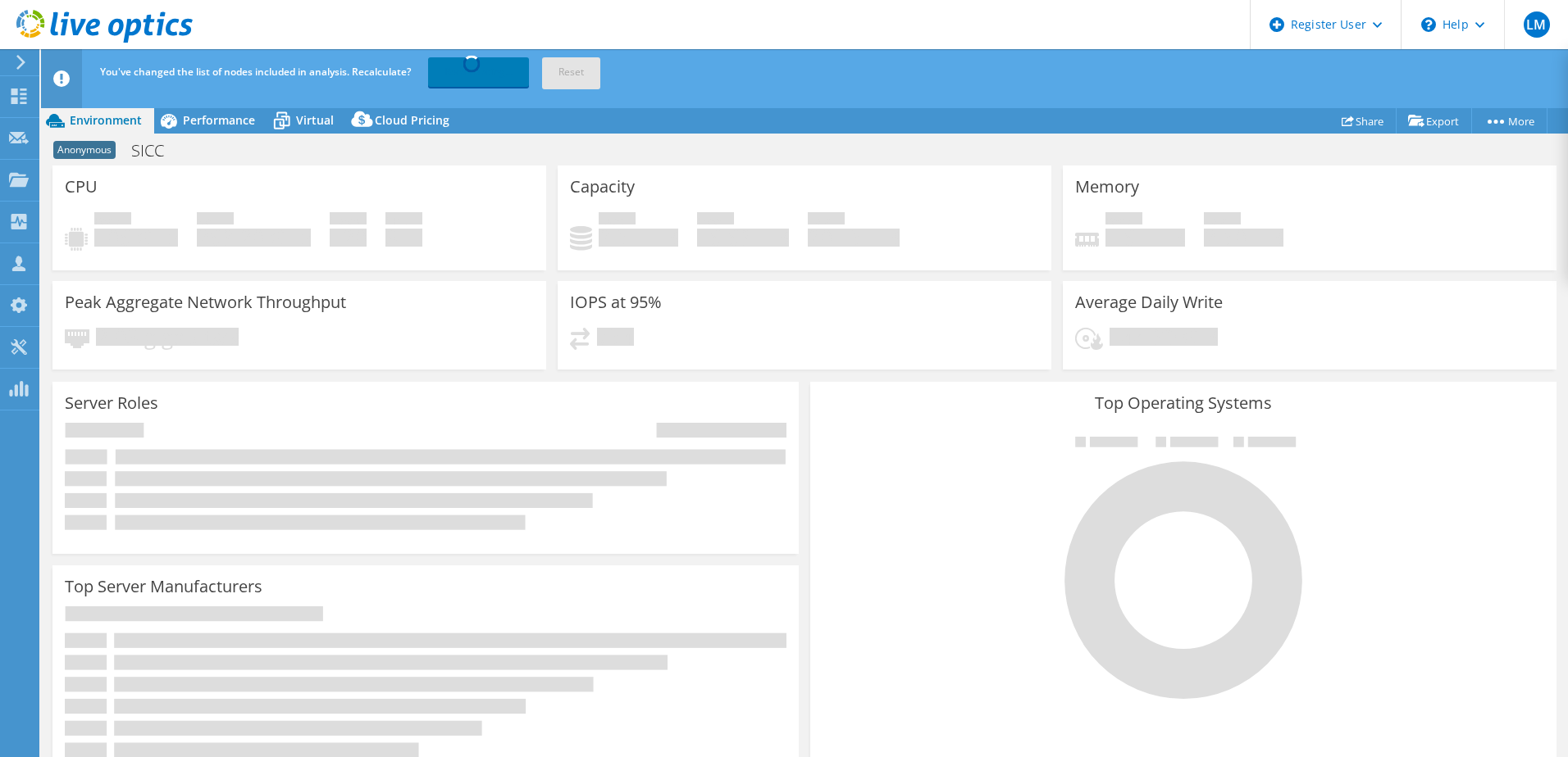
drag, startPoint x: 91, startPoint y: 114, endPoint x: 464, endPoint y: 150, distance: 374.7
click at [464, 150] on div "Anonymous SICC Print" at bounding box center [804, 150] width 1527 height 30
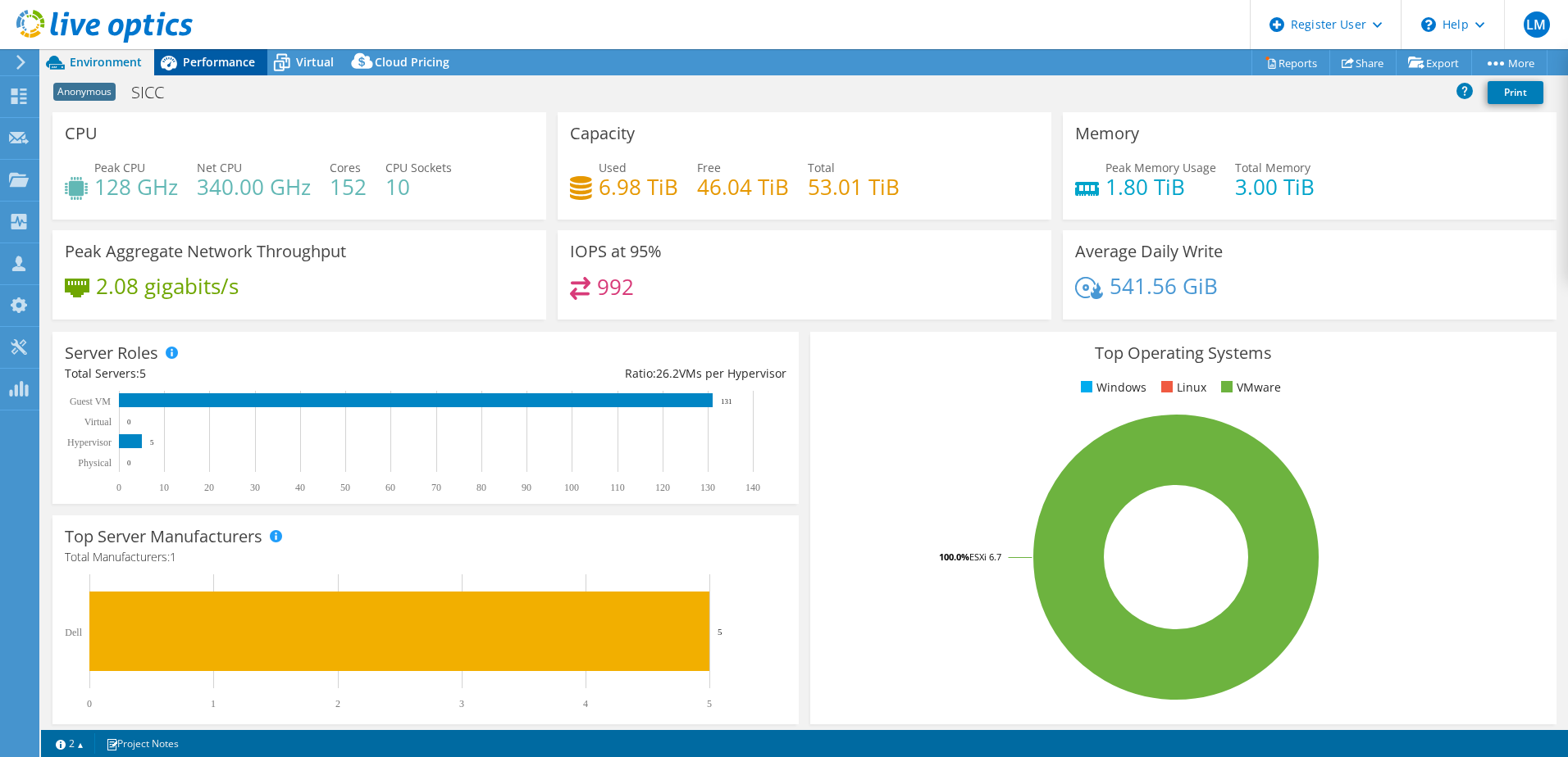
click at [219, 59] on span "Performance" at bounding box center [219, 62] width 72 height 15
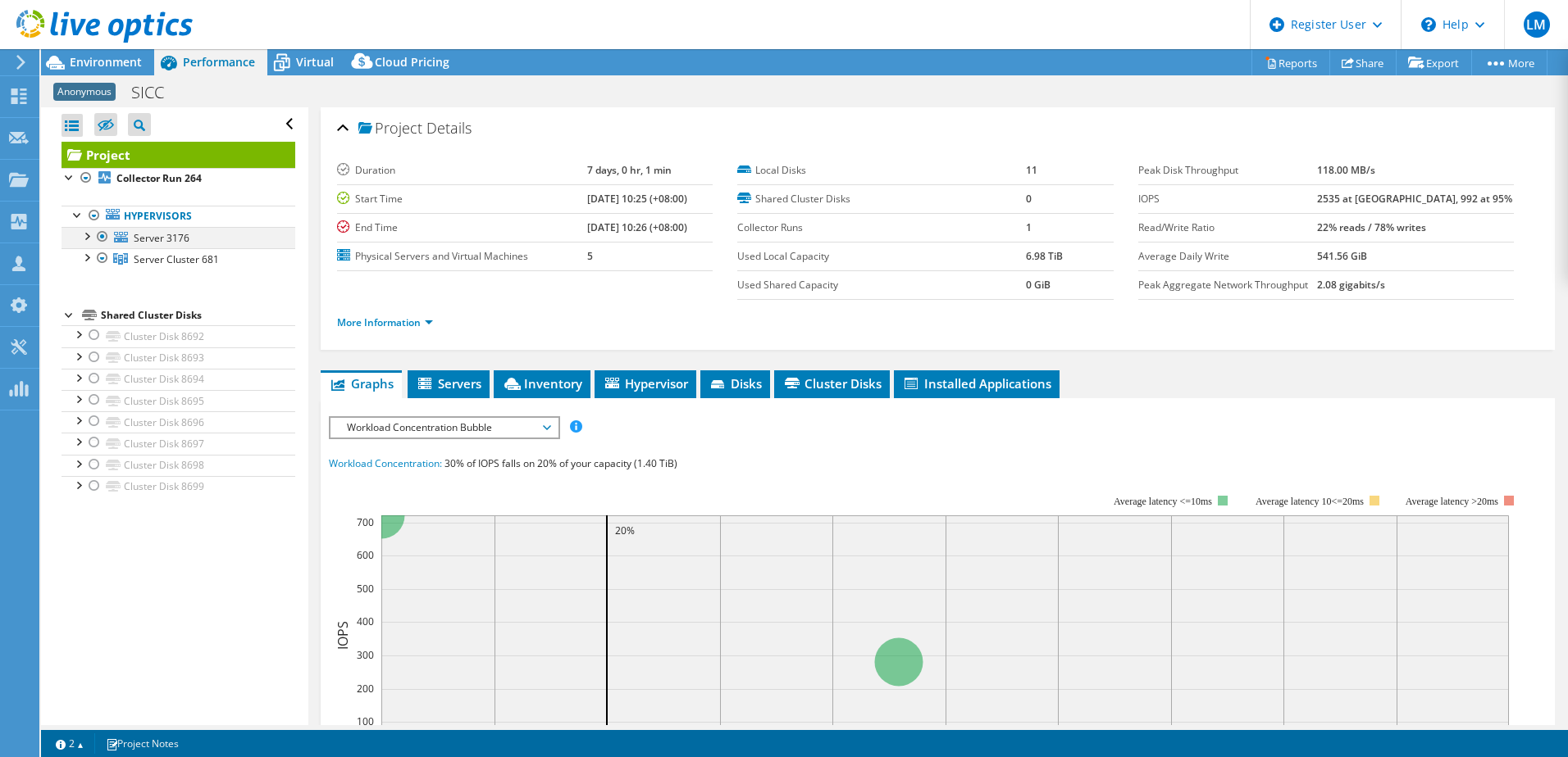
click at [86, 237] on div at bounding box center [85, 235] width 16 height 16
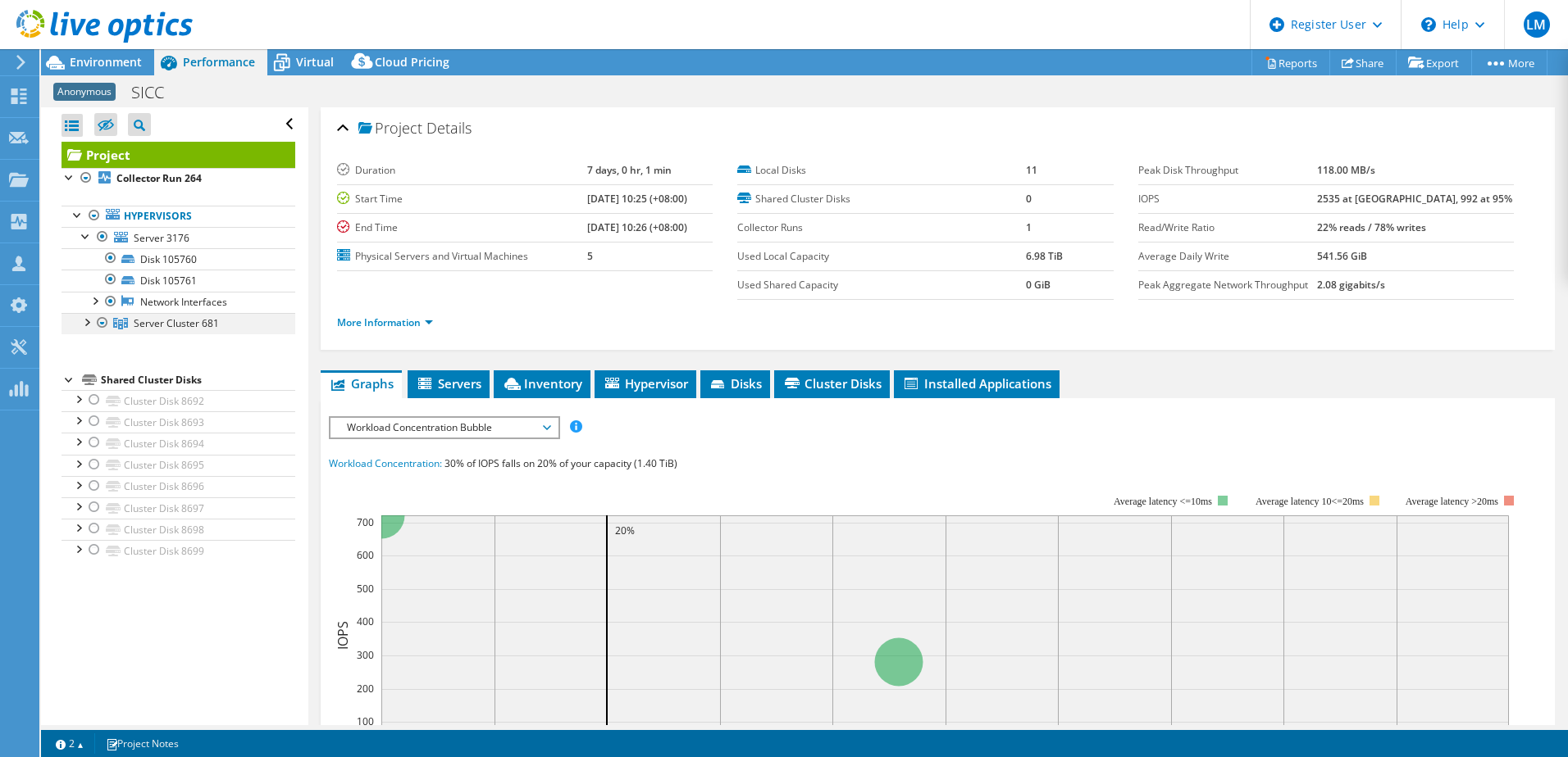
click at [82, 322] on div at bounding box center [85, 321] width 16 height 16
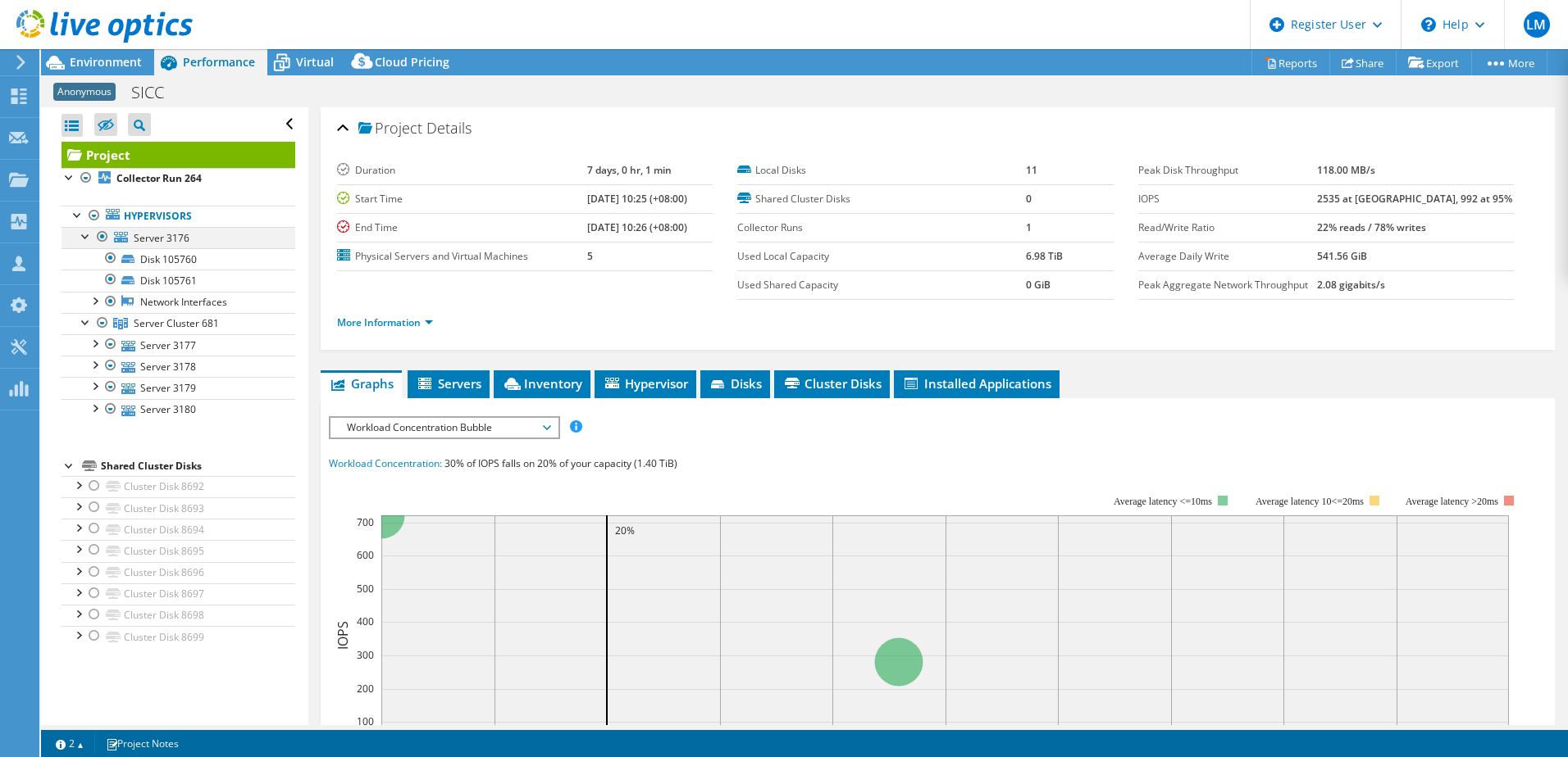
click at [103, 234] on div at bounding box center [102, 237] width 16 height 20
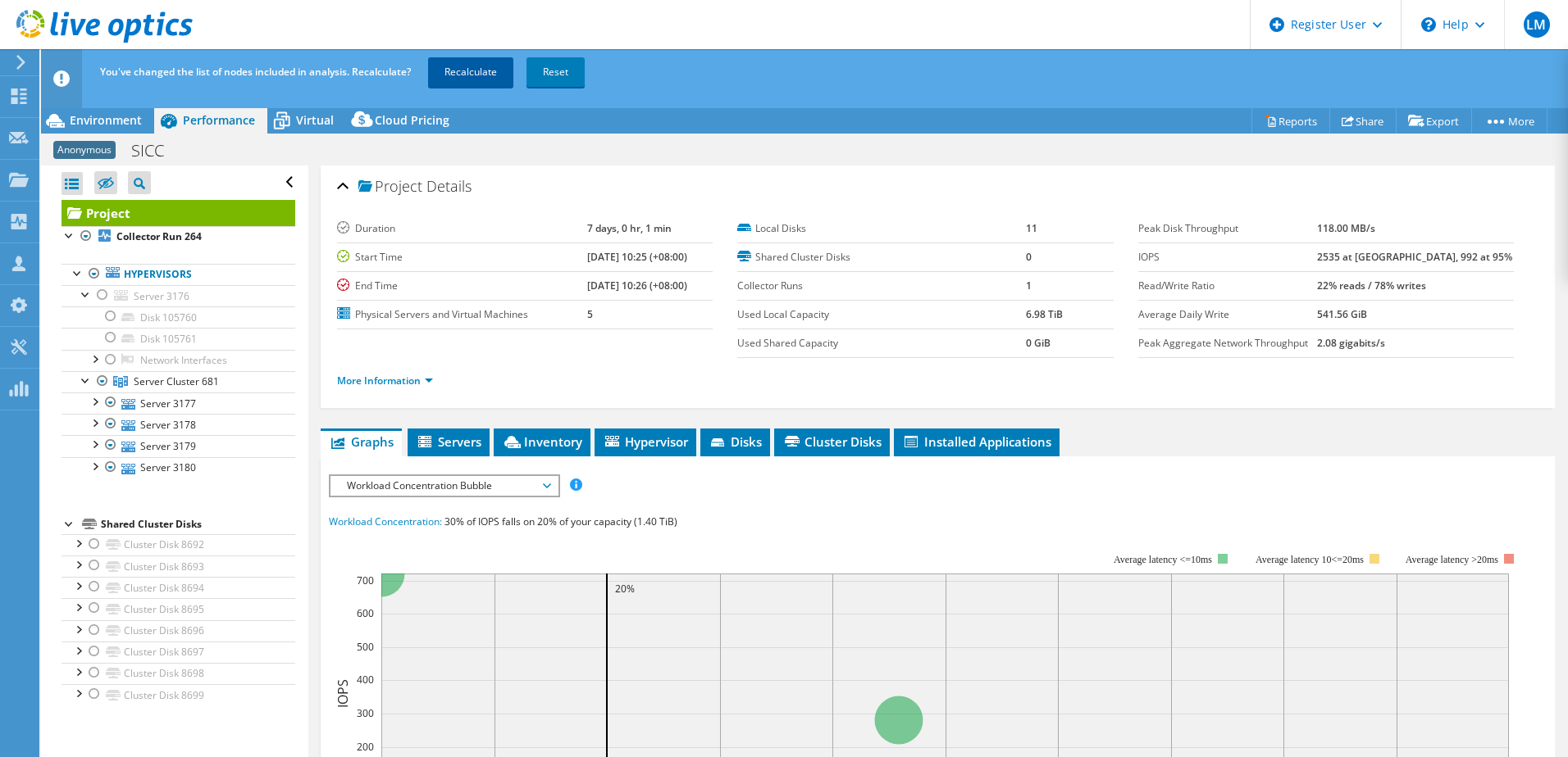
click at [473, 74] on link "Recalculate" at bounding box center [471, 72] width 85 height 29
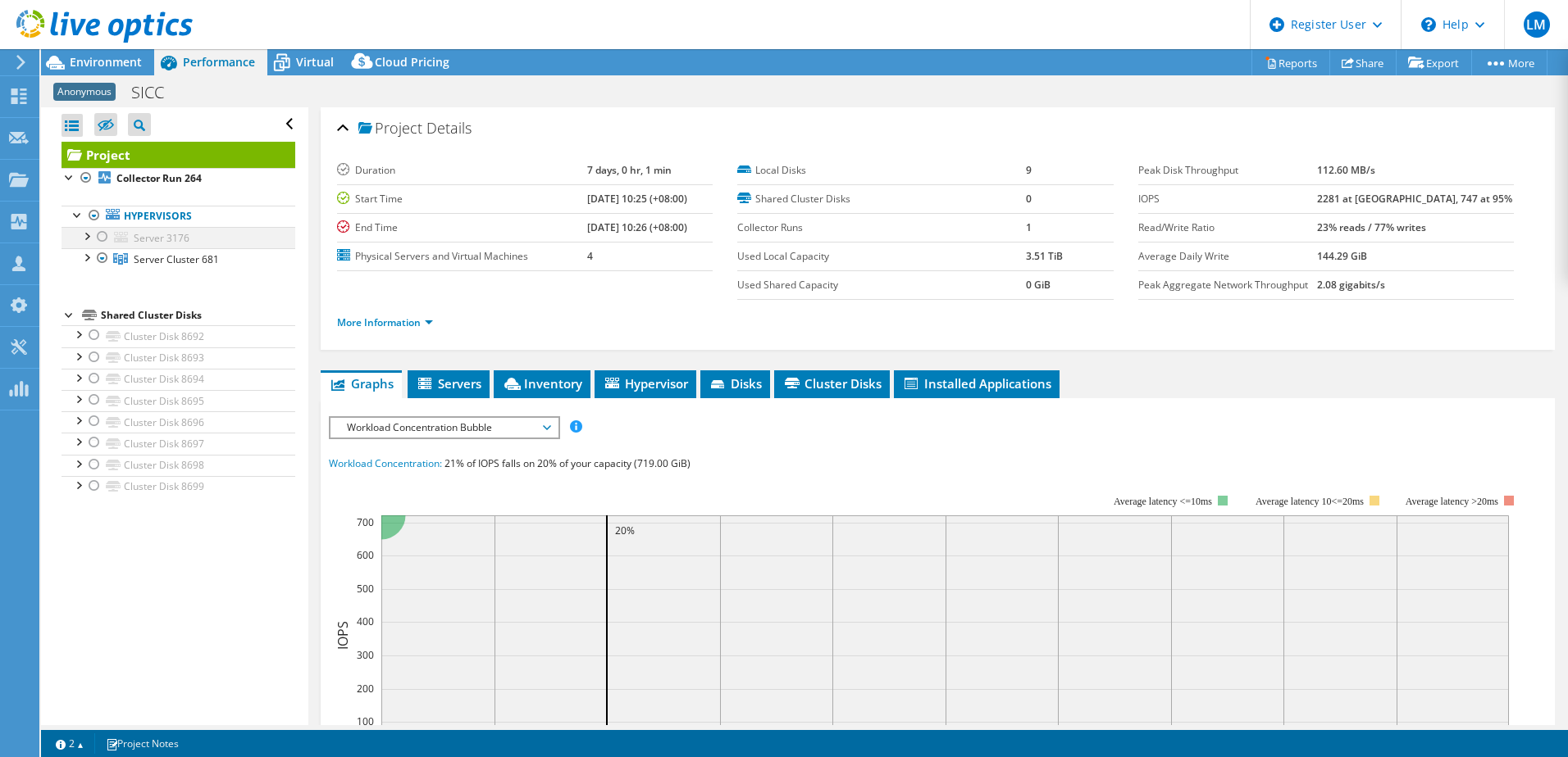
click at [86, 235] on div at bounding box center [85, 235] width 16 height 16
click at [182, 602] on div "Open All Close All Hide Excluded Nodes Project Tree Filter" at bounding box center [174, 415] width 267 height 618
click at [87, 261] on div at bounding box center [85, 255] width 16 height 16
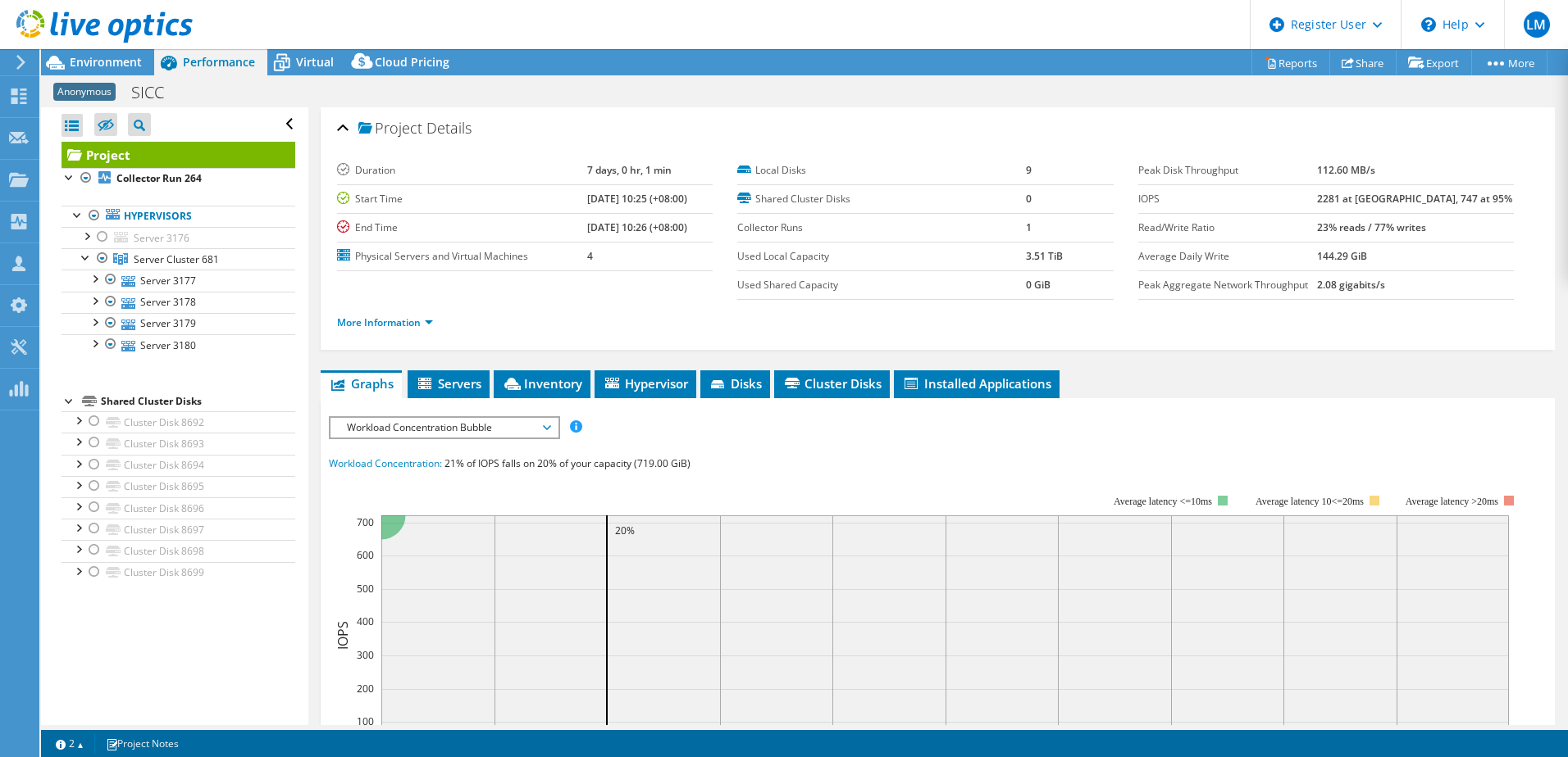
drag, startPoint x: 224, startPoint y: 665, endPoint x: 181, endPoint y: 669, distance: 43.2
click at [181, 669] on div "Open All Close All Hide Excluded Nodes Project Tree Filter" at bounding box center [174, 415] width 267 height 618
click at [203, 254] on span "Server Cluster 681" at bounding box center [176, 259] width 85 height 14
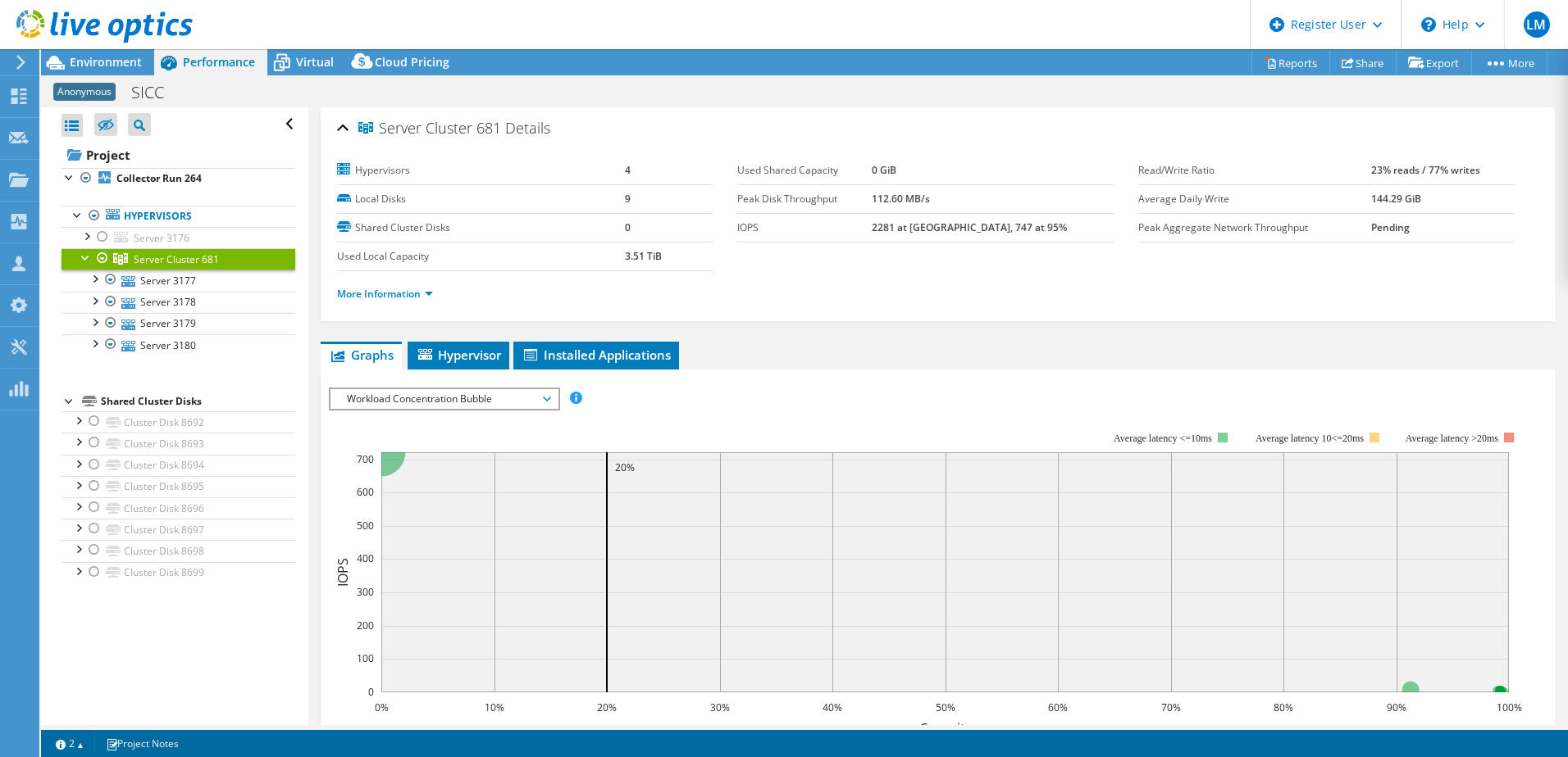
click at [555, 397] on span "Workload Concentration Bubble" at bounding box center [444, 398] width 227 height 20
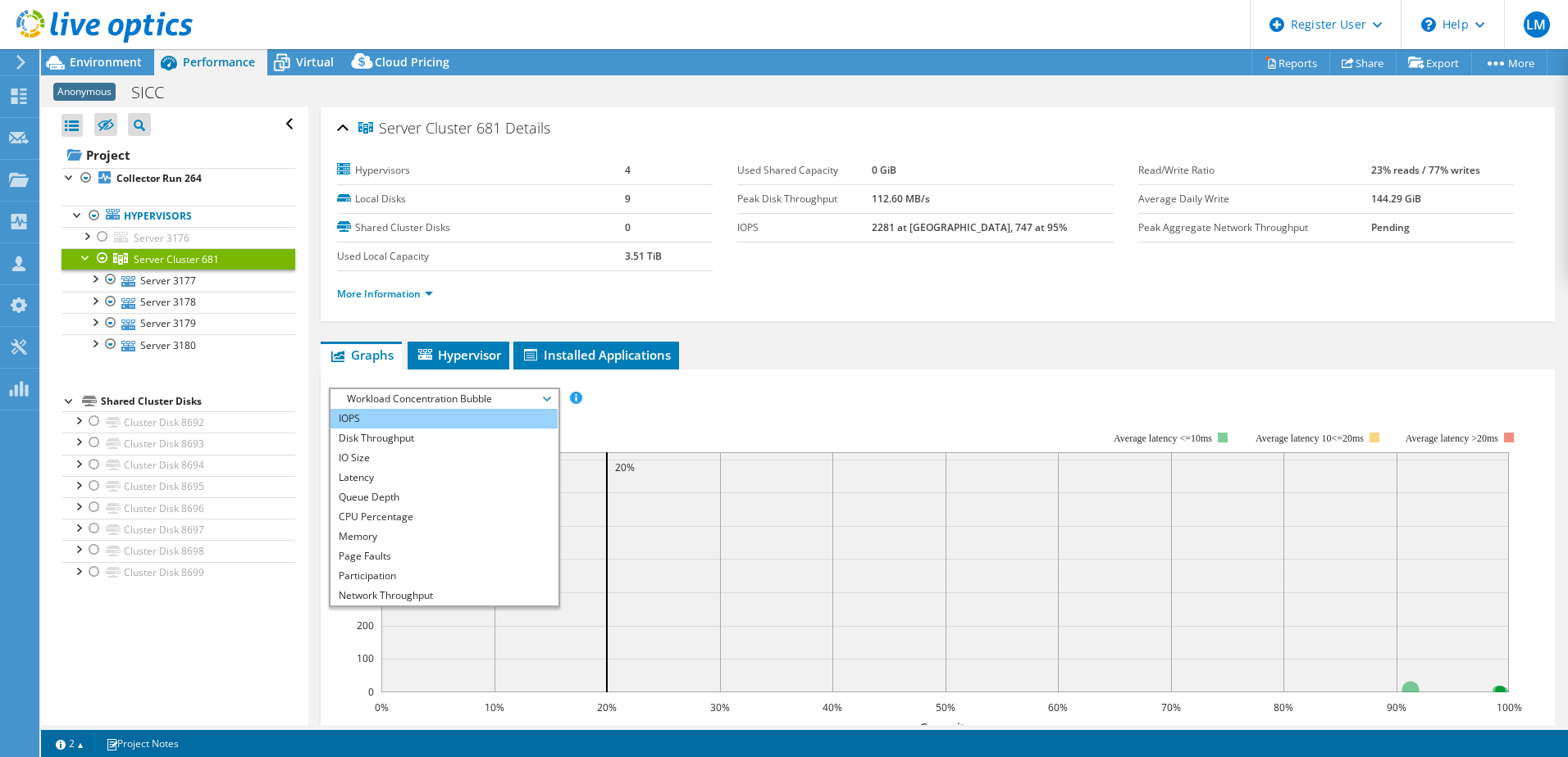
click at [451, 418] on li "IOPS" at bounding box center [444, 418] width 227 height 20
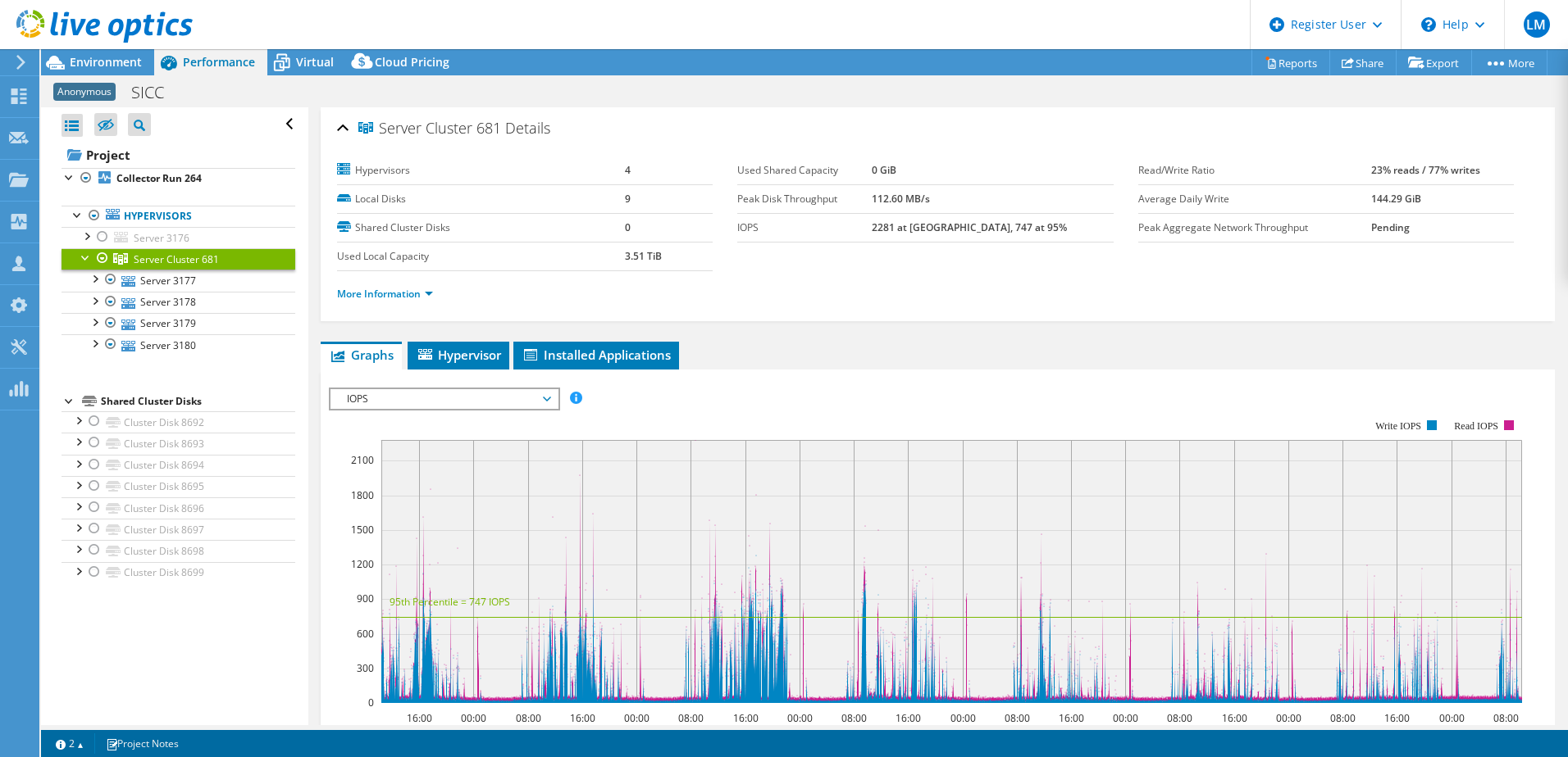
click at [525, 405] on span "IOPS" at bounding box center [444, 398] width 211 height 20
click at [543, 406] on span "IOPS" at bounding box center [444, 398] width 211 height 20
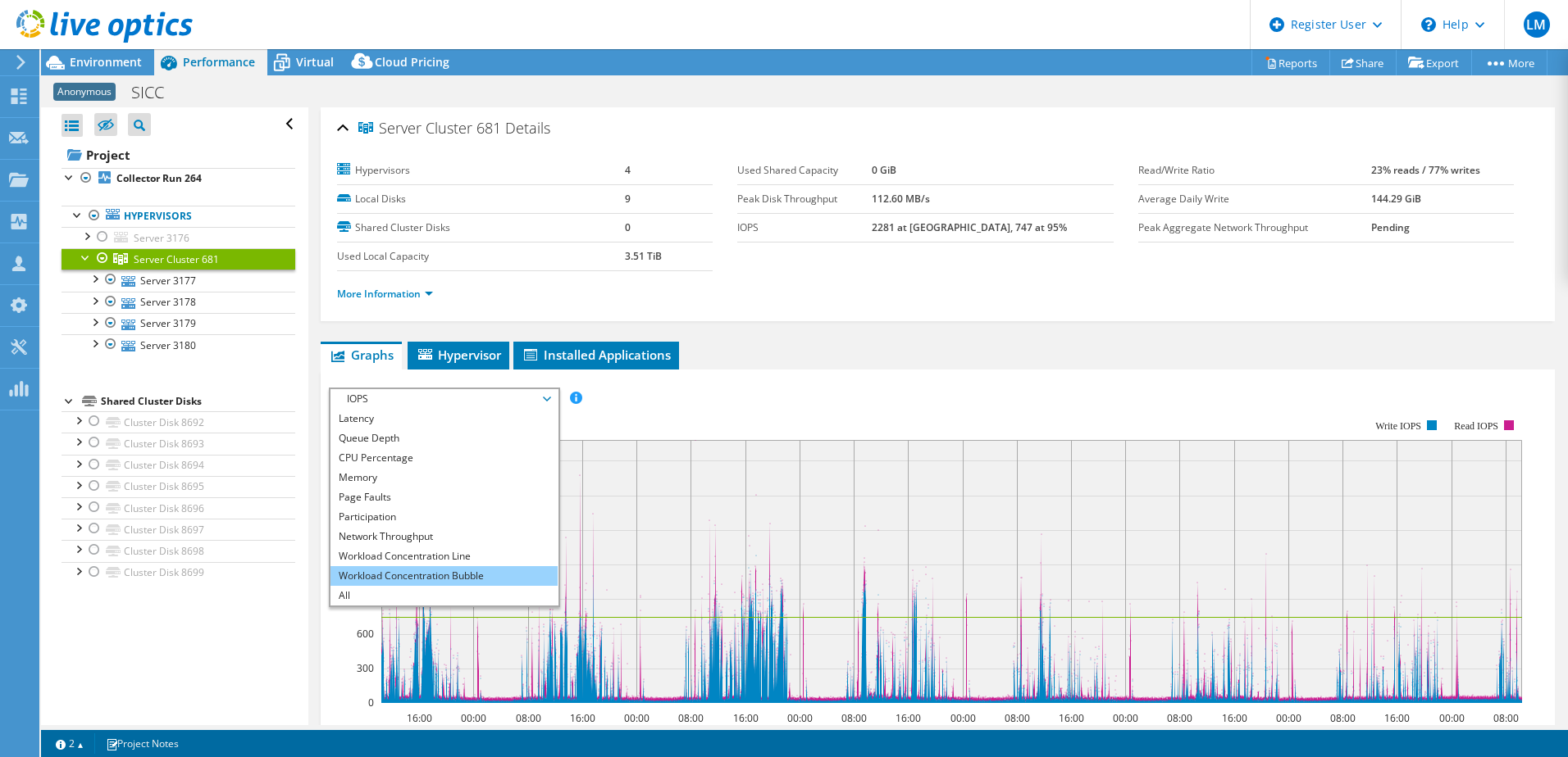
scroll to position [273, 0]
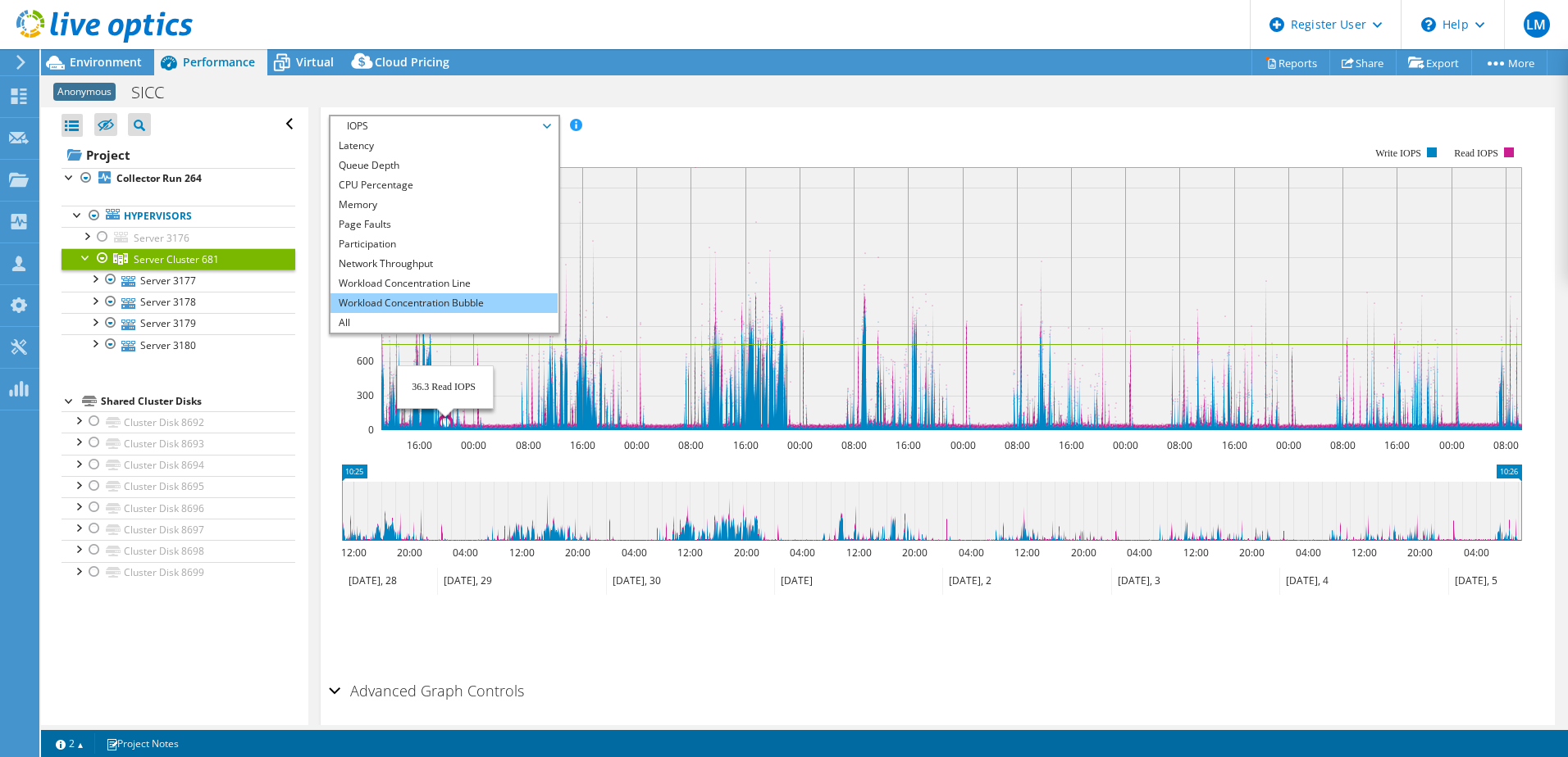
click at [444, 304] on li "Workload Concentration Bubble" at bounding box center [444, 303] width 227 height 20
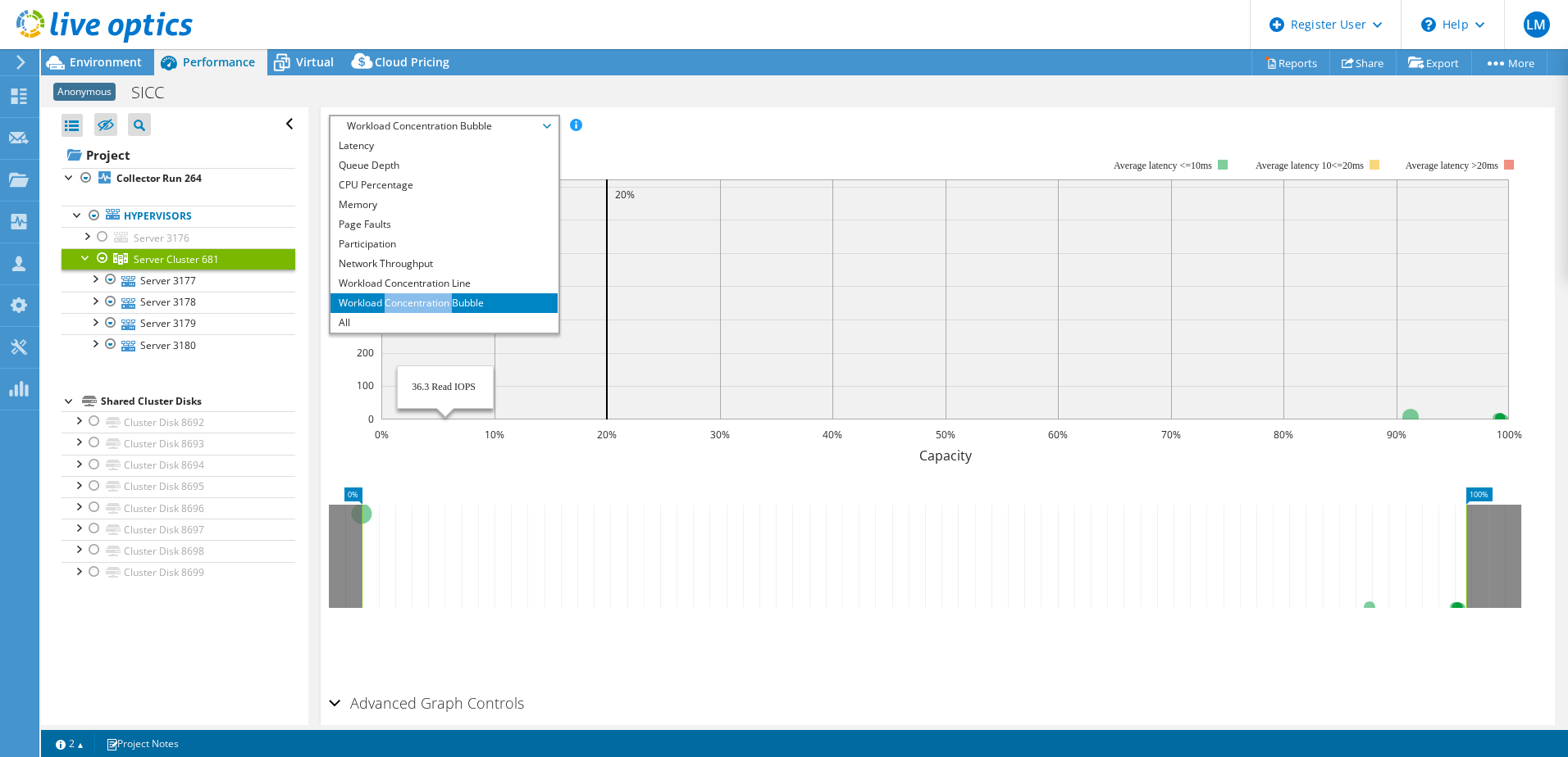
click at [865, 137] on icon "0% 10% 20% 30% 40% 50% 60% 70% 80% 90% 100% Capacity 0 100 200 300 400 500 600 …" at bounding box center [931, 301] width 1205 height 327
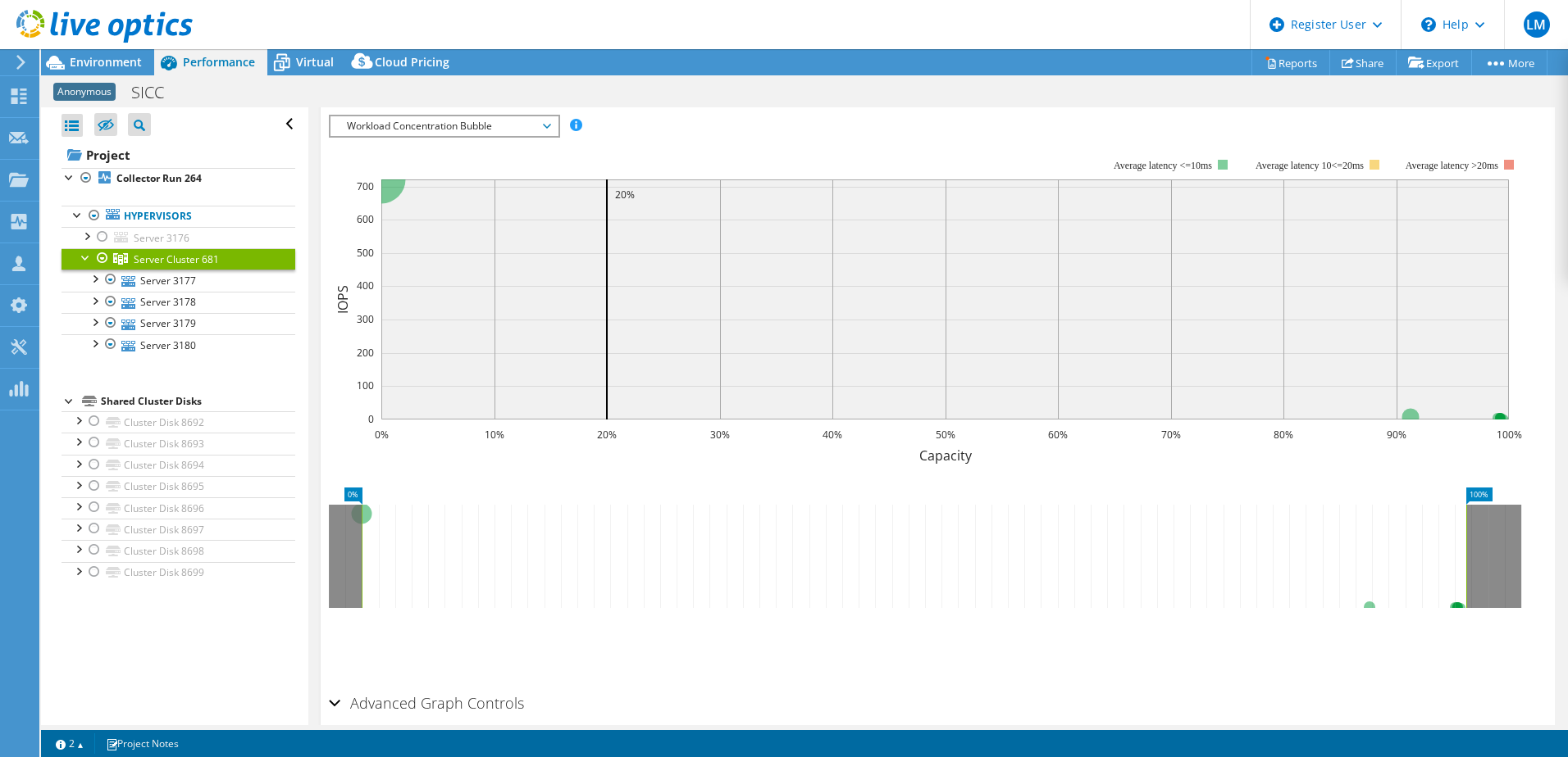
click at [106, 54] on div at bounding box center [97, 27] width 193 height 55
click at [108, 54] on div at bounding box center [97, 27] width 193 height 55
click at [110, 55] on span "Environment" at bounding box center [106, 62] width 72 height 15
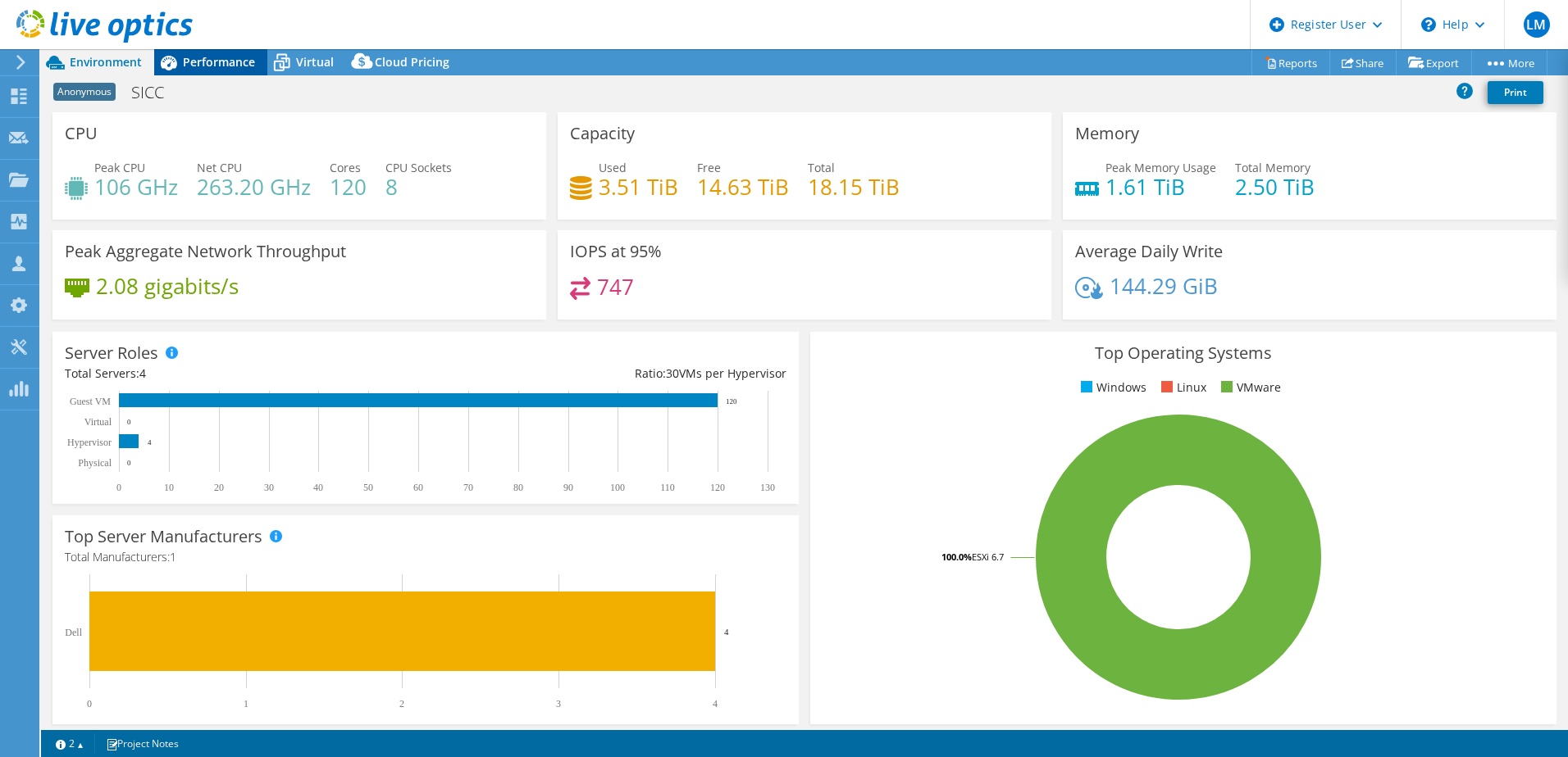
click at [205, 58] on span "Performance" at bounding box center [219, 62] width 72 height 15
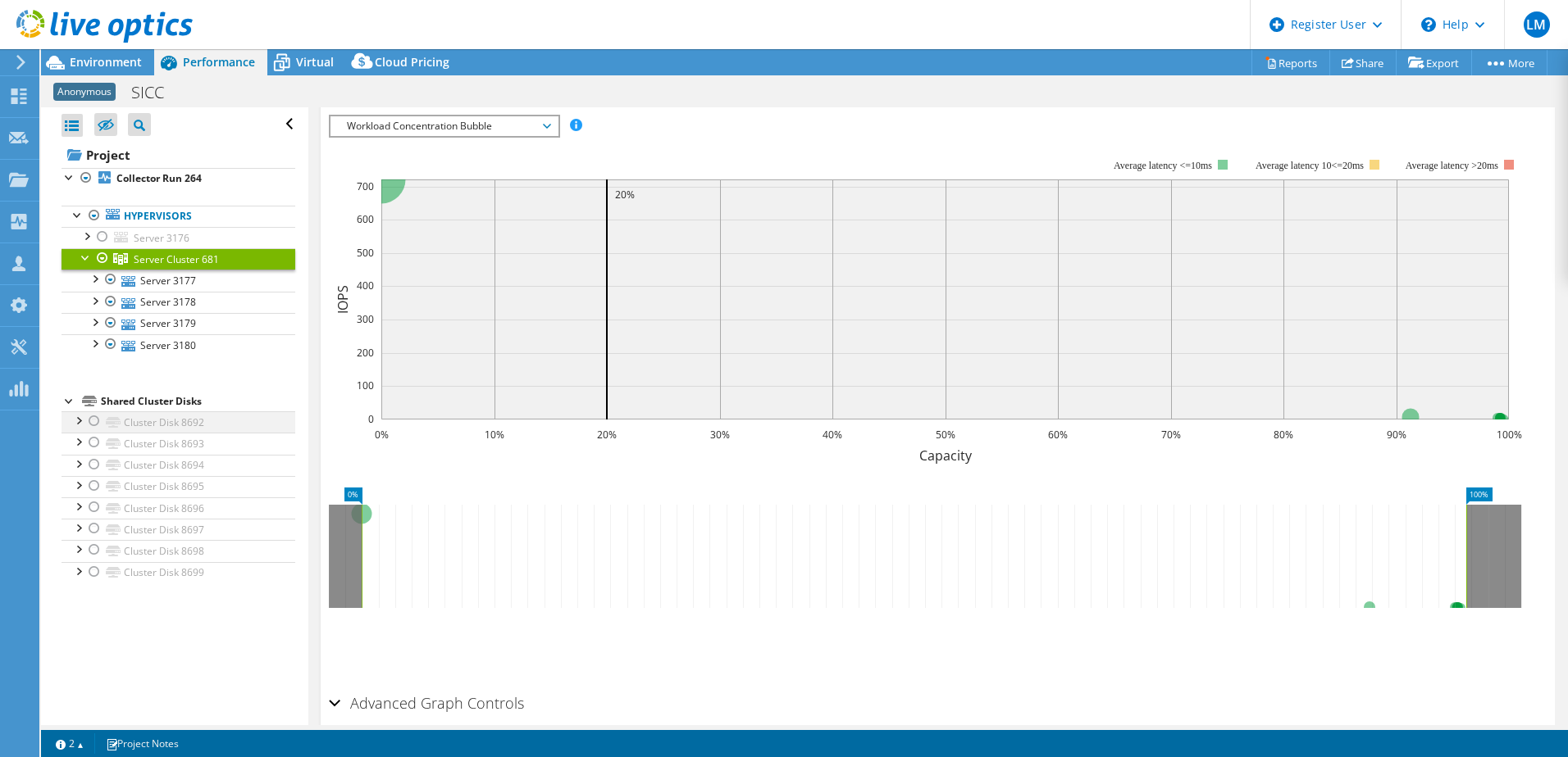
click at [95, 416] on div at bounding box center [94, 421] width 16 height 20
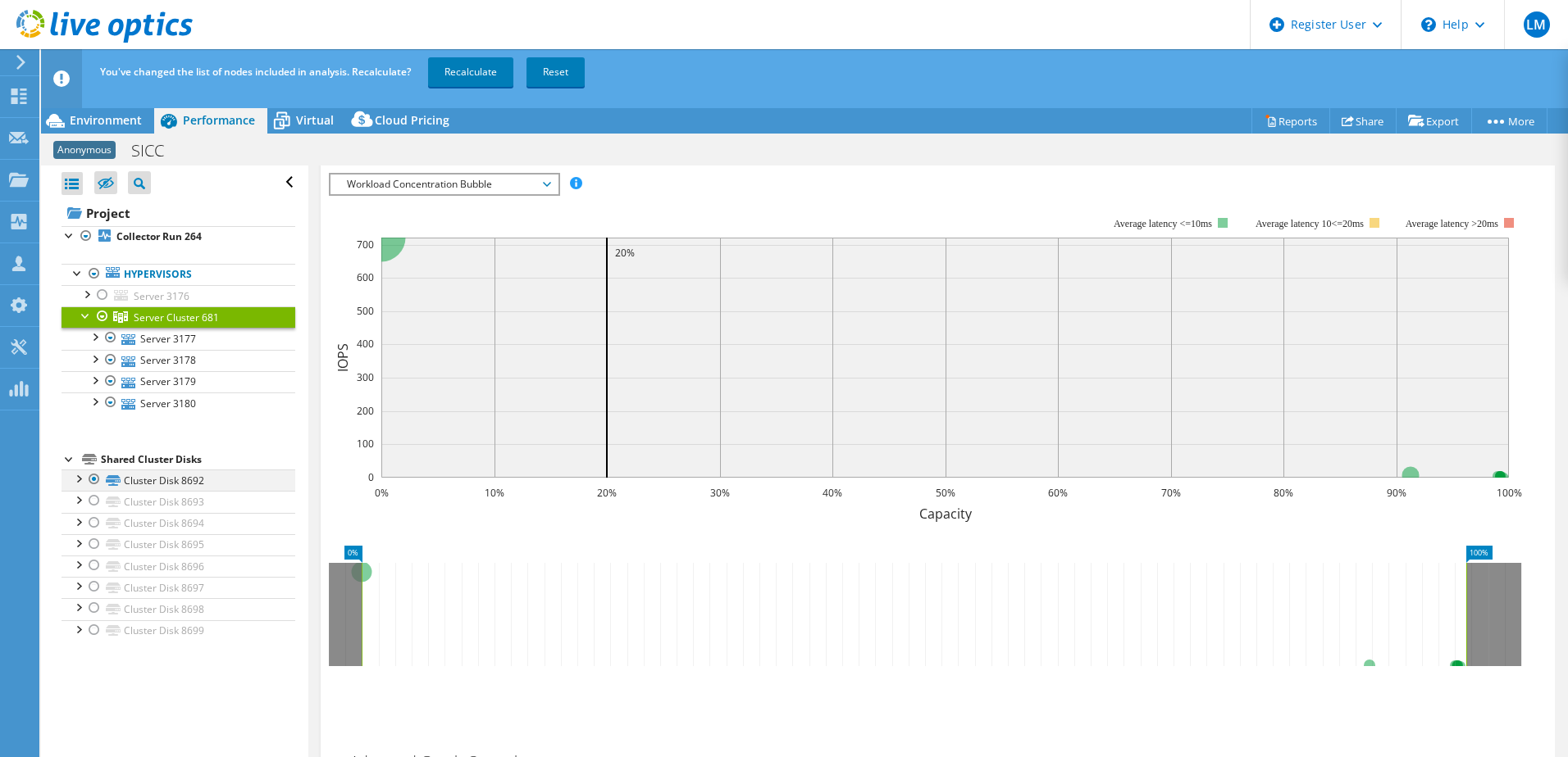
click at [78, 476] on div at bounding box center [78, 477] width 16 height 16
click at [91, 479] on div at bounding box center [94, 479] width 16 height 20
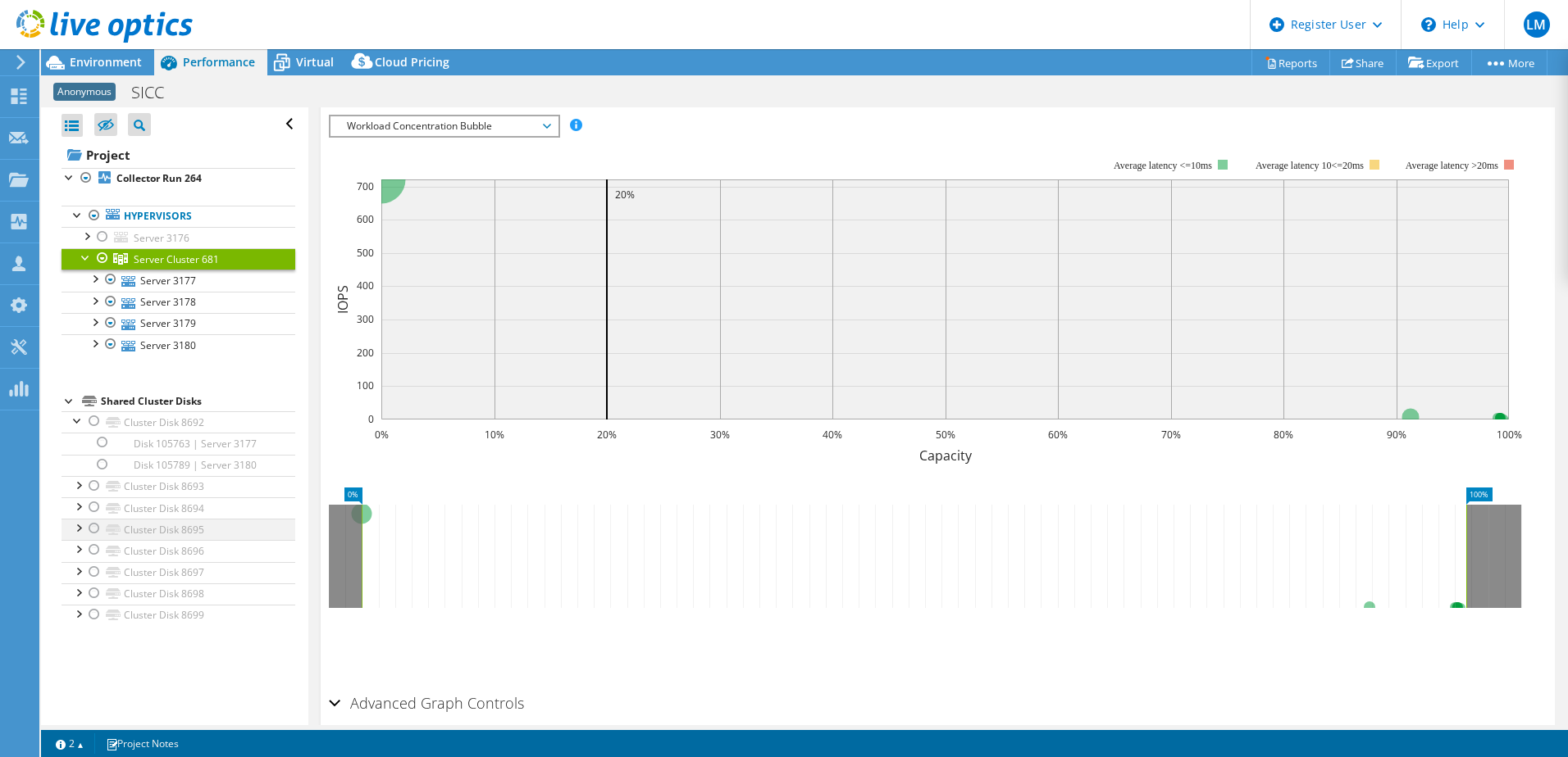
click at [78, 526] on div at bounding box center [78, 526] width 16 height 16
click at [83, 236] on div at bounding box center [85, 235] width 16 height 16
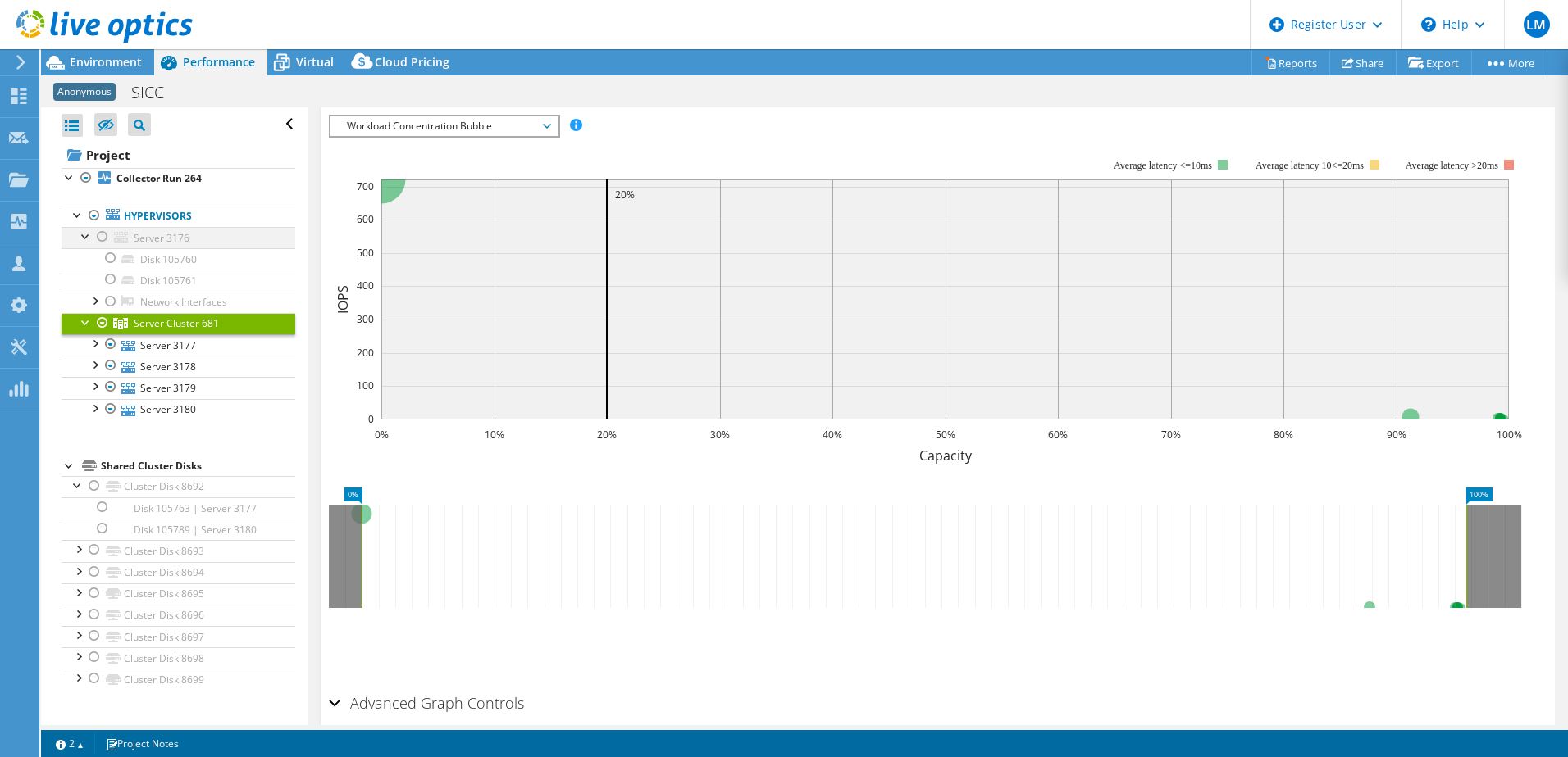
click at [81, 238] on div at bounding box center [85, 235] width 16 height 16
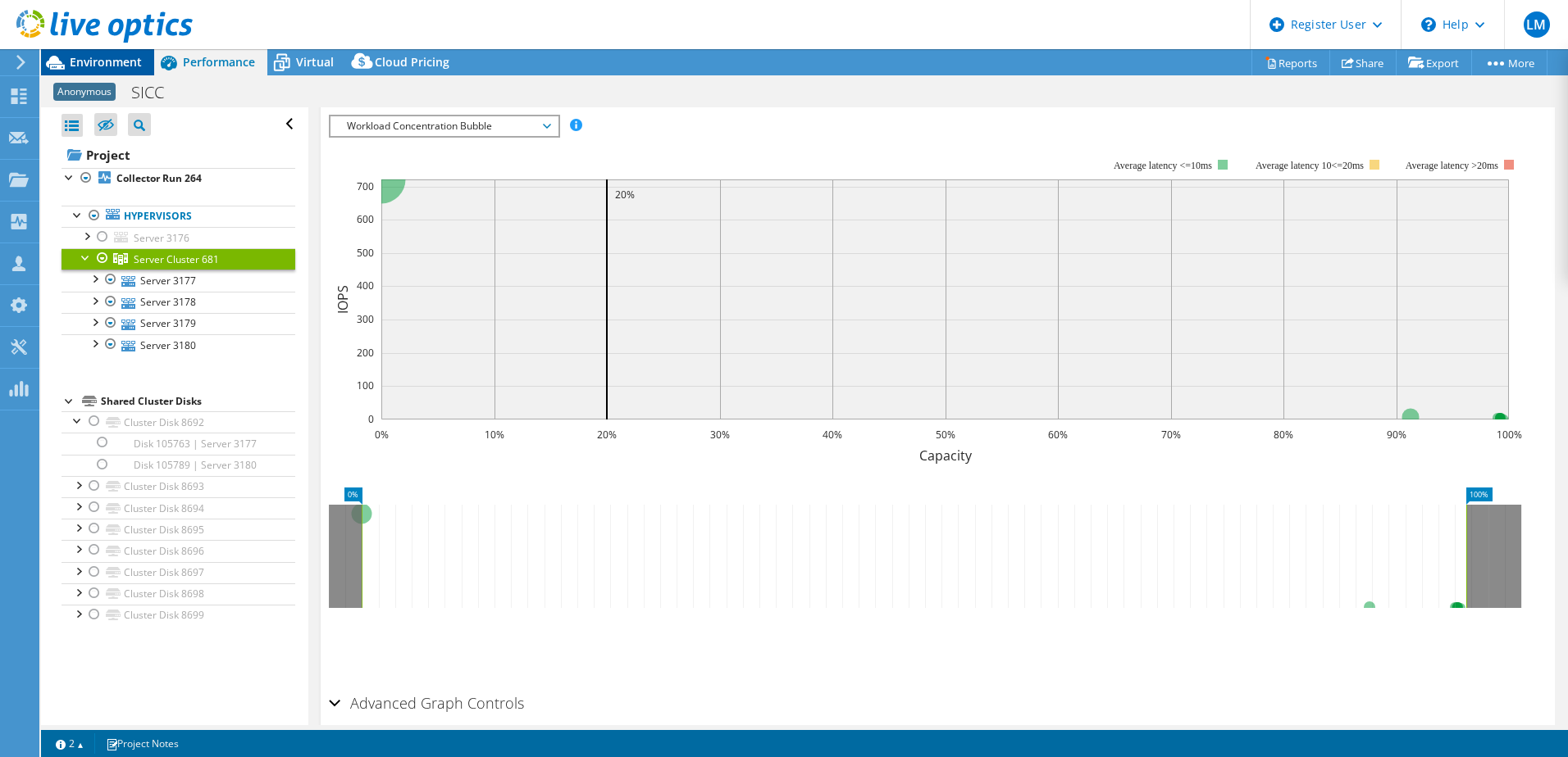
click at [94, 59] on span "Environment" at bounding box center [106, 62] width 72 height 15
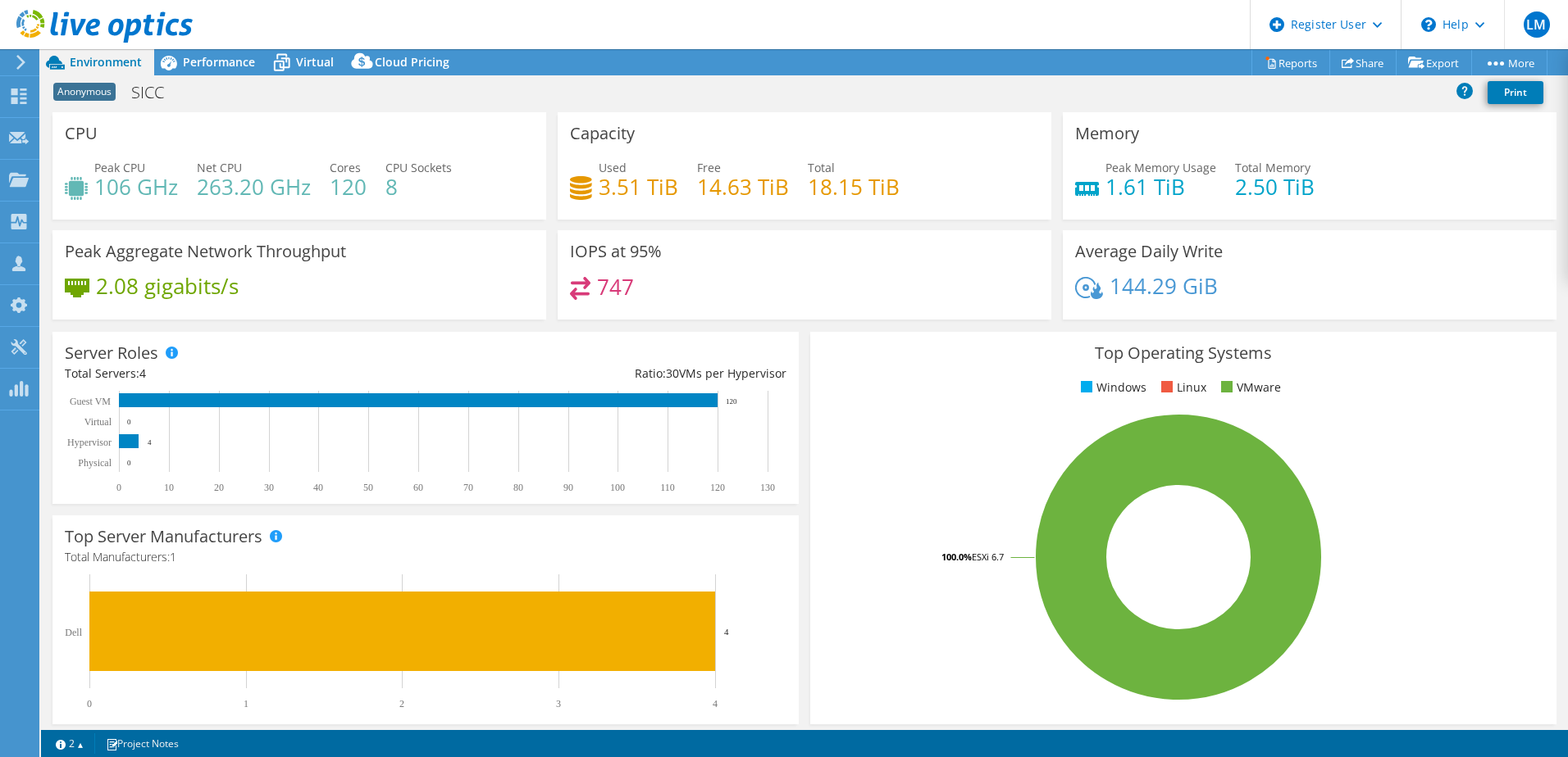
click at [203, 48] on header "LM Dell User [PERSON_NAME] [PERSON_NAME][EMAIL_ADDRESS][PERSON_NAME][DOMAIN_NAM…" at bounding box center [784, 25] width 1568 height 49
click at [198, 58] on span "Performance" at bounding box center [219, 62] width 72 height 15
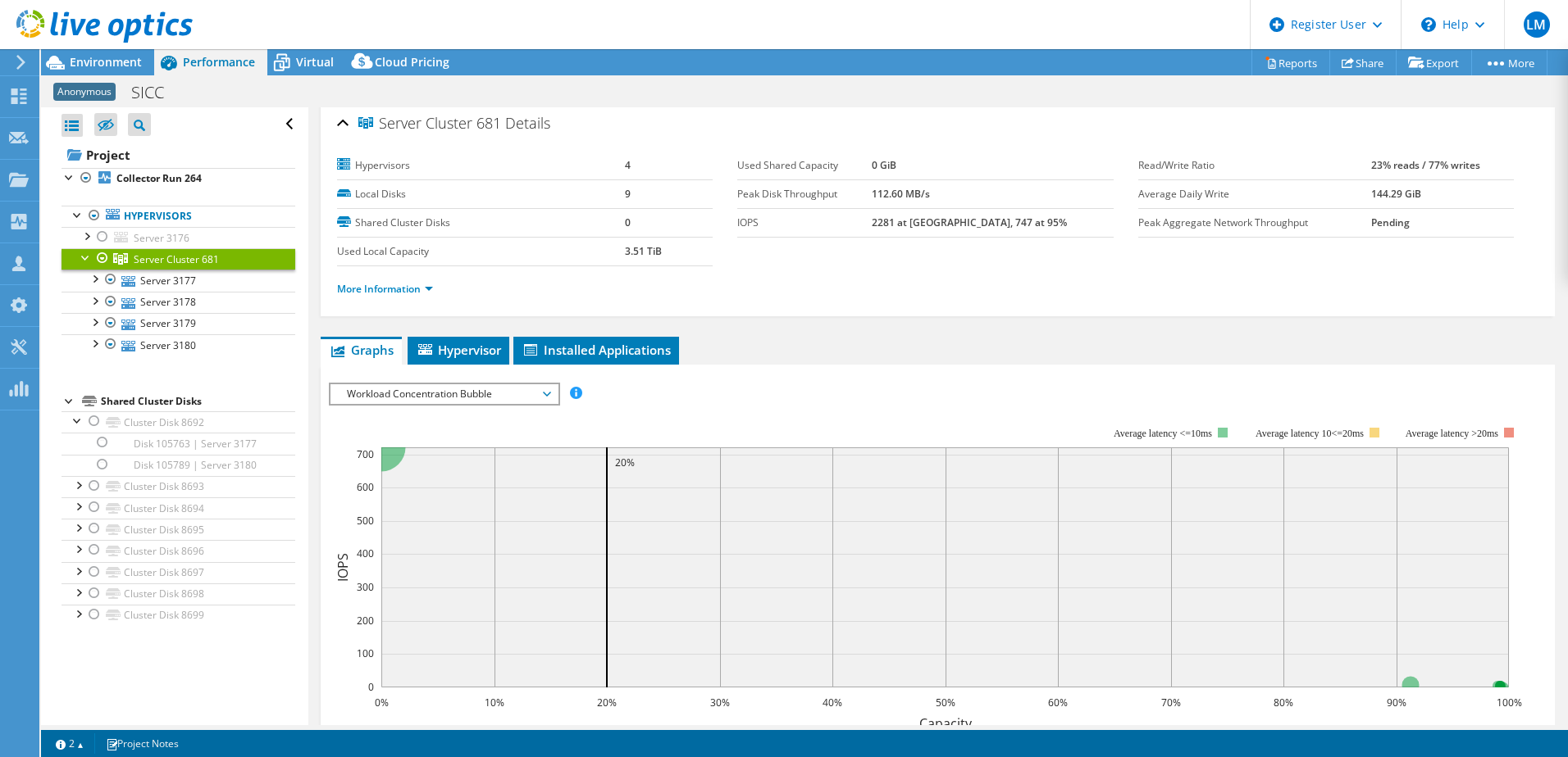
scroll to position [0, 0]
click at [396, 297] on link "More Information" at bounding box center [384, 293] width 96 height 14
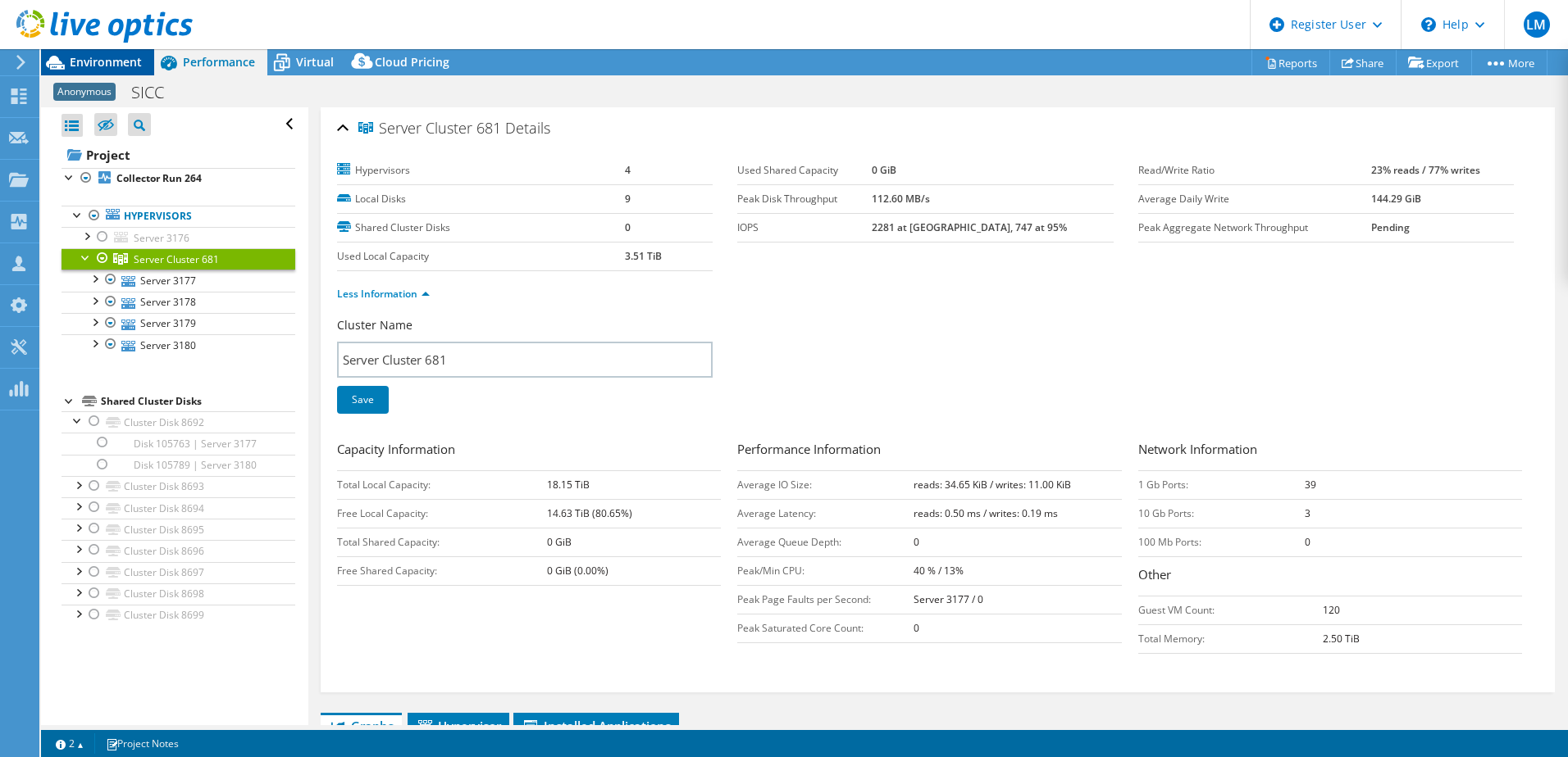
click at [115, 55] on span "Environment" at bounding box center [106, 62] width 72 height 15
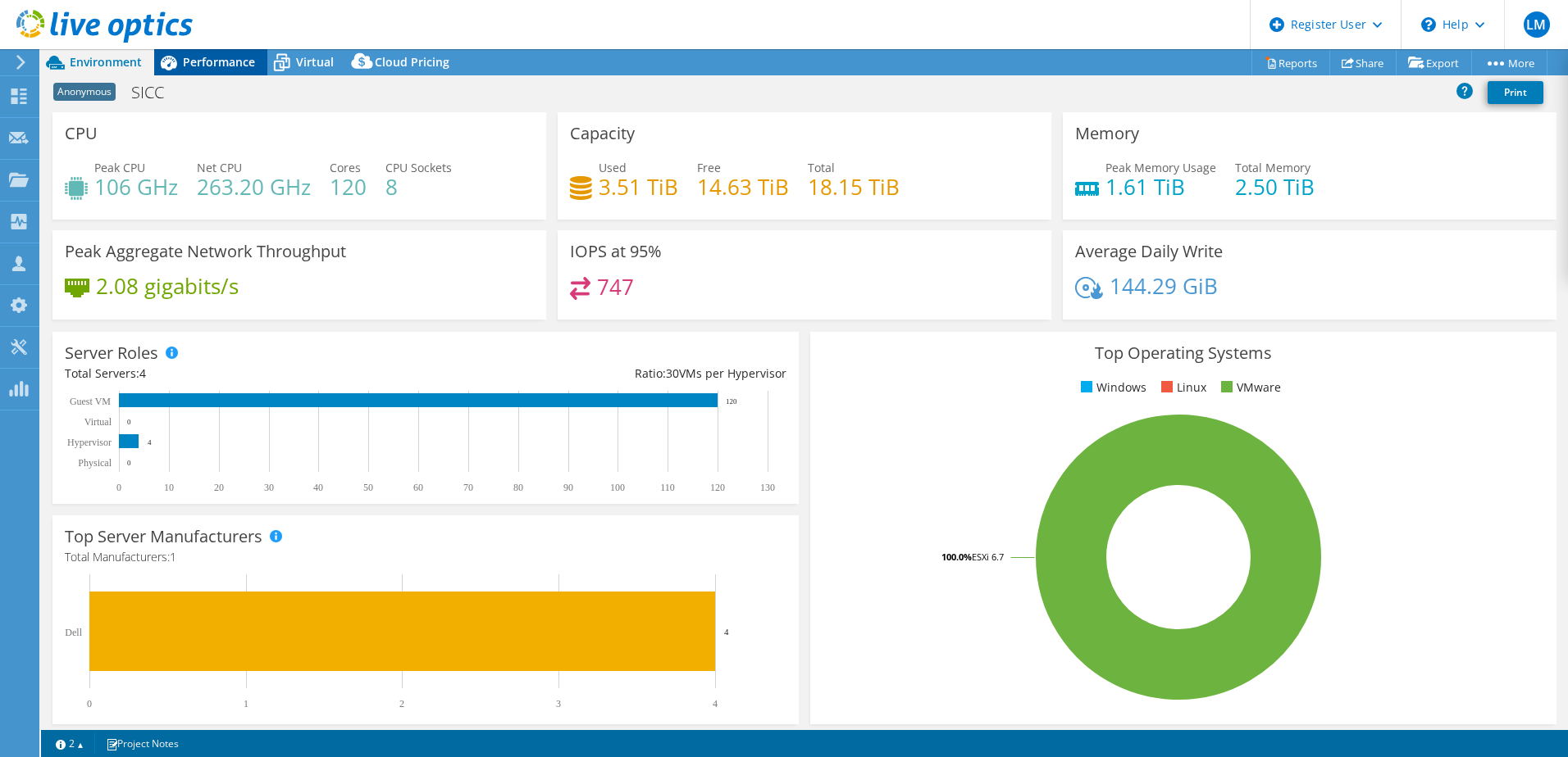
click at [223, 64] on span "Performance" at bounding box center [219, 62] width 72 height 15
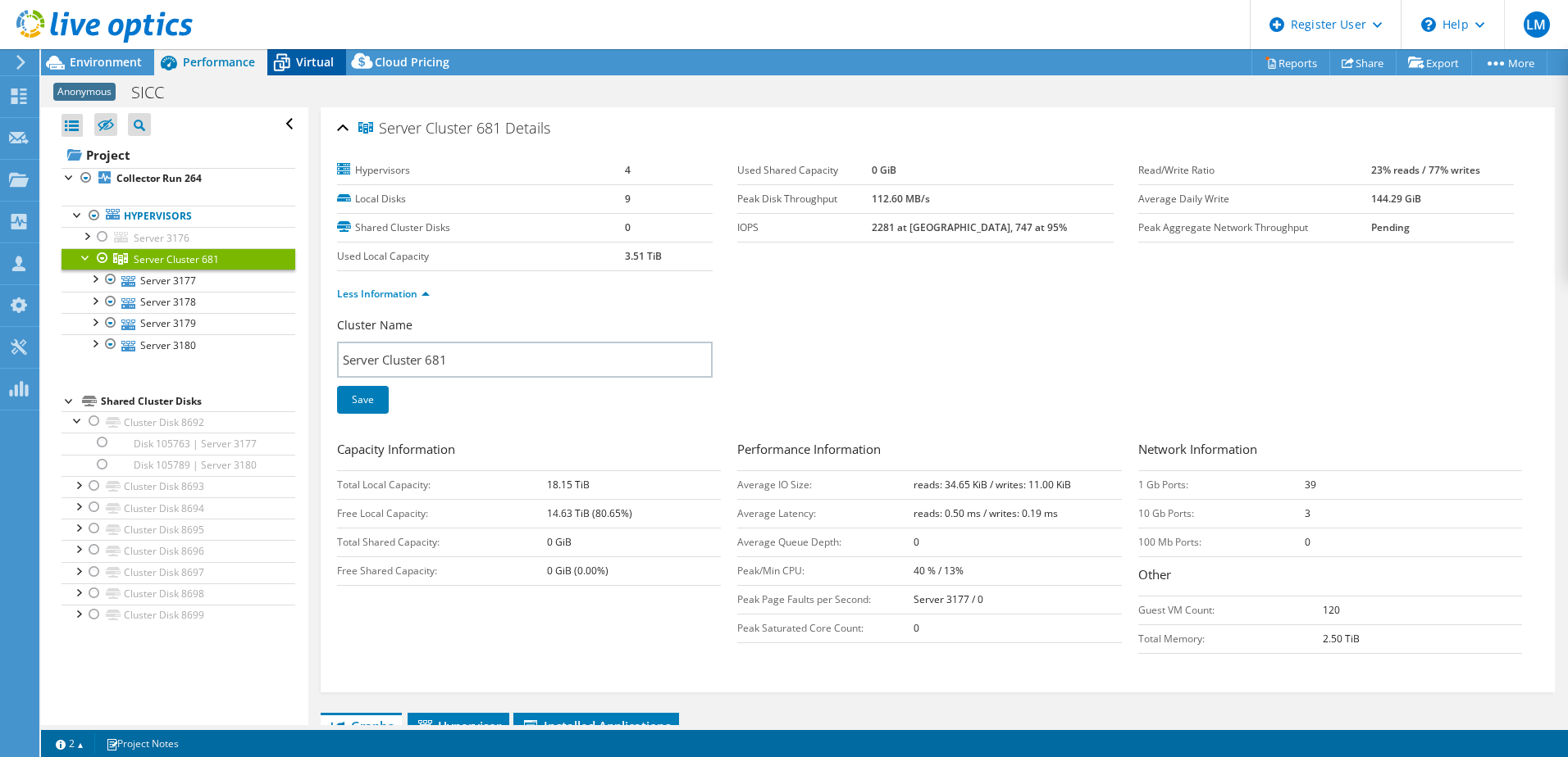
click at [332, 67] on span "Virtual" at bounding box center [315, 62] width 38 height 15
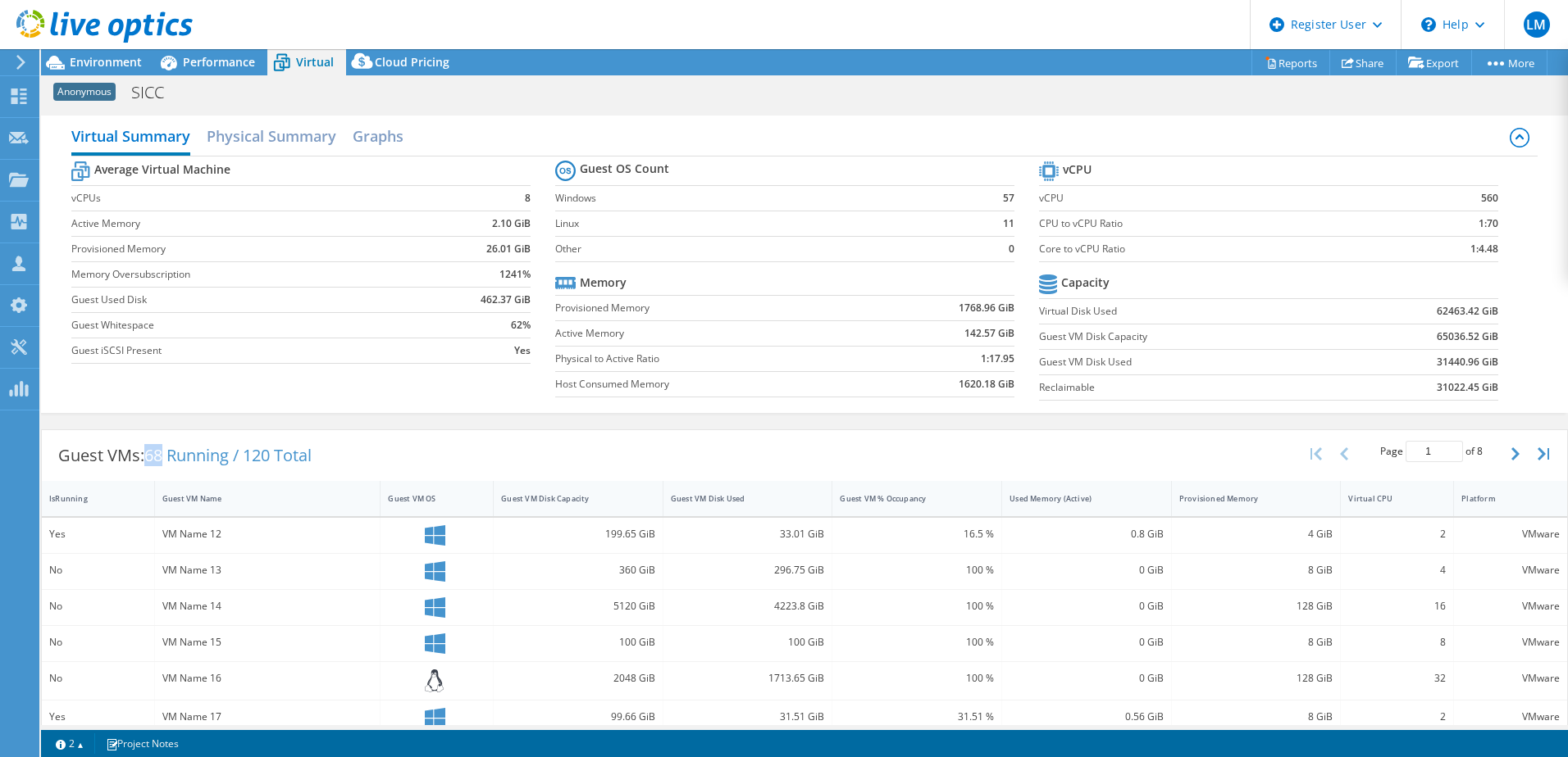
drag, startPoint x: 168, startPoint y: 458, endPoint x: 150, endPoint y: 454, distance: 18.4
click at [150, 454] on span "68 Running / 120 Total" at bounding box center [227, 454] width 168 height 22
click at [1297, 57] on link "Reports" at bounding box center [1291, 62] width 79 height 26
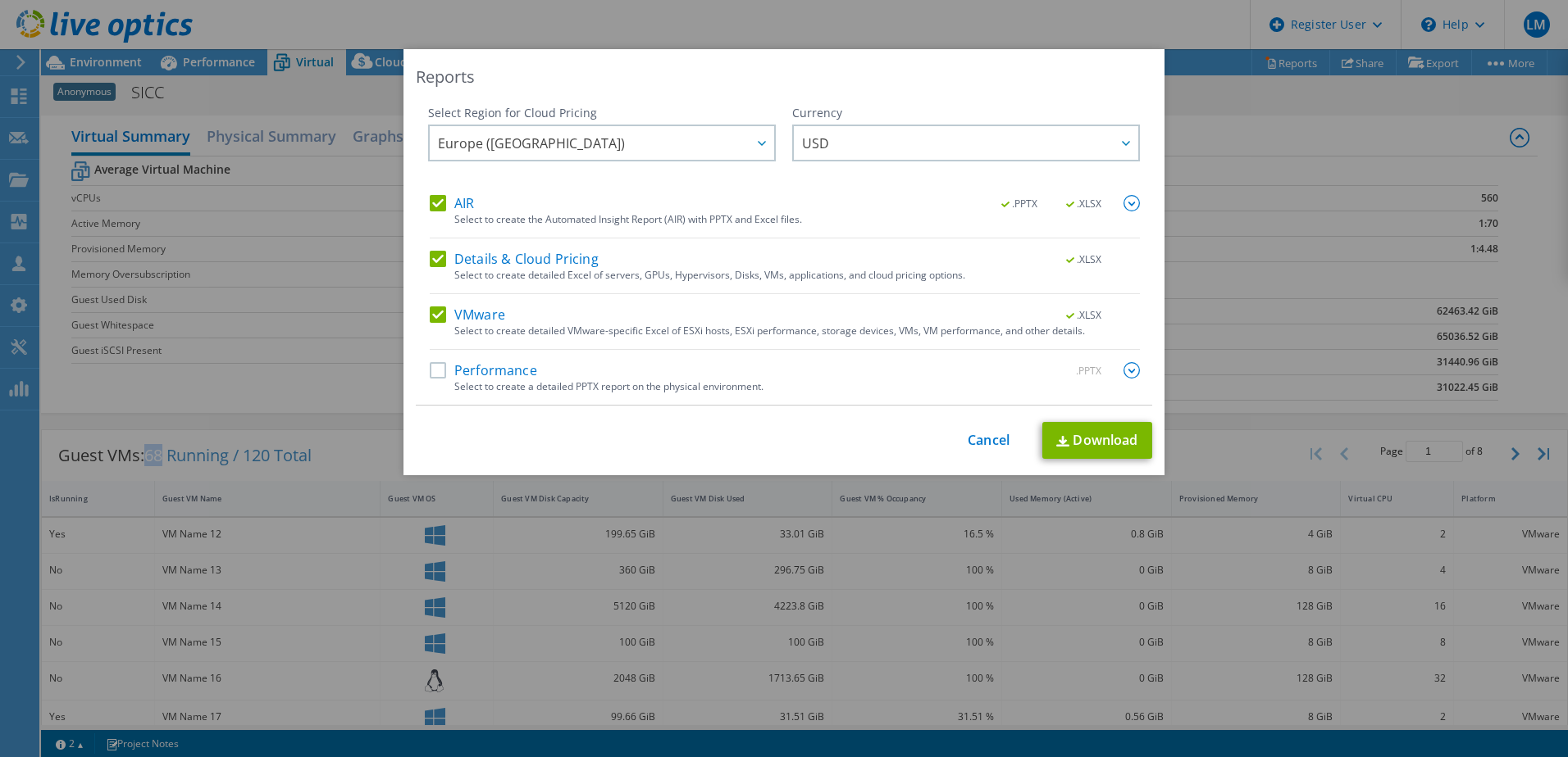
click at [1127, 367] on img at bounding box center [1131, 370] width 16 height 16
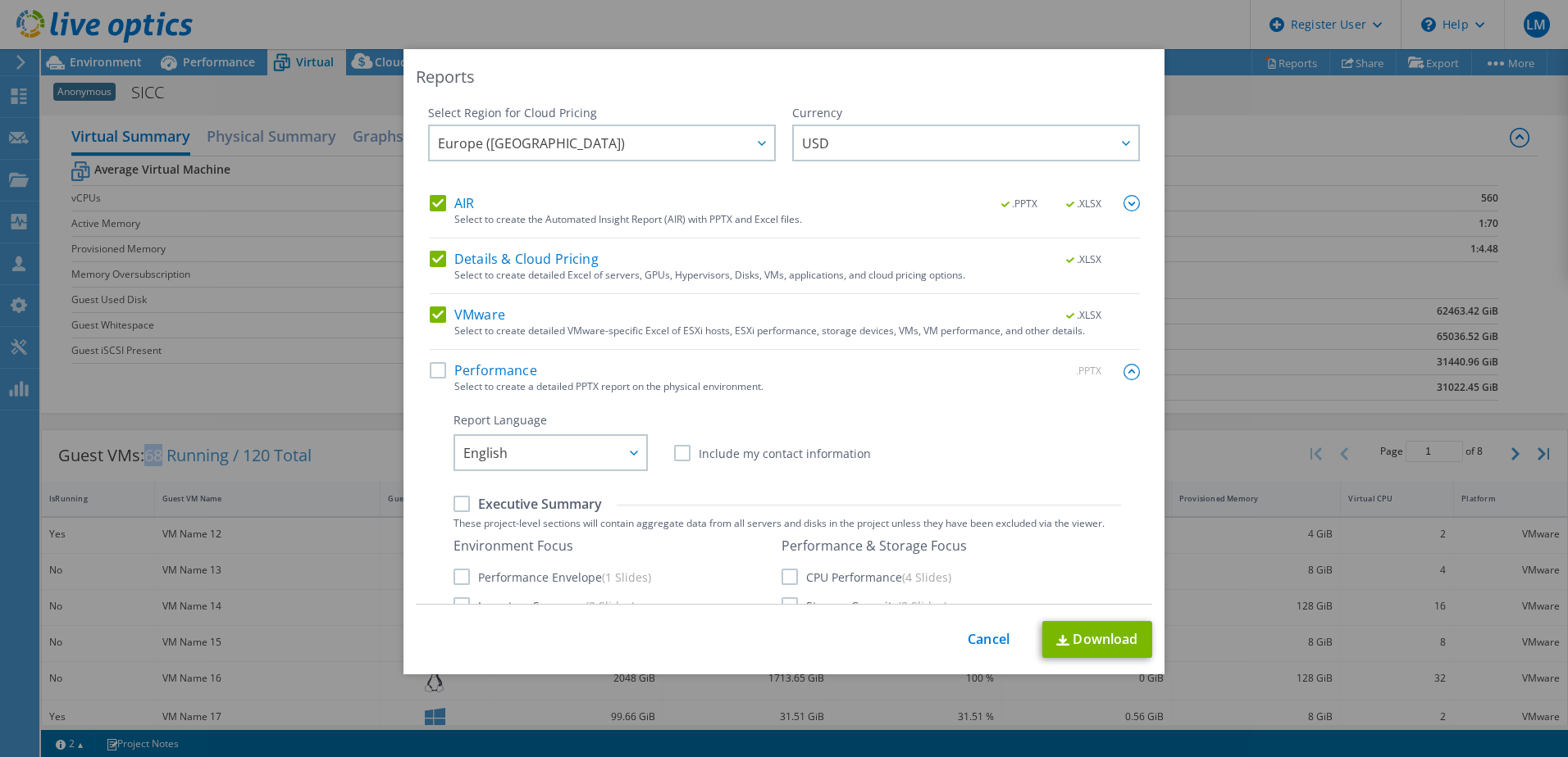
click at [1124, 367] on img at bounding box center [1131, 372] width 16 height 16
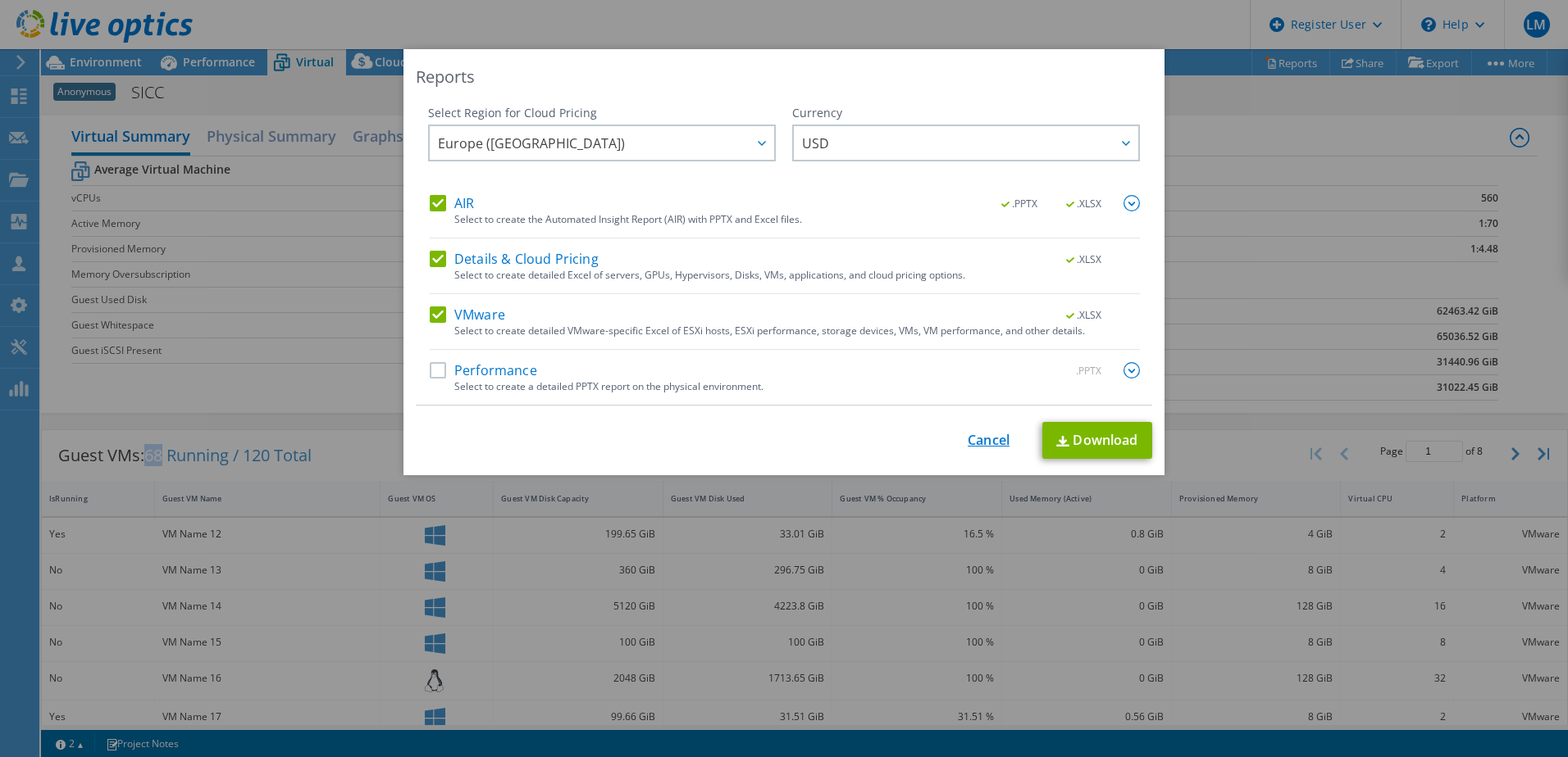
click at [971, 444] on link "Cancel" at bounding box center [989, 440] width 42 height 15
